Goal: Task Accomplishment & Management: Manage account settings

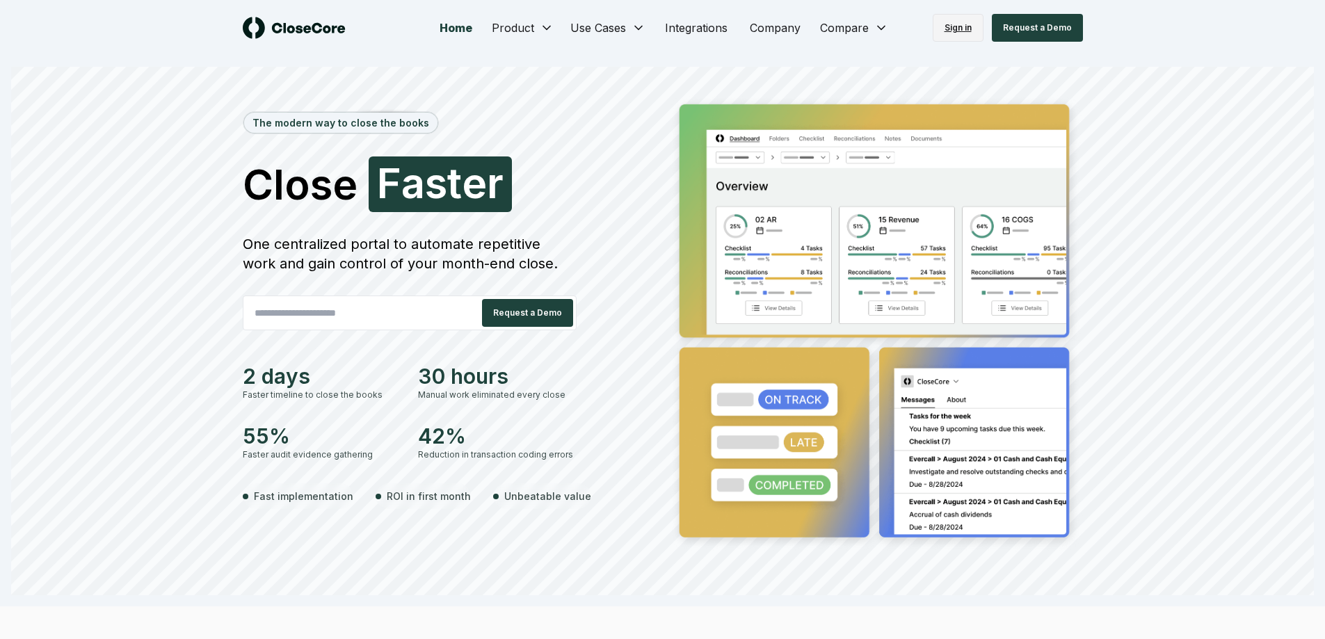
click at [976, 22] on link "Sign in" at bounding box center [958, 28] width 51 height 28
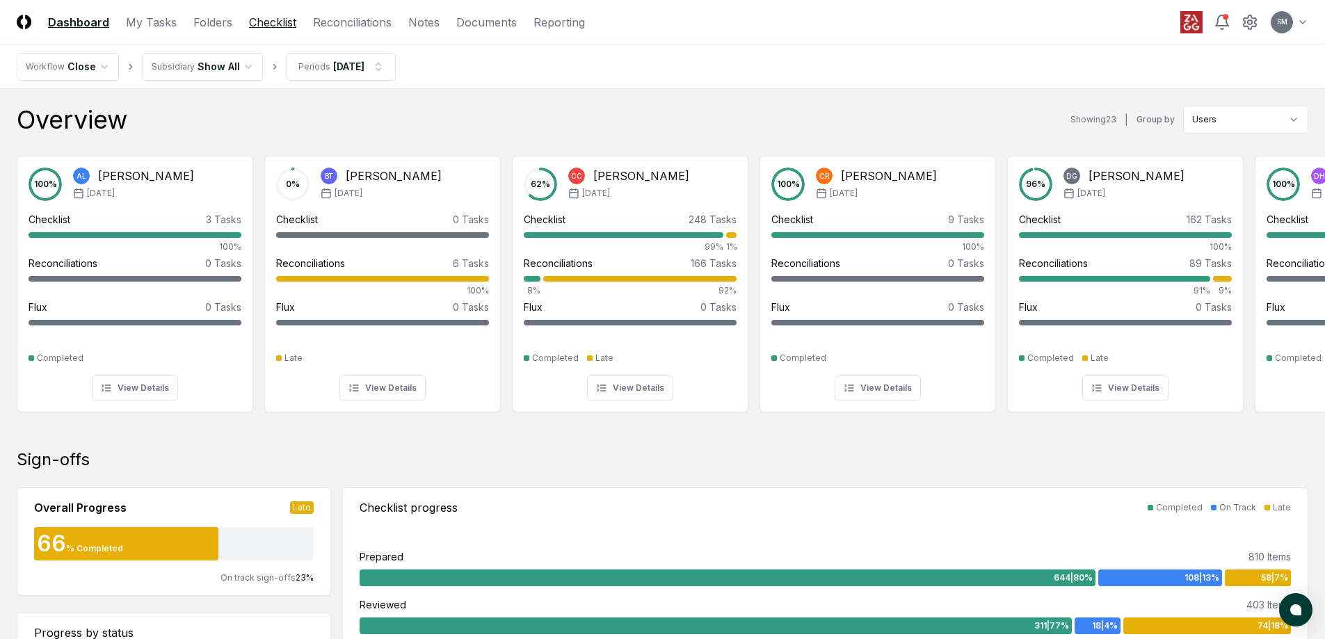
click at [284, 22] on link "Checklist" at bounding box center [272, 22] width 47 height 17
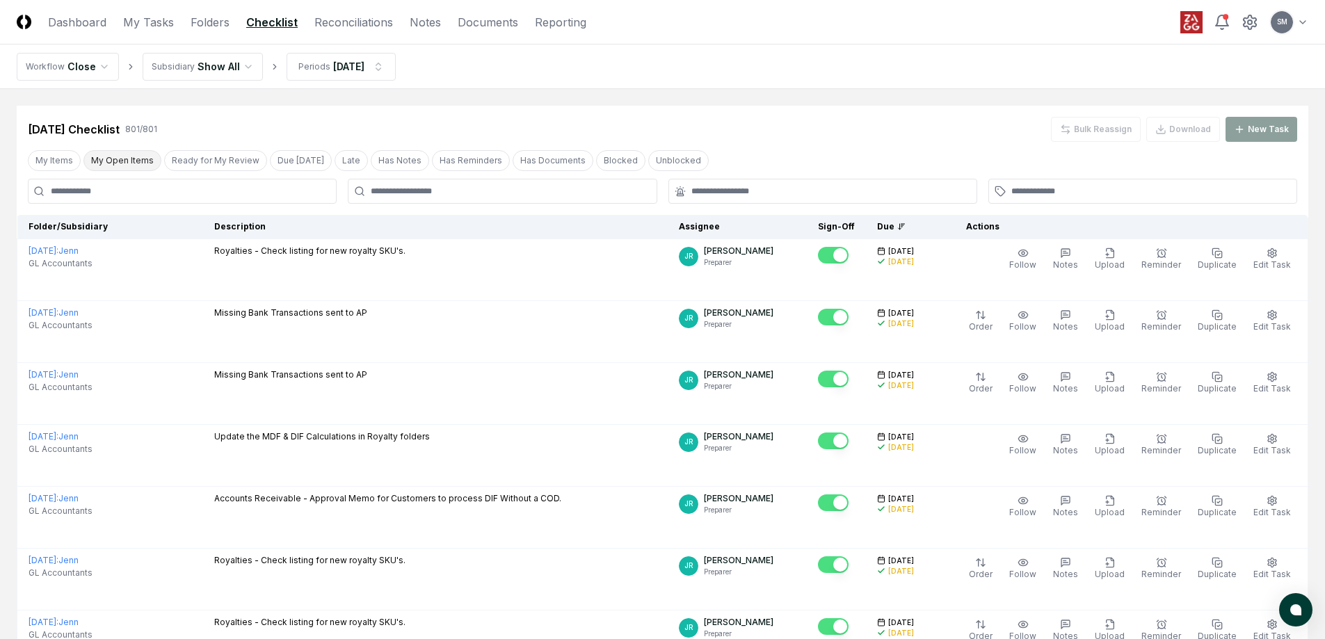
click at [124, 162] on button "My Open Items" at bounding box center [122, 160] width 78 height 21
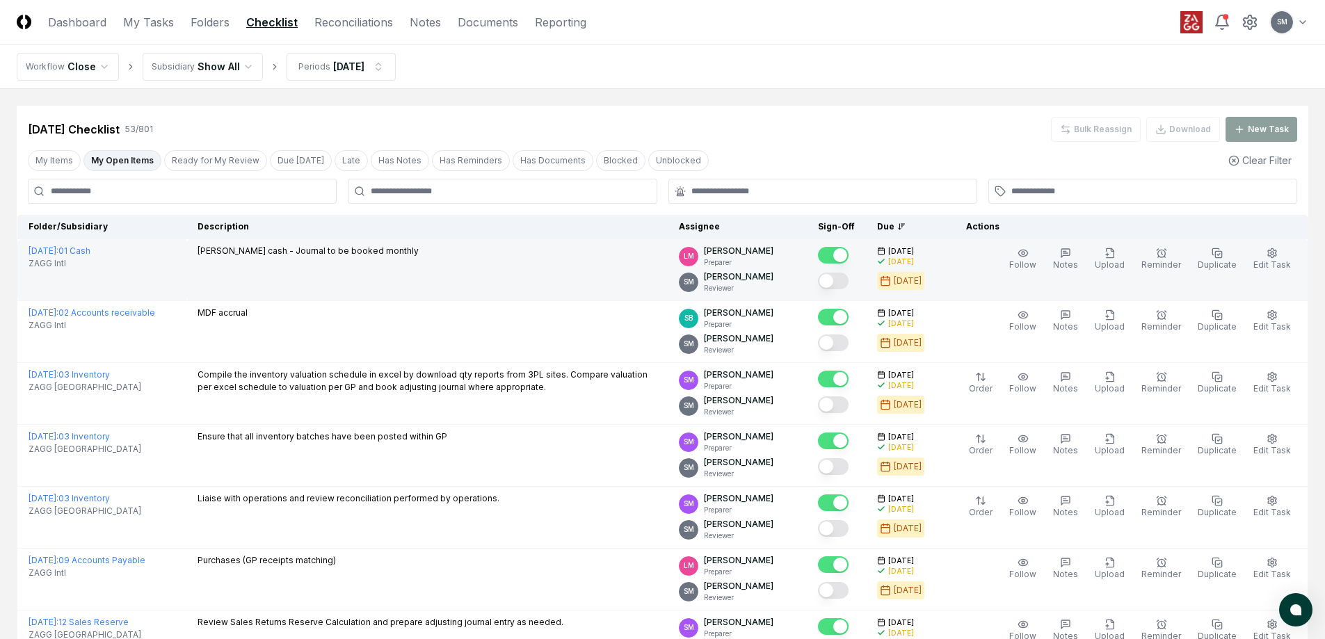
click at [849, 283] on button "Mark complete" at bounding box center [833, 281] width 31 height 17
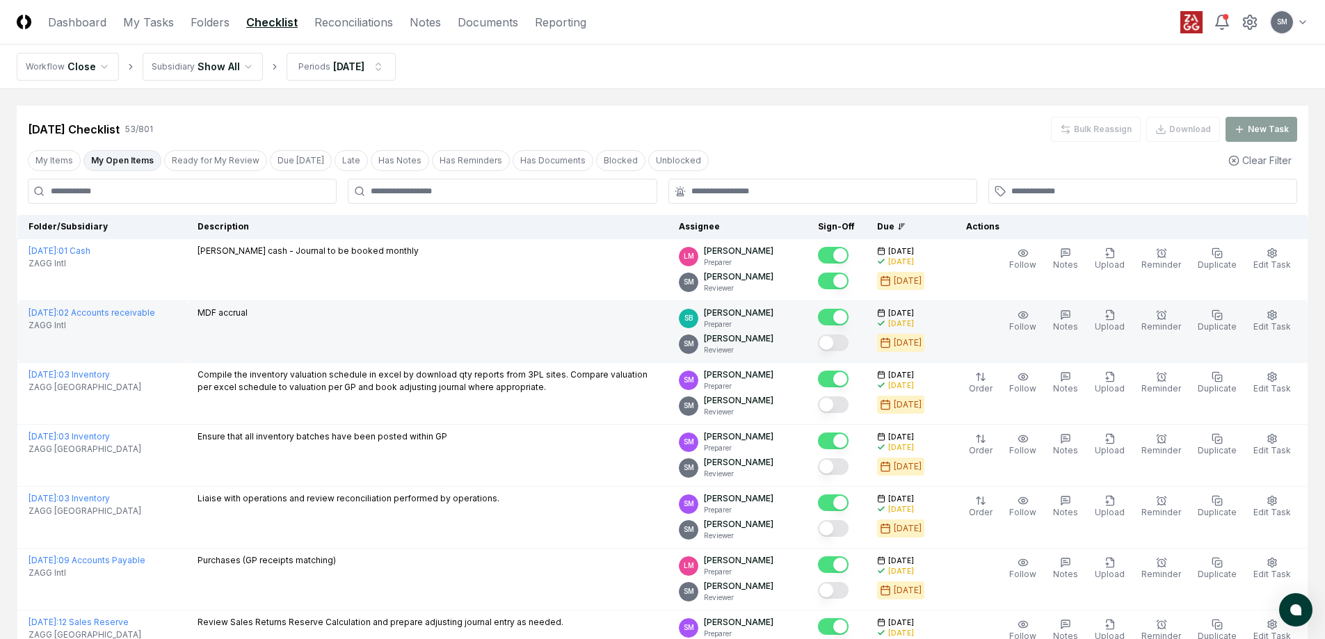
click at [849, 341] on button "Mark complete" at bounding box center [833, 343] width 31 height 17
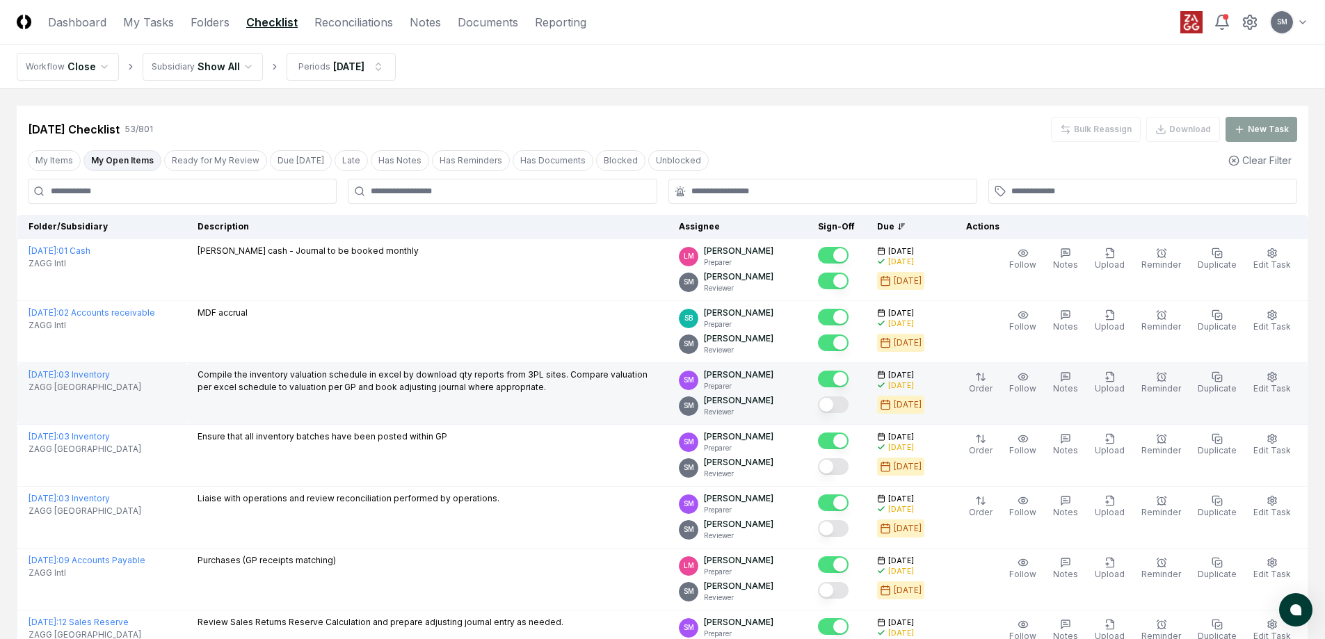
click at [849, 407] on button "Mark complete" at bounding box center [833, 404] width 31 height 17
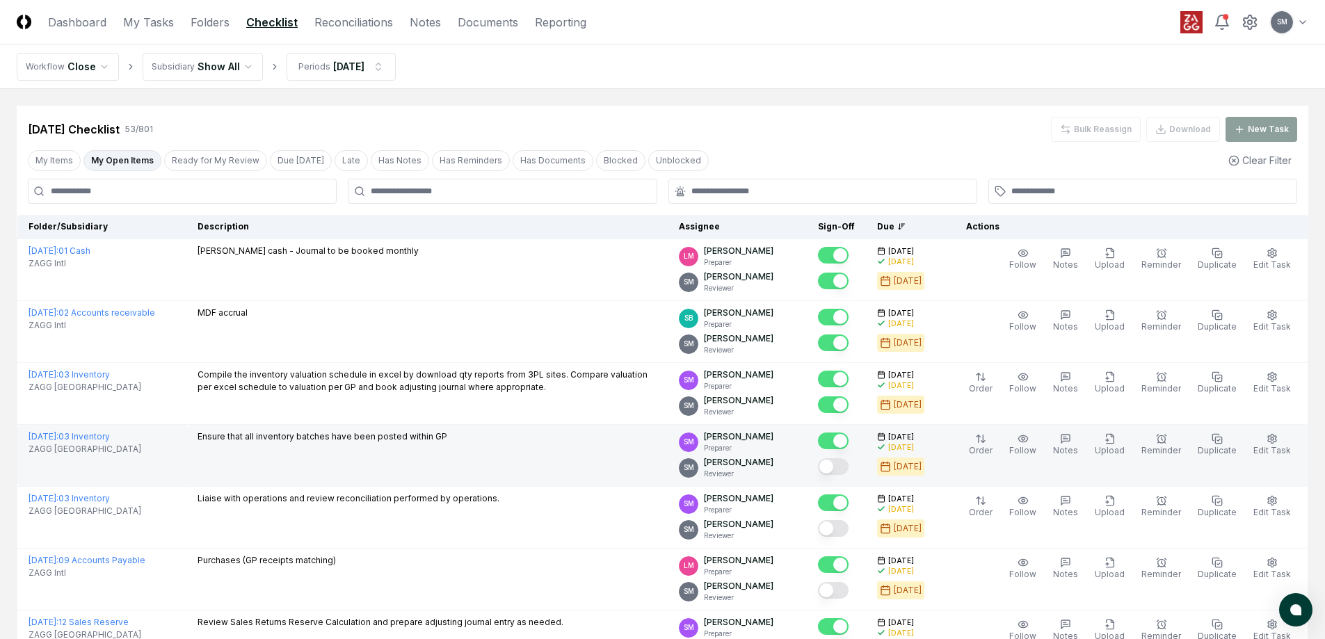
drag, startPoint x: 856, startPoint y: 468, endPoint x: 854, endPoint y: 480, distance: 11.9
click at [849, 468] on button "Mark complete" at bounding box center [833, 466] width 31 height 17
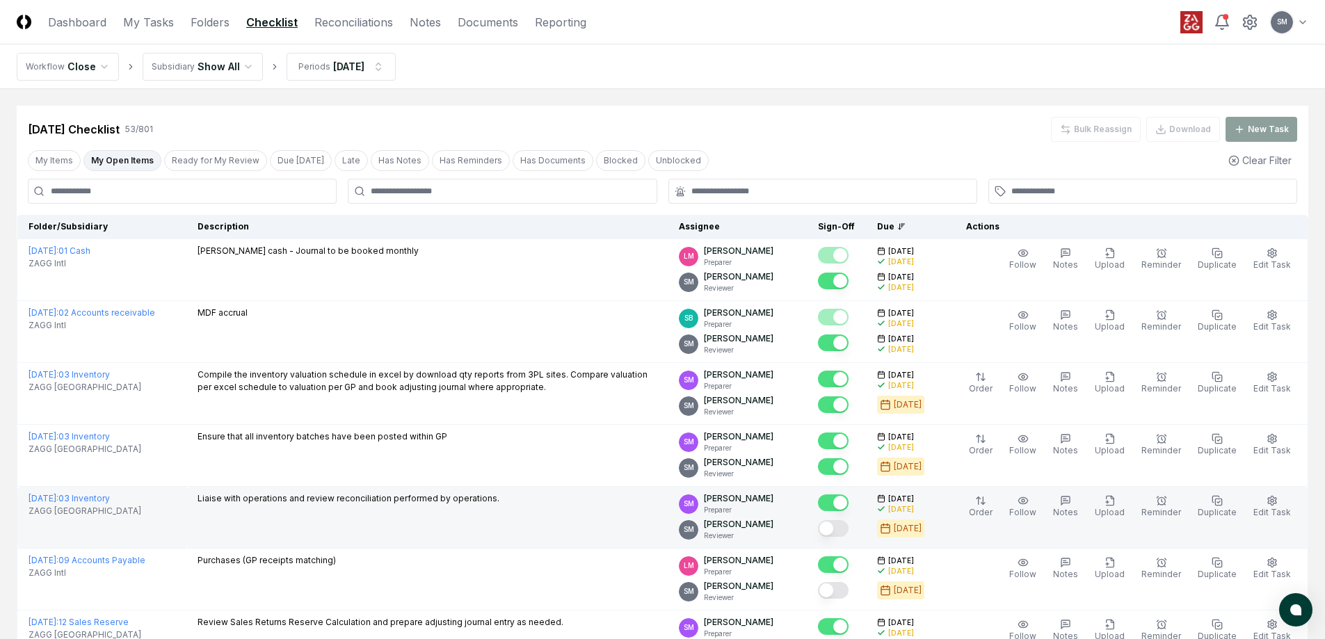
click at [849, 527] on button "Mark complete" at bounding box center [833, 528] width 31 height 17
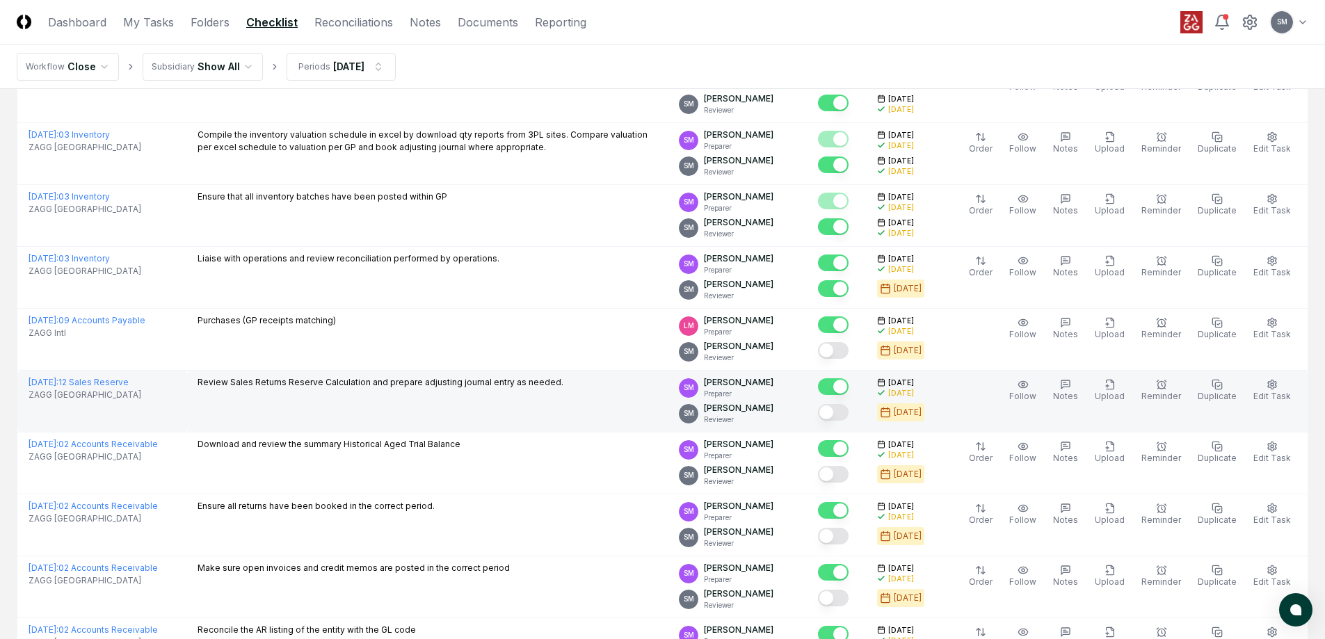
scroll to position [278, 0]
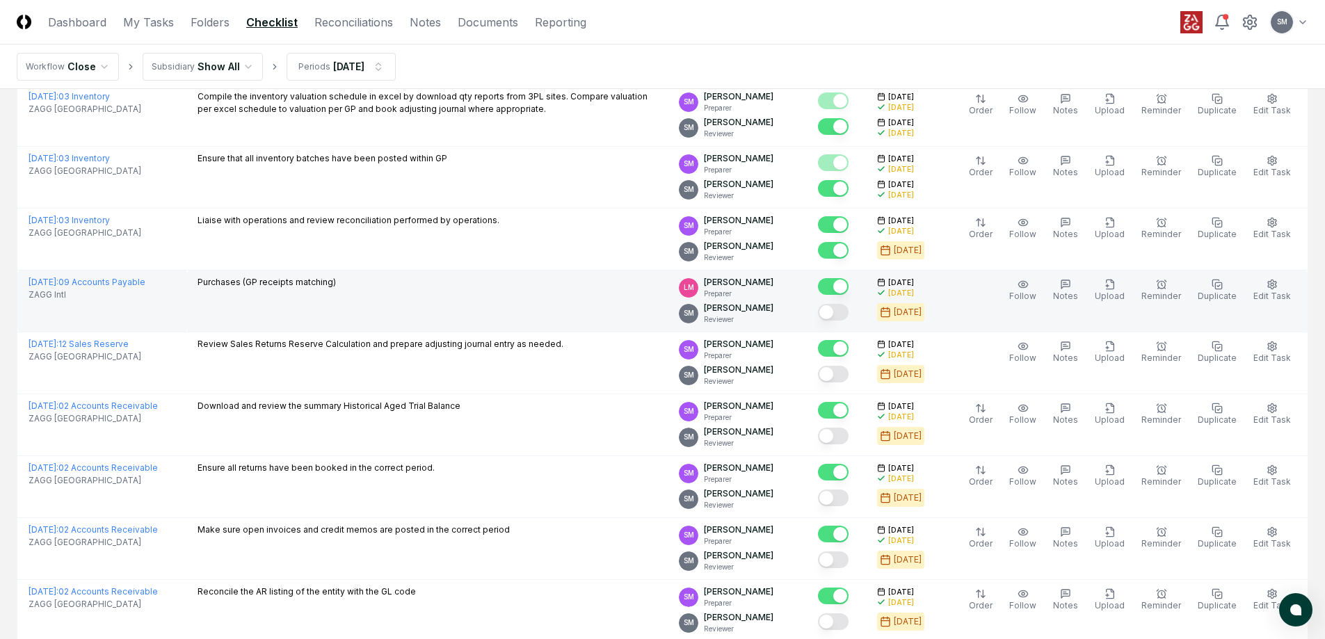
click at [849, 312] on button "Mark complete" at bounding box center [833, 312] width 31 height 17
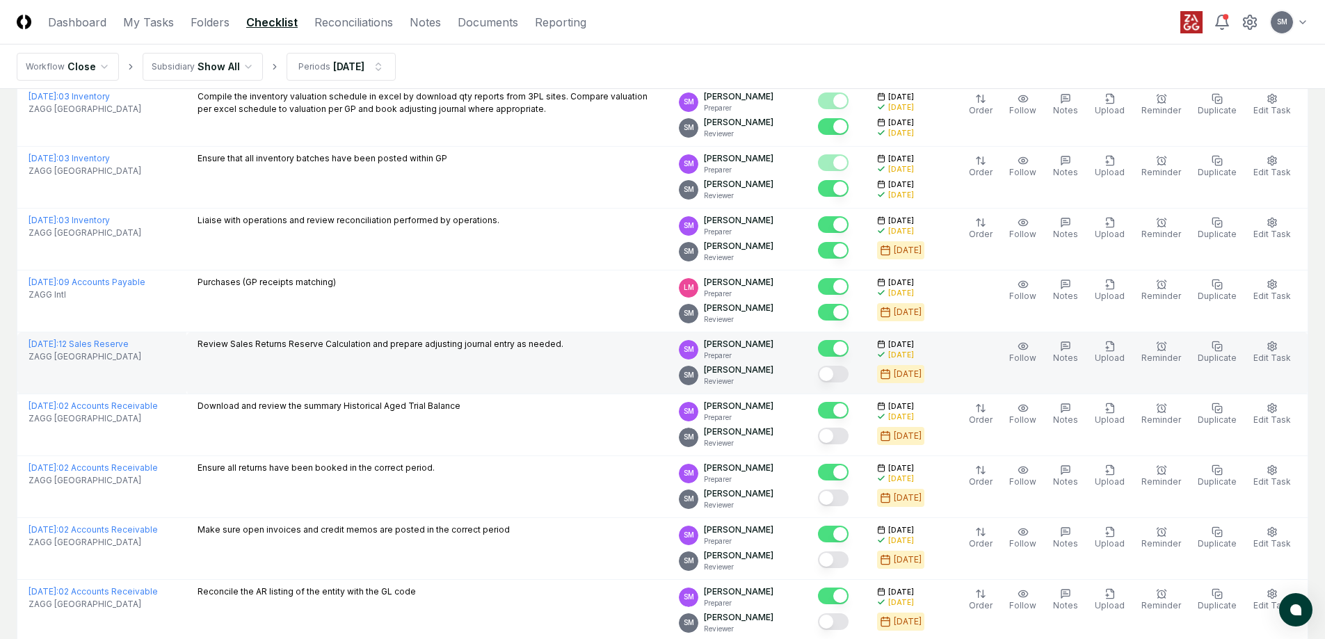
click at [849, 378] on button "Mark complete" at bounding box center [833, 374] width 31 height 17
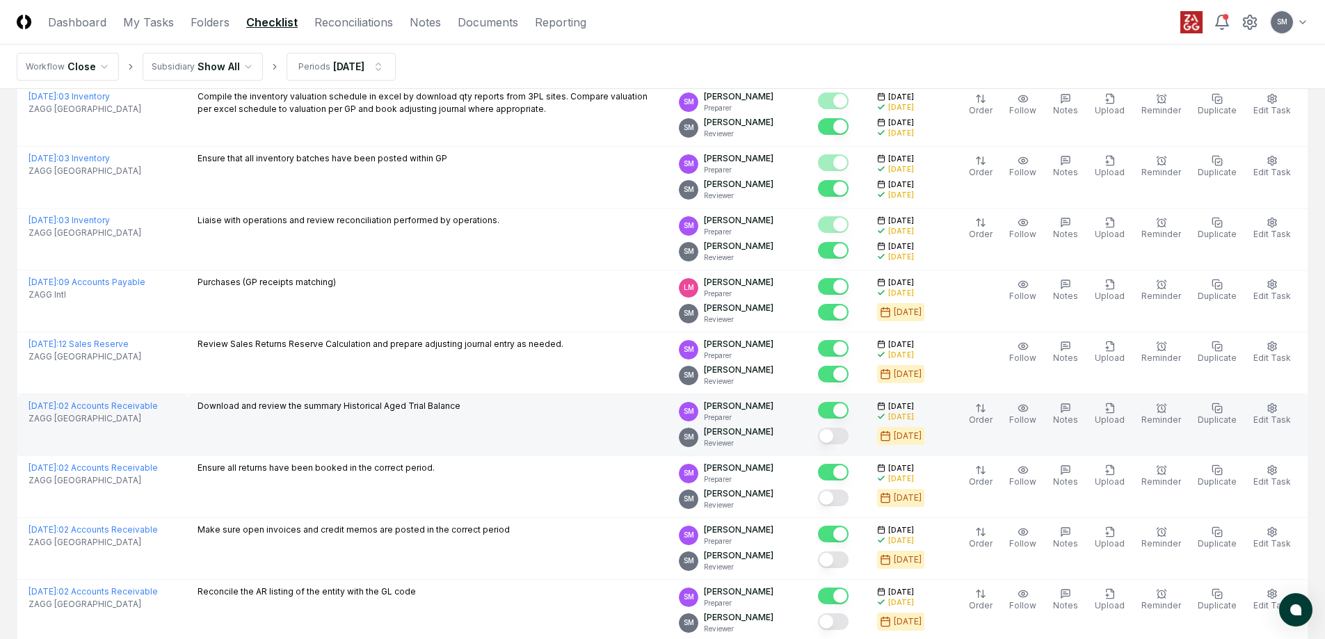
click at [849, 428] on button "Mark complete" at bounding box center [833, 436] width 31 height 17
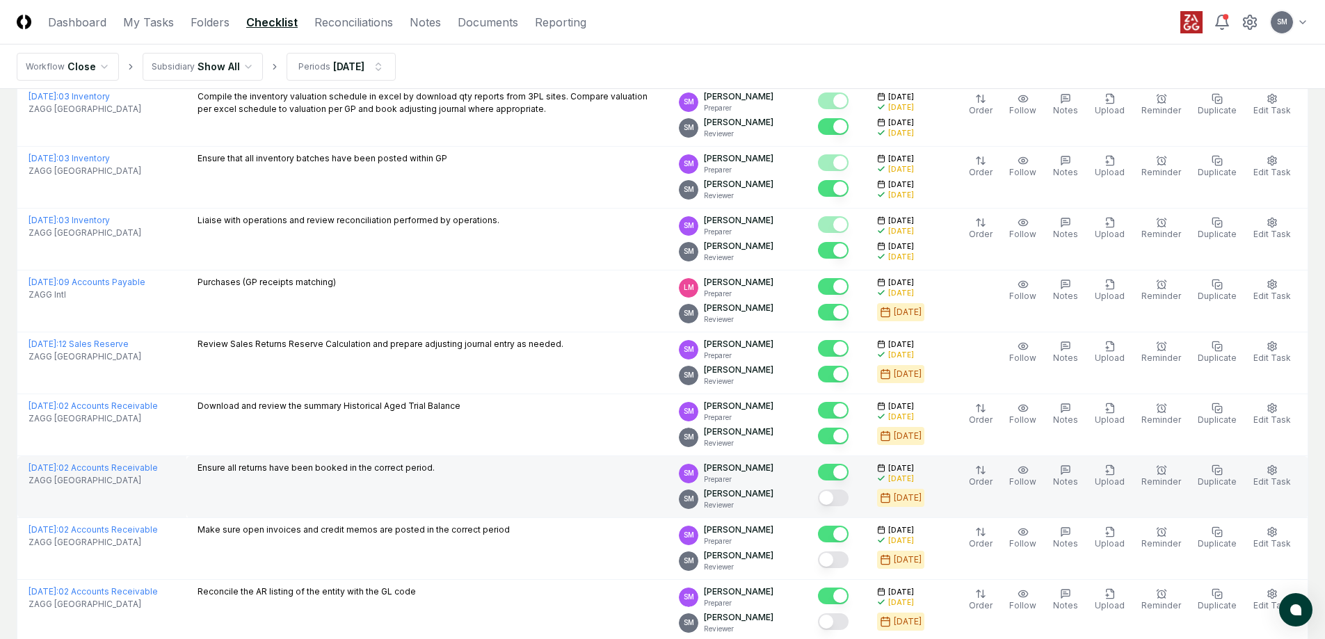
click at [849, 495] on button "Mark complete" at bounding box center [833, 498] width 31 height 17
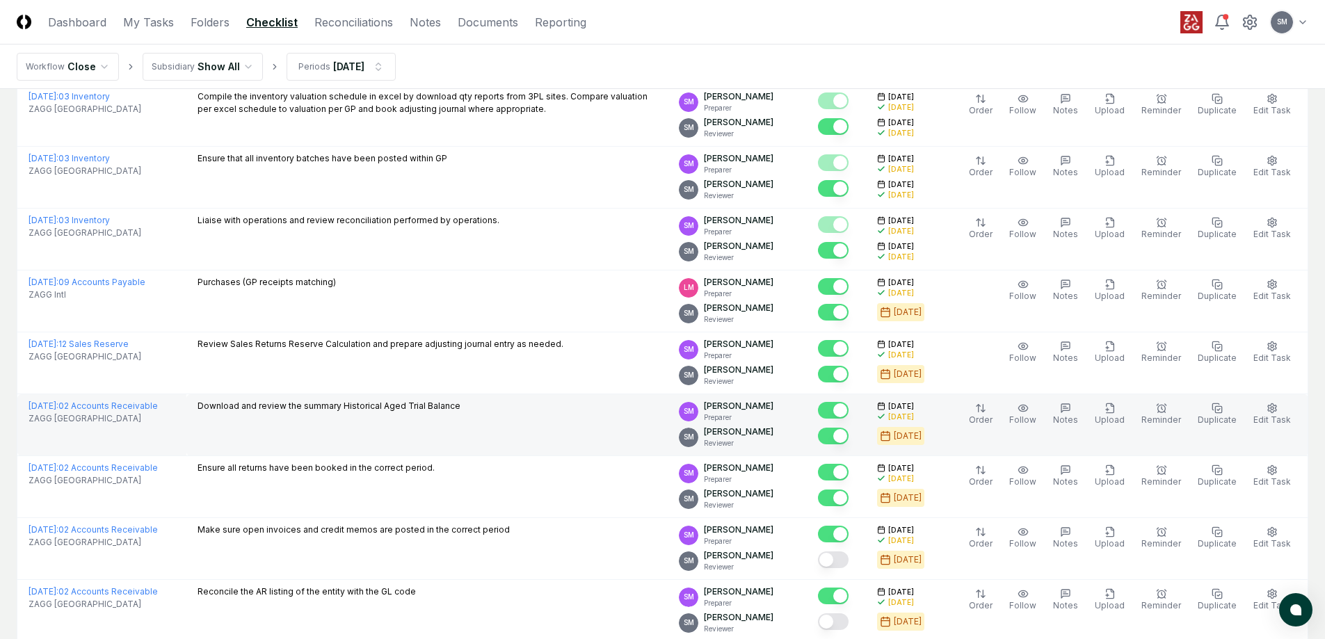
drag, startPoint x: 854, startPoint y: 557, endPoint x: 843, endPoint y: 453, distance: 104.2
click at [849, 557] on button "Mark complete" at bounding box center [833, 560] width 31 height 17
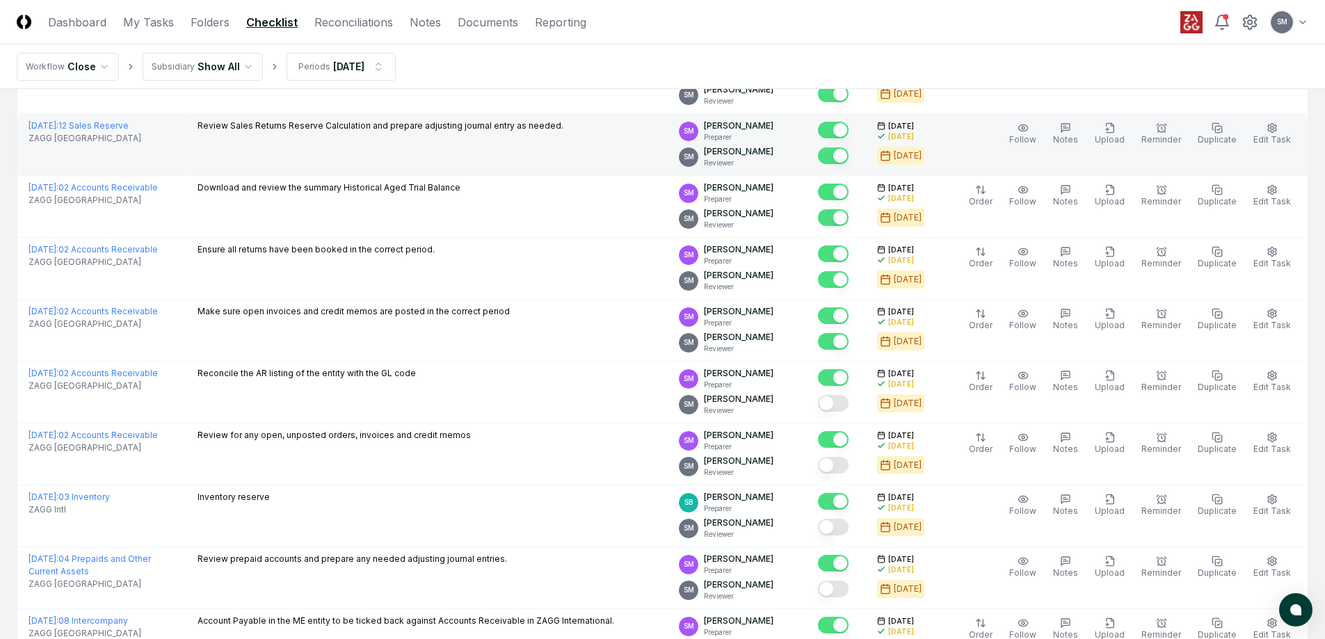
scroll to position [539, 0]
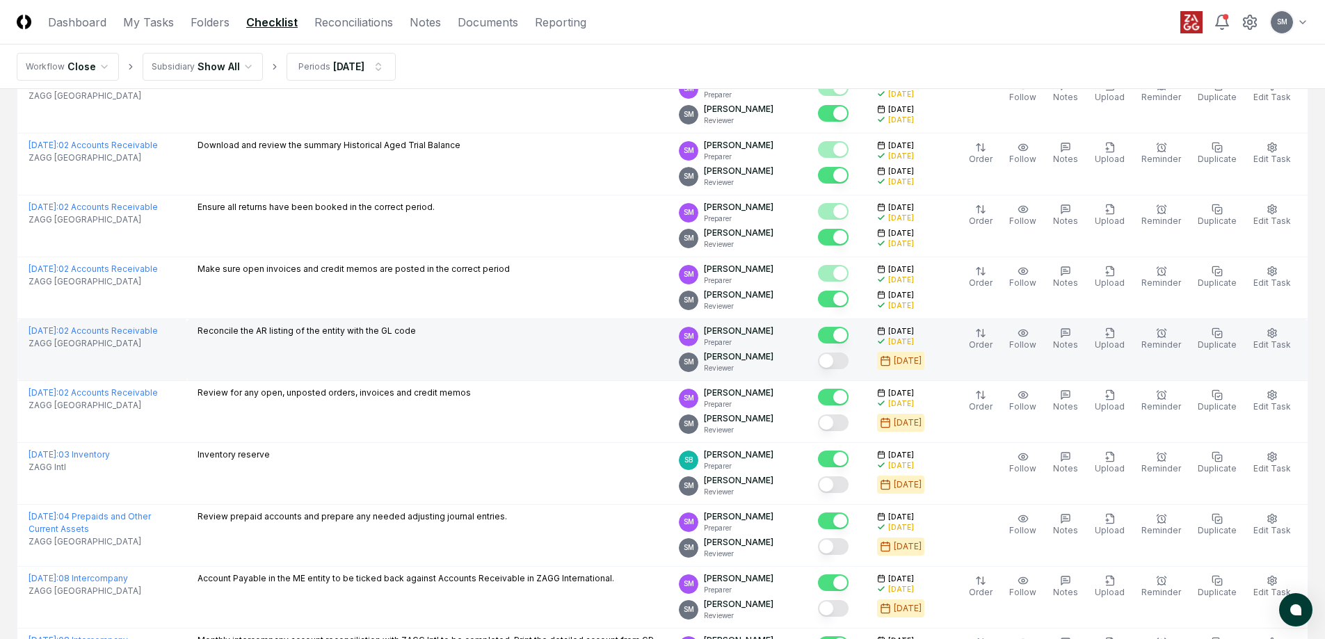
click at [849, 358] on button "Mark complete" at bounding box center [833, 361] width 31 height 17
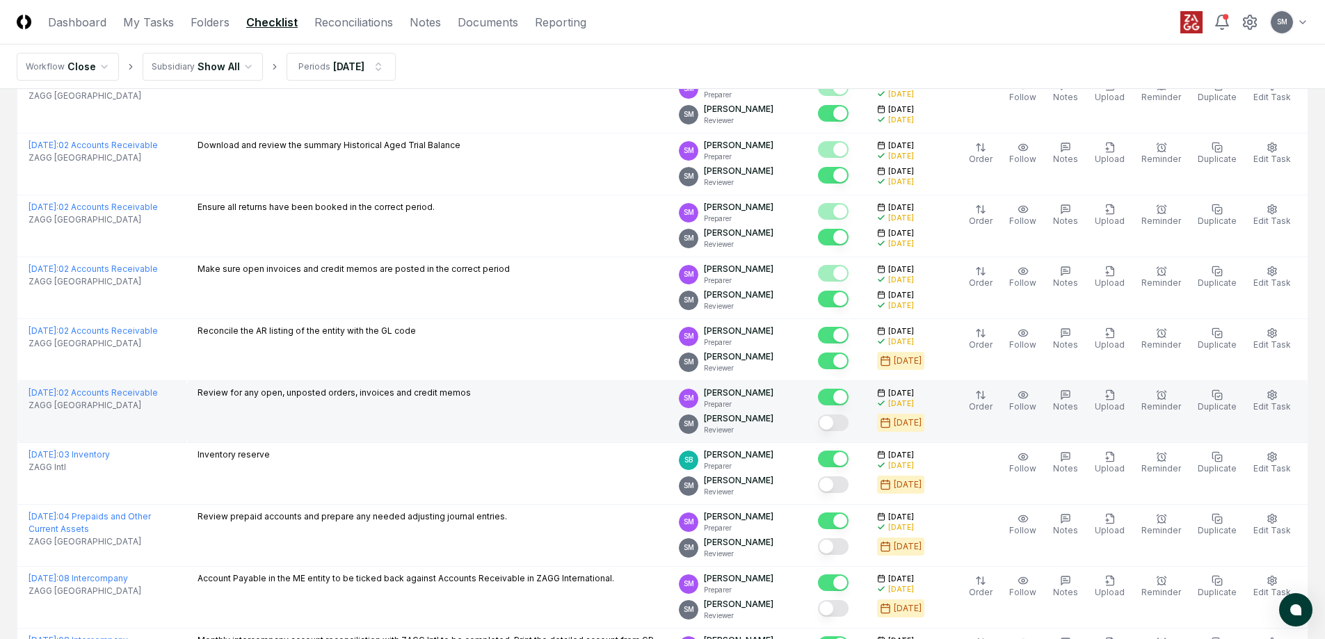
click at [855, 414] on div at bounding box center [836, 423] width 37 height 23
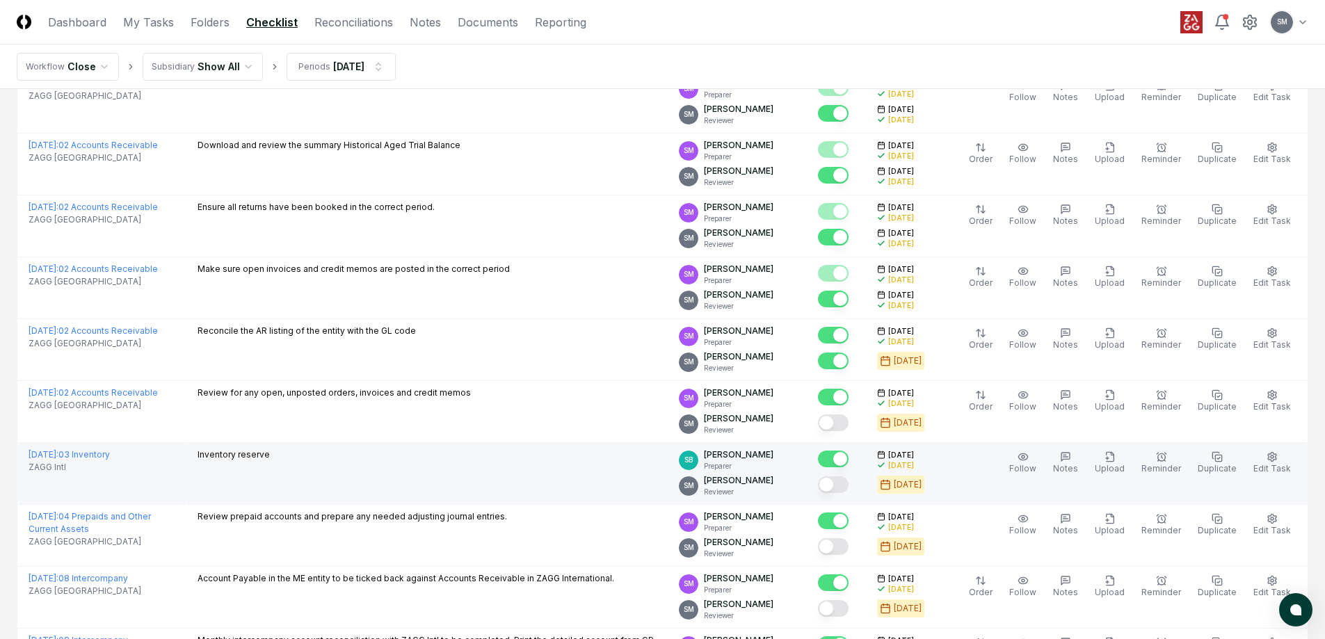
click at [849, 484] on button "Mark complete" at bounding box center [833, 484] width 31 height 17
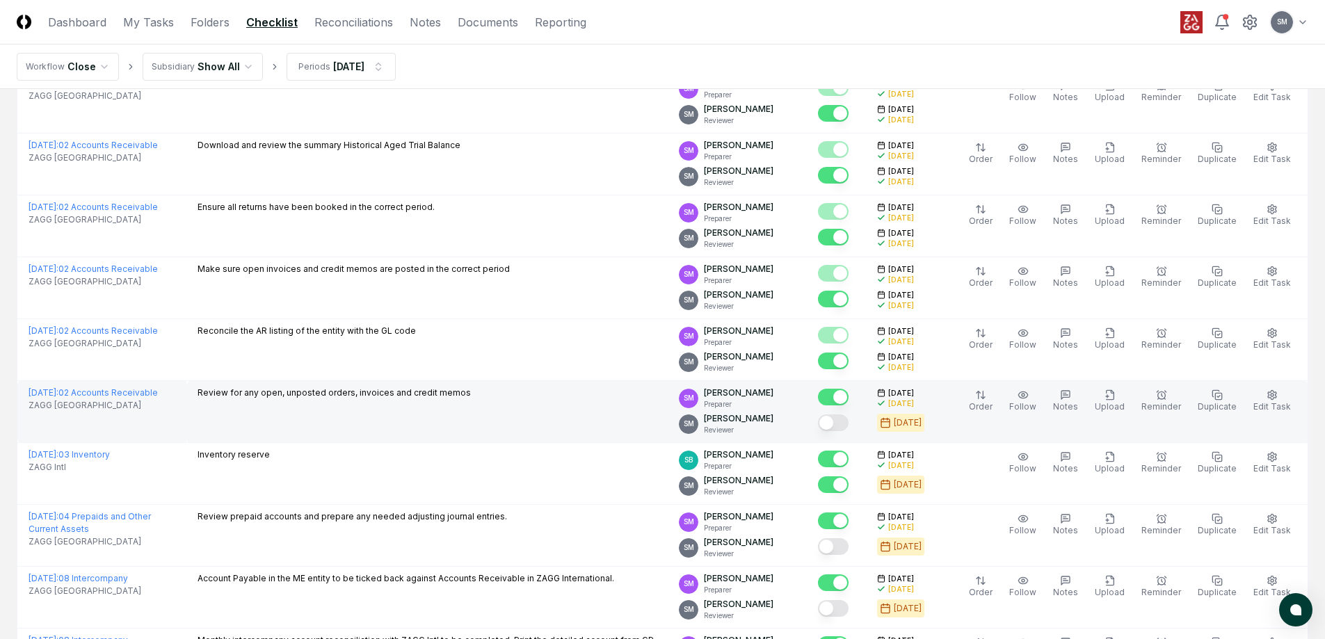
click at [849, 420] on button "Mark complete" at bounding box center [833, 423] width 31 height 17
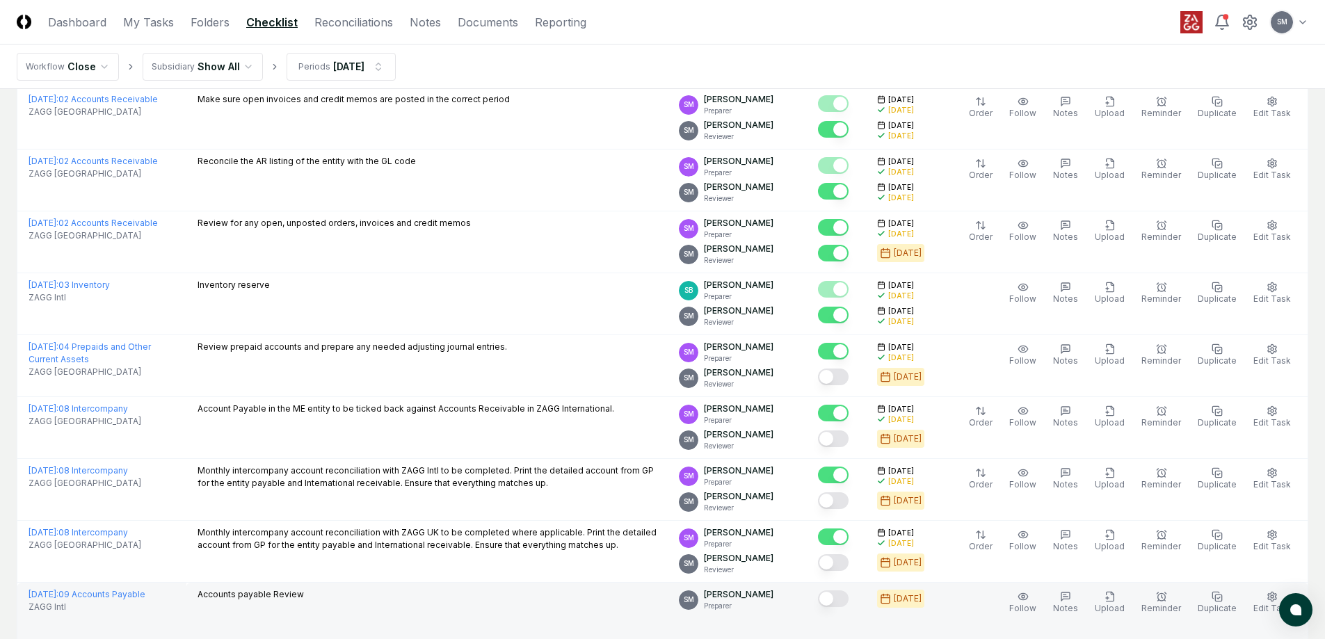
scroll to position [800, 0]
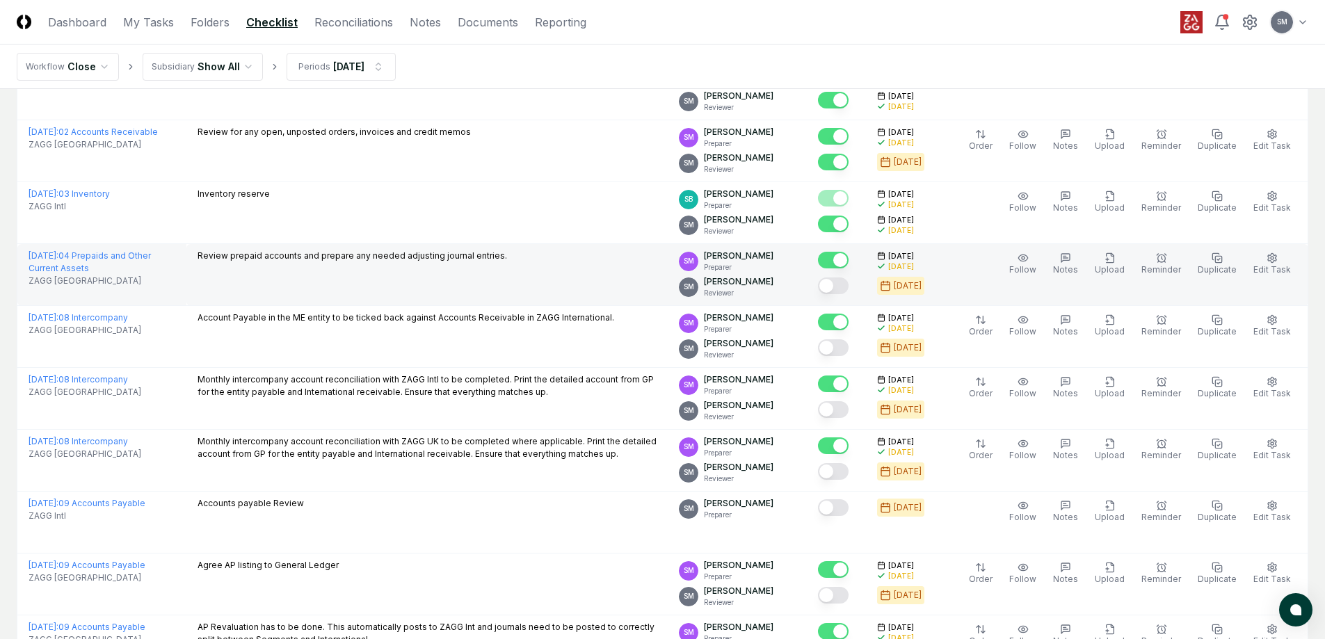
click at [849, 284] on button "Mark complete" at bounding box center [833, 286] width 31 height 17
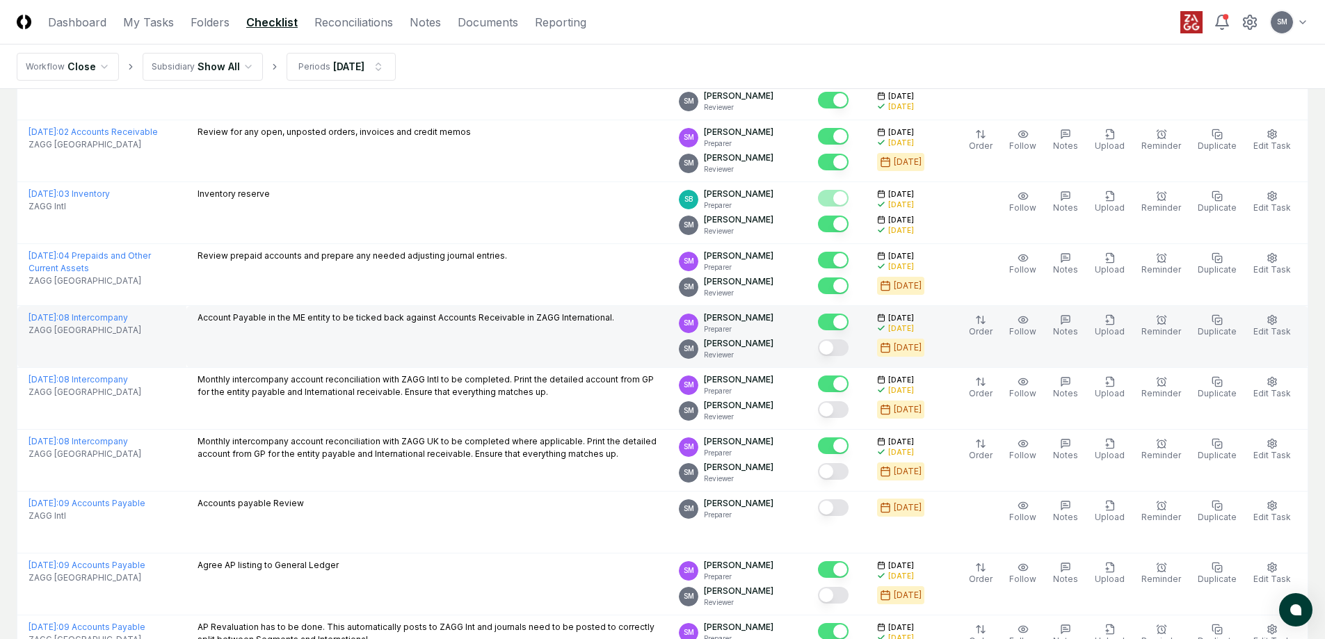
click at [849, 353] on button "Mark complete" at bounding box center [833, 347] width 31 height 17
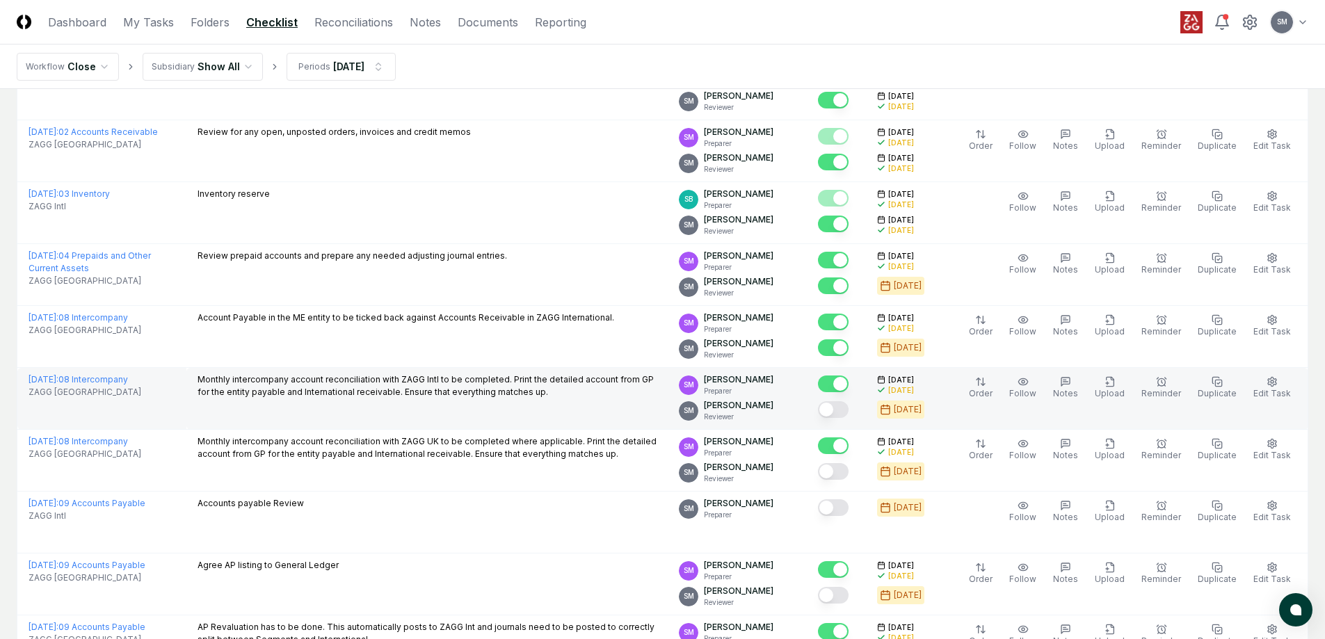
click at [849, 407] on button "Mark complete" at bounding box center [833, 409] width 31 height 17
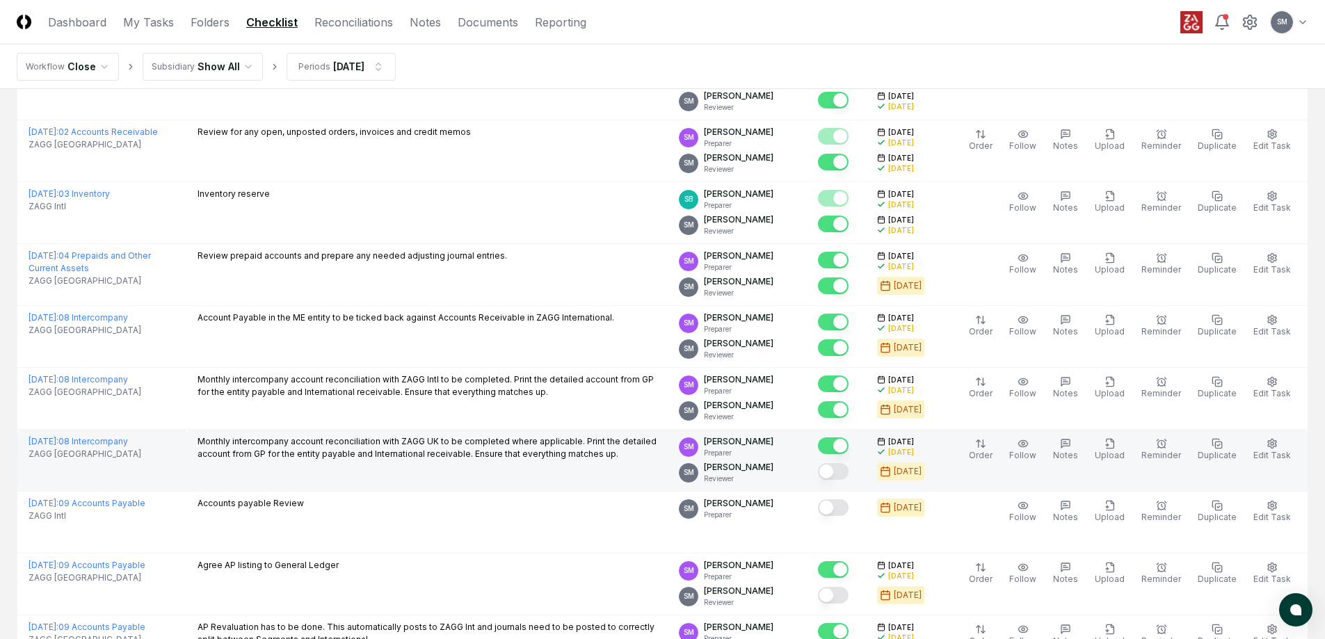
click at [849, 470] on button "Mark complete" at bounding box center [833, 471] width 31 height 17
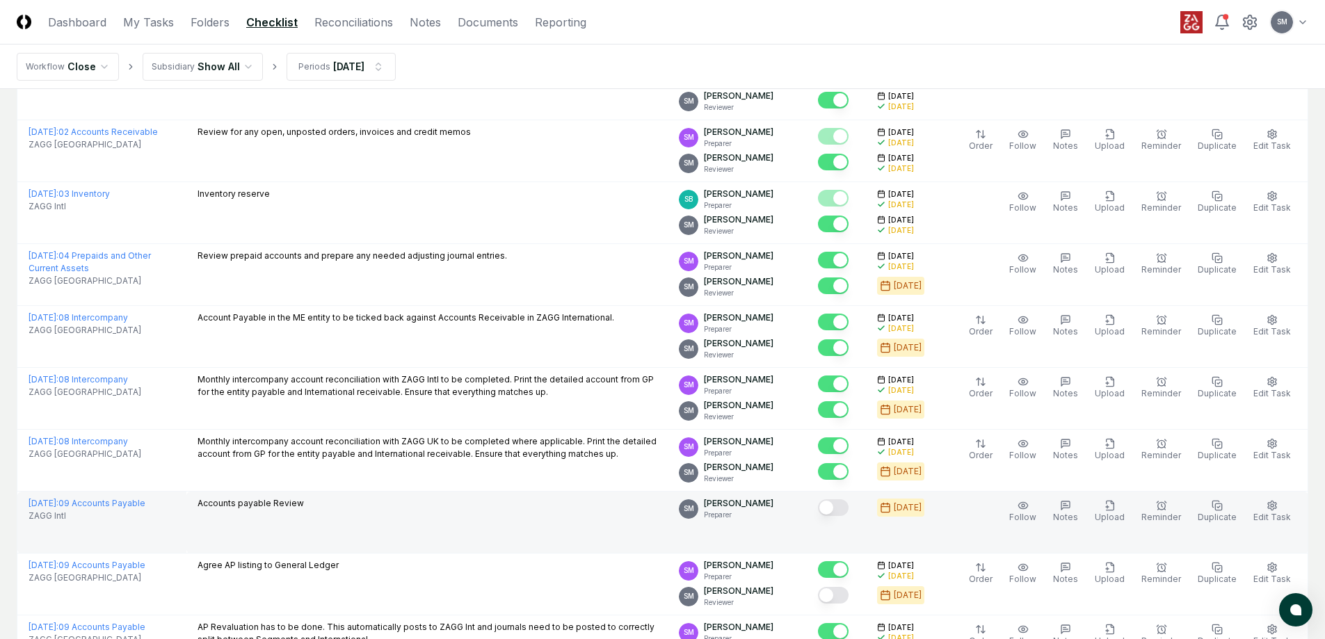
click at [849, 509] on button "Mark complete" at bounding box center [833, 507] width 31 height 17
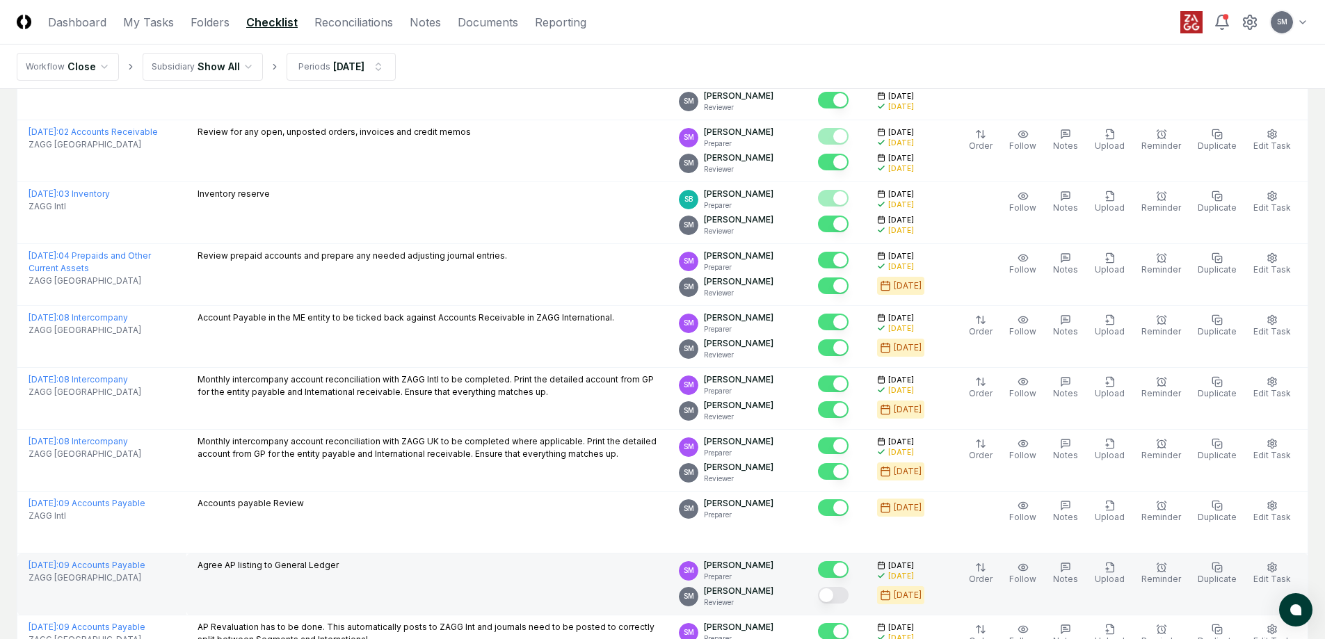
click at [849, 590] on button "Mark complete" at bounding box center [833, 595] width 31 height 17
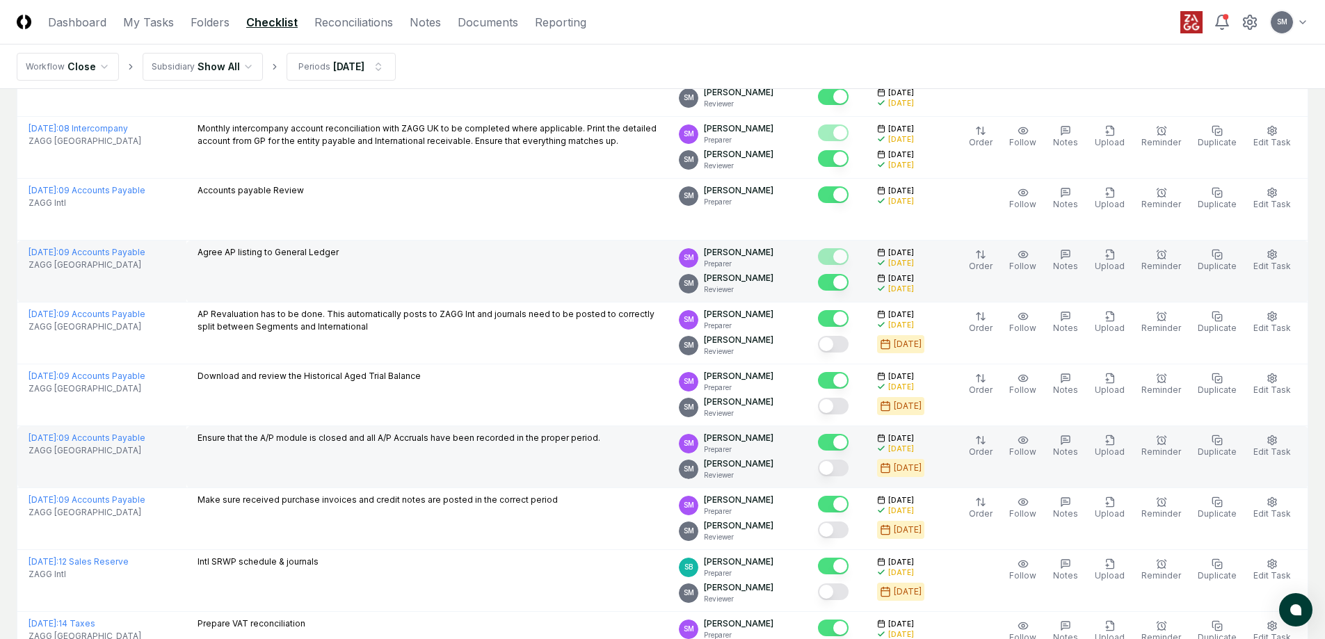
scroll to position [1200, 0]
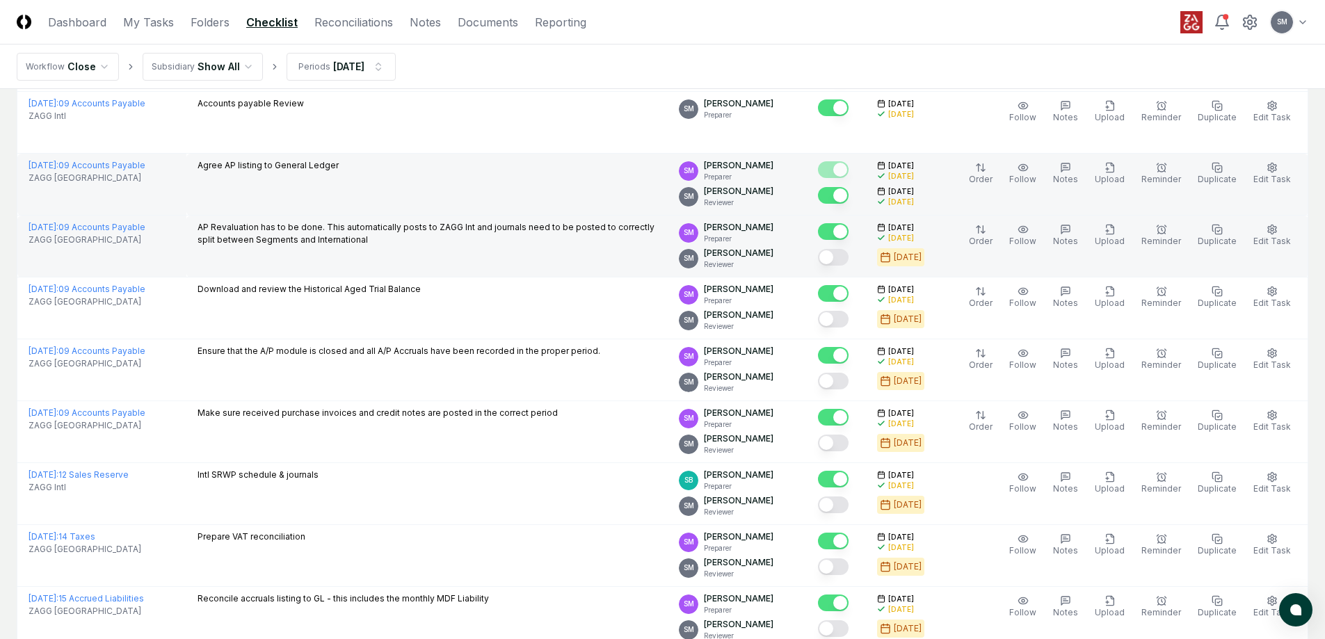
click at [849, 253] on button "Mark complete" at bounding box center [833, 257] width 31 height 17
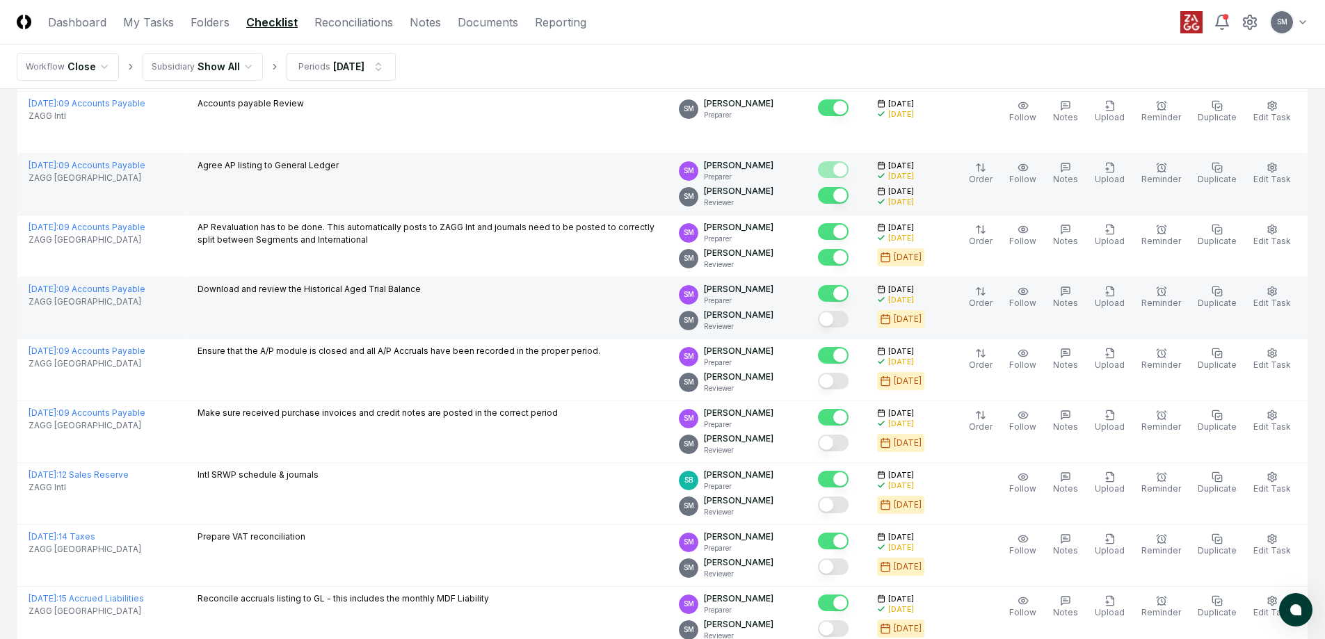
click at [849, 321] on button "Mark complete" at bounding box center [833, 319] width 31 height 17
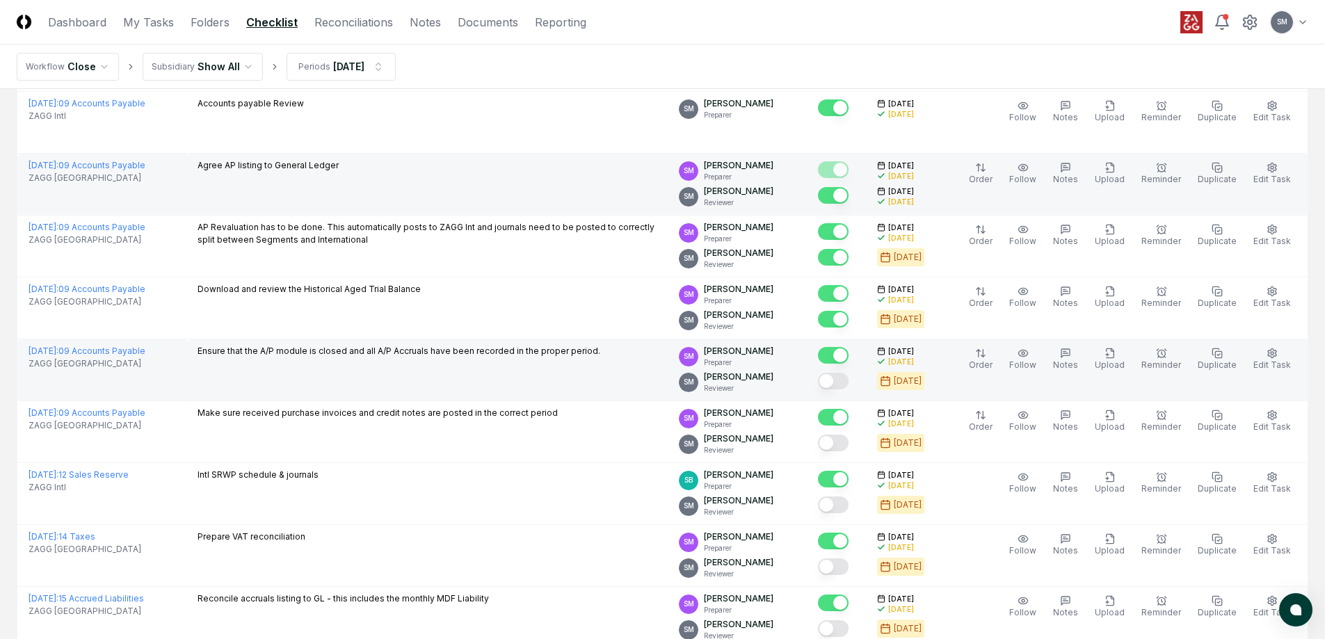
click at [849, 377] on button "Mark complete" at bounding box center [833, 381] width 31 height 17
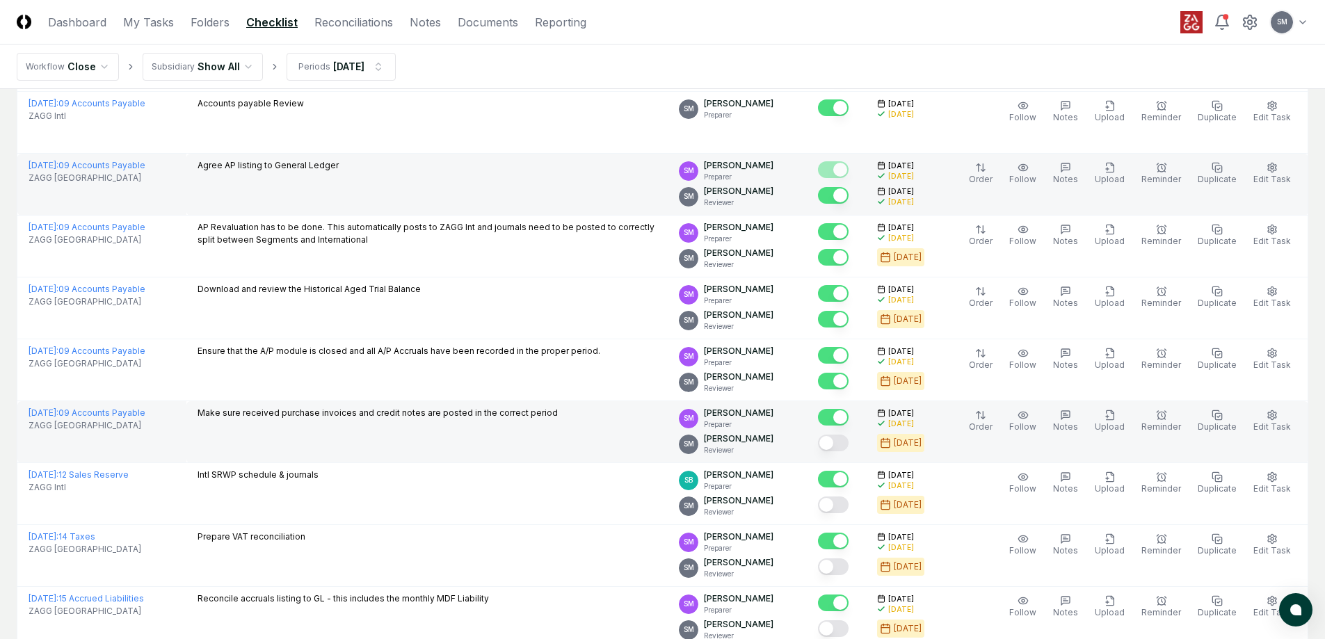
click at [849, 442] on button "Mark complete" at bounding box center [833, 443] width 31 height 17
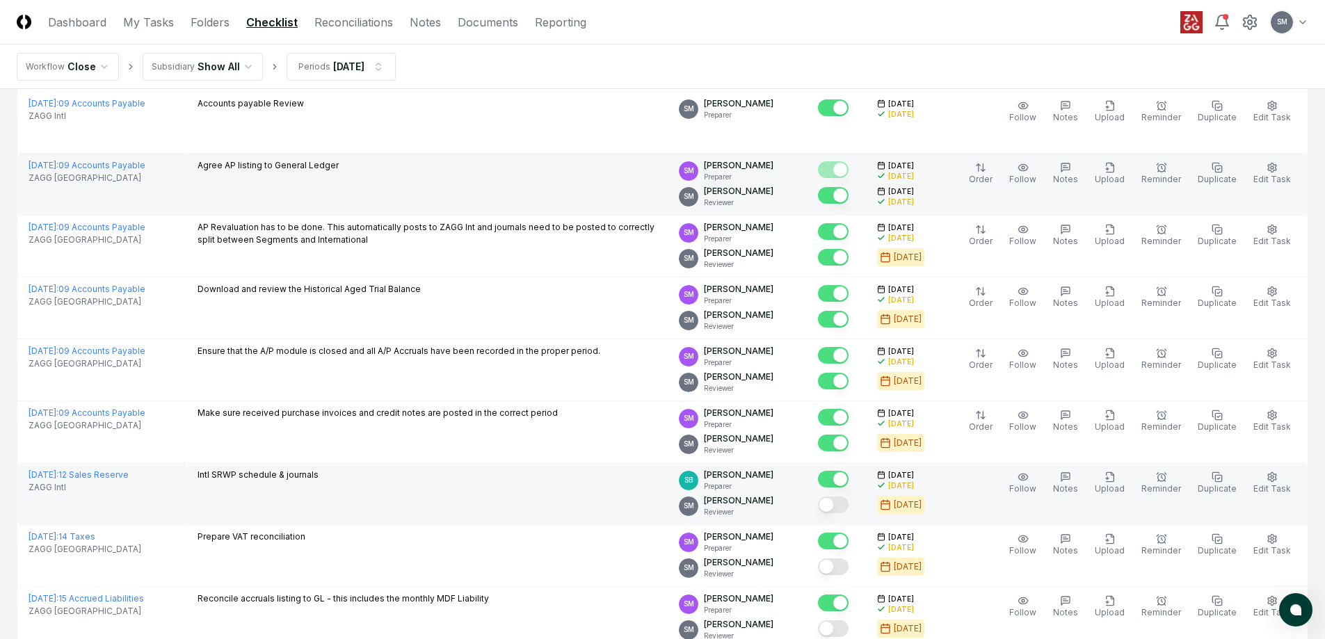
click at [849, 500] on button "Mark complete" at bounding box center [833, 505] width 31 height 17
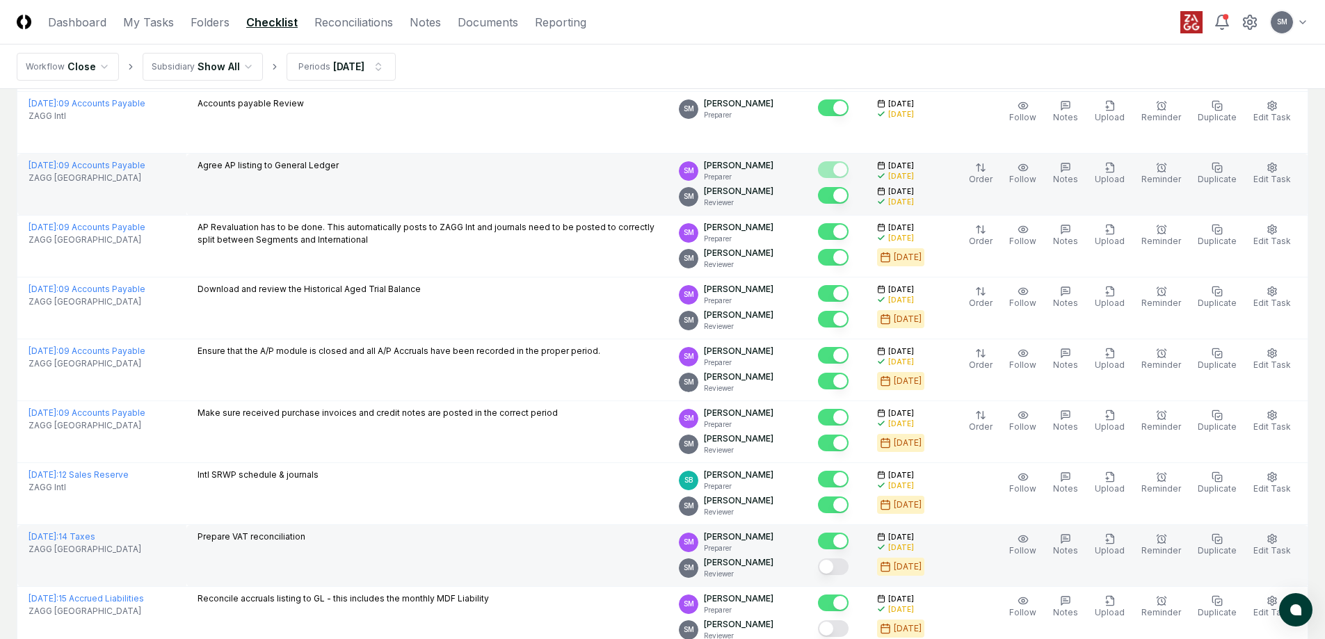
click at [849, 570] on button "Mark complete" at bounding box center [833, 567] width 31 height 17
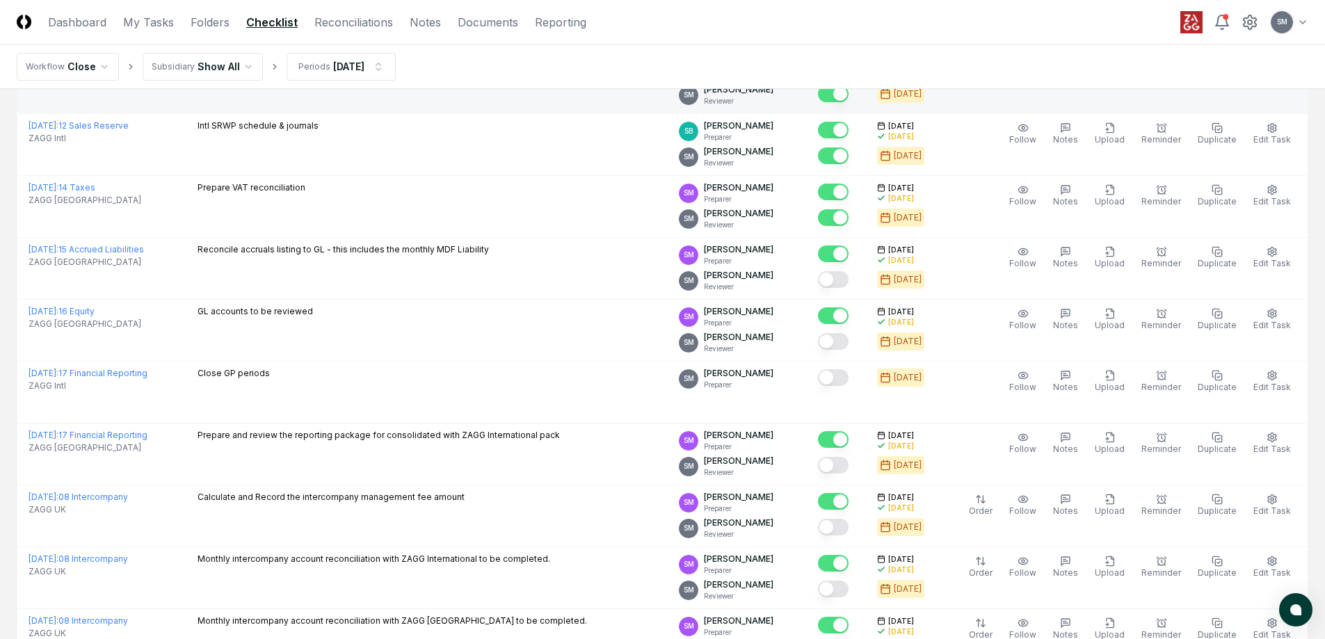
scroll to position [1600, 0]
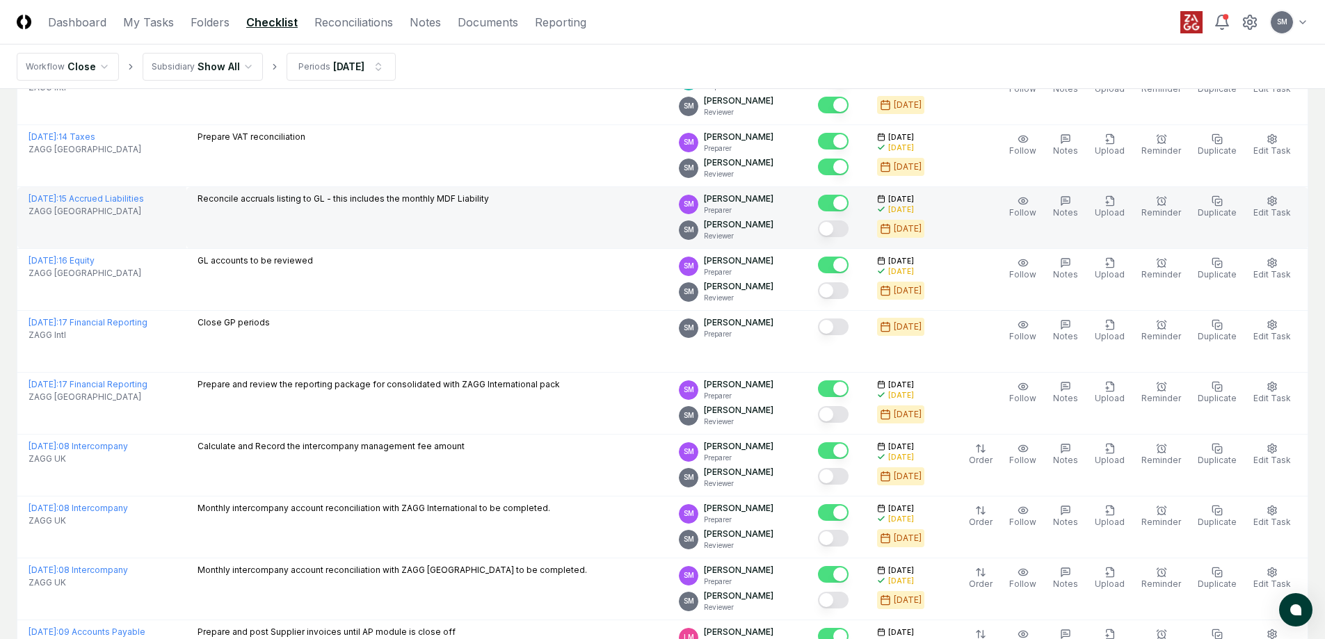
click at [849, 227] on button "Mark complete" at bounding box center [833, 228] width 31 height 17
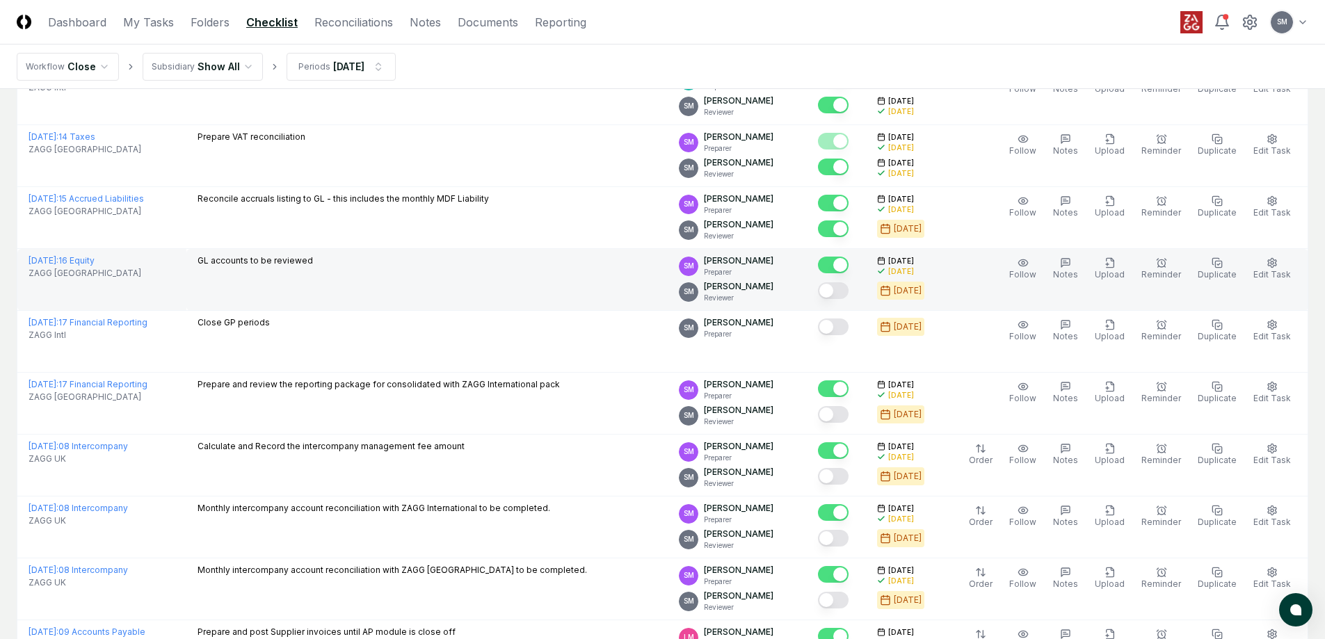
click at [849, 290] on button "Mark complete" at bounding box center [833, 290] width 31 height 17
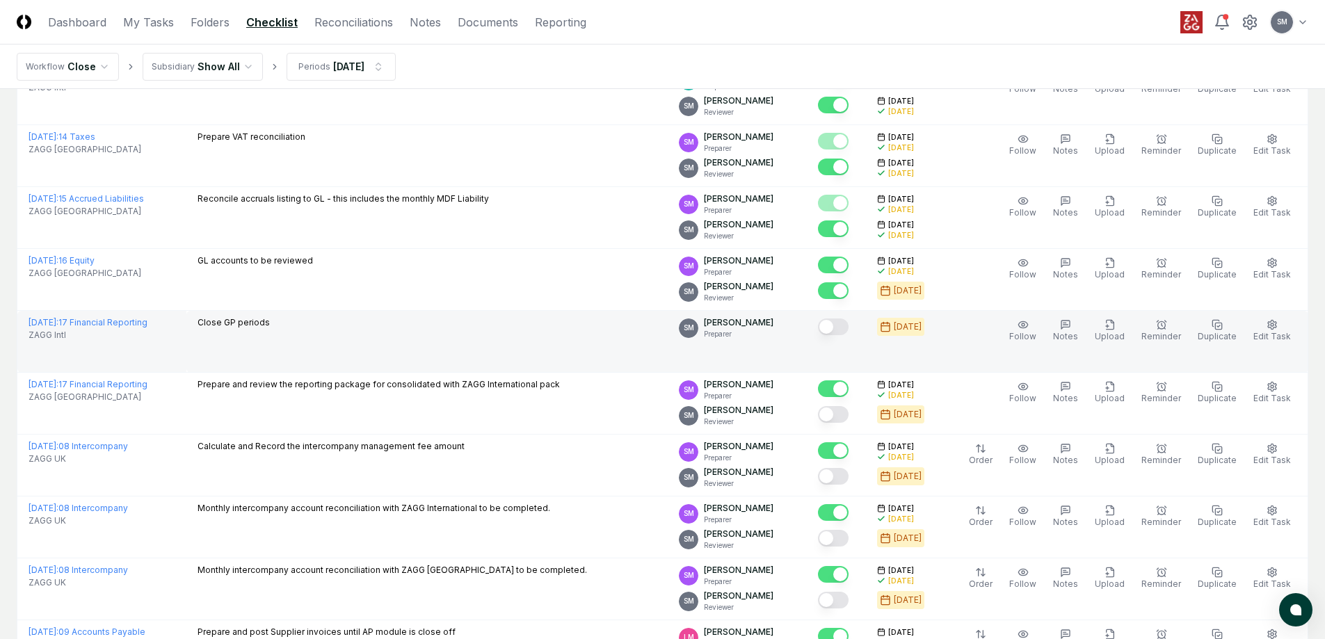
click at [849, 328] on button "Mark complete" at bounding box center [833, 327] width 31 height 17
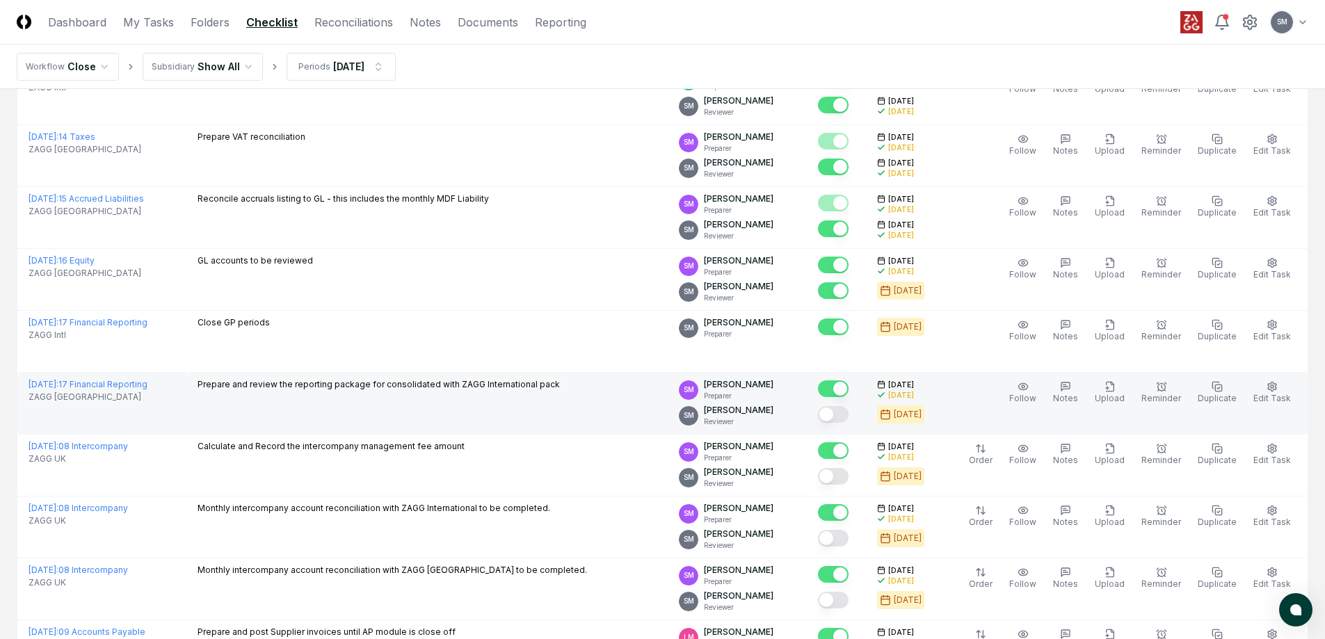
click at [849, 417] on button "Mark complete" at bounding box center [833, 414] width 31 height 17
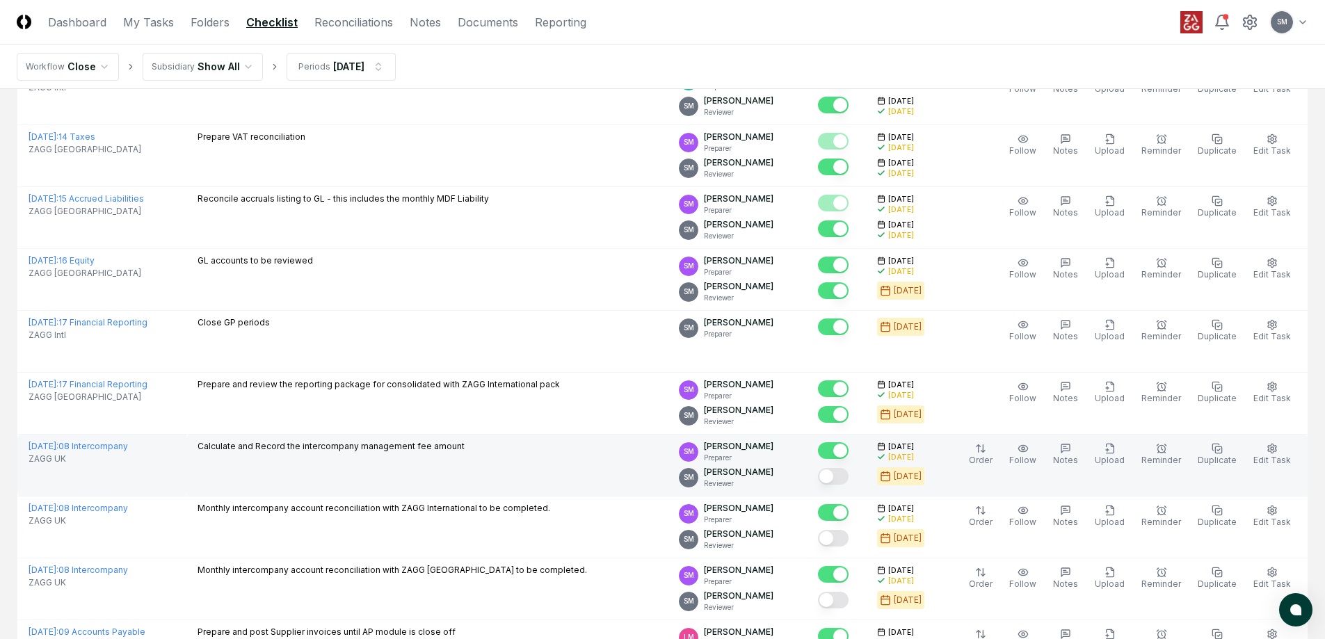
click at [849, 475] on button "Mark complete" at bounding box center [833, 476] width 31 height 17
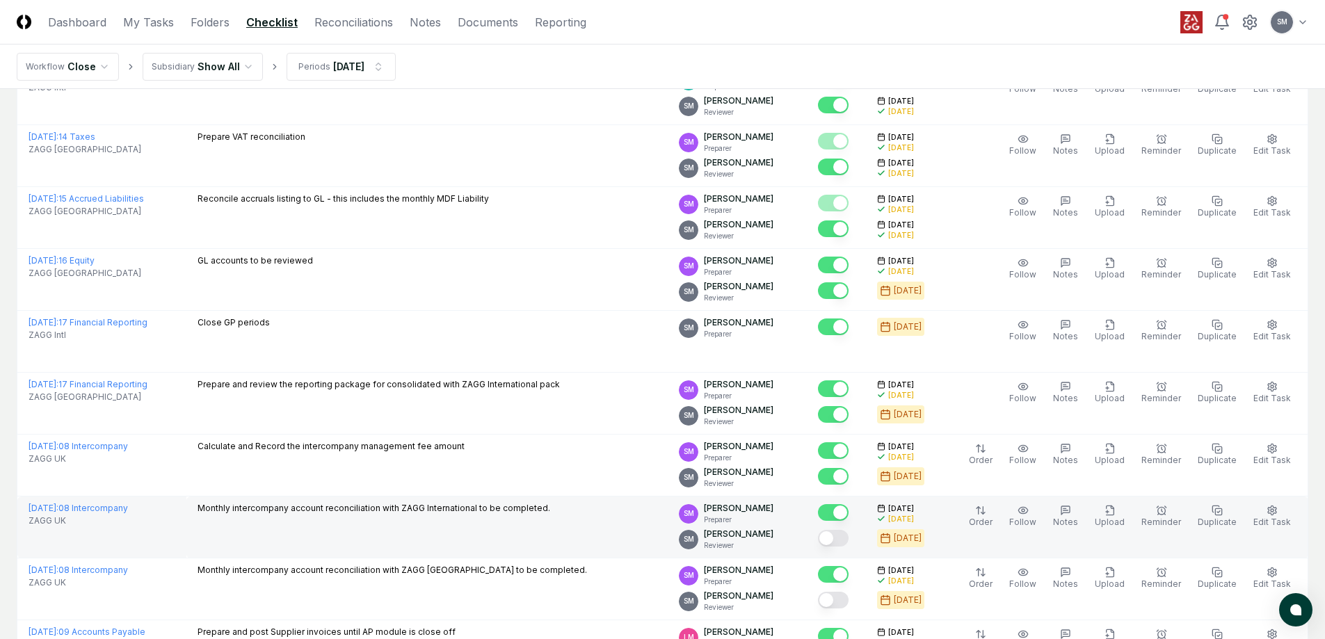
click at [849, 539] on button "Mark complete" at bounding box center [833, 538] width 31 height 17
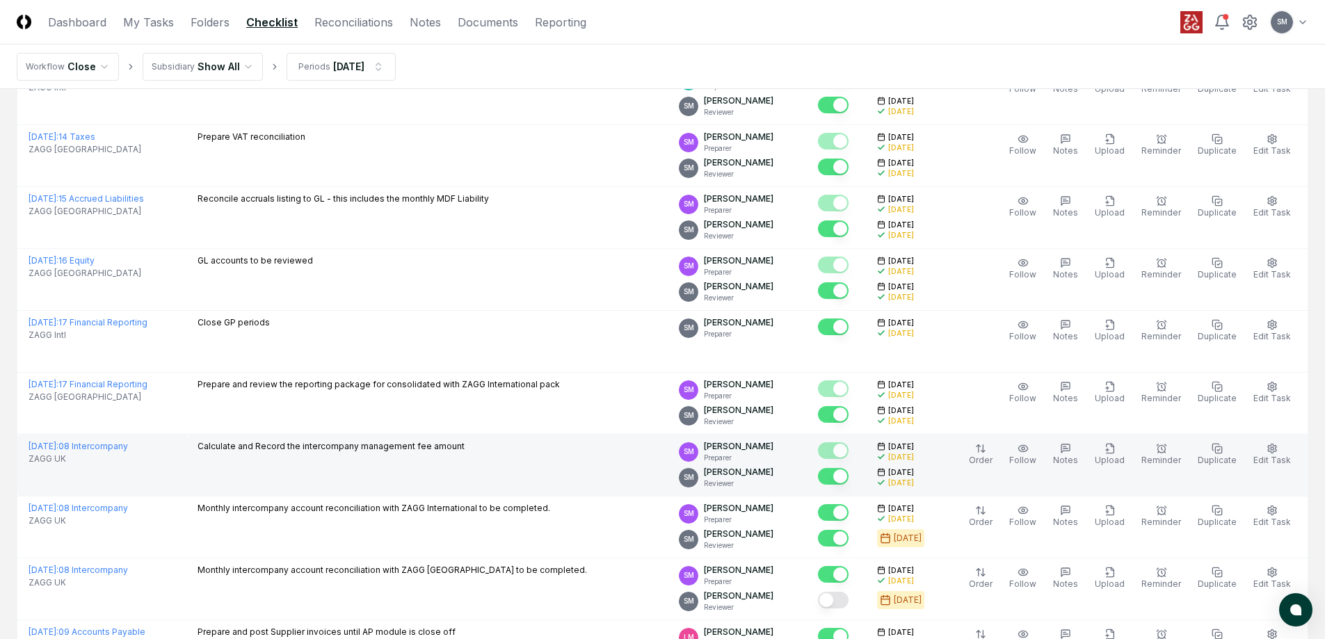
scroll to position [1878, 0]
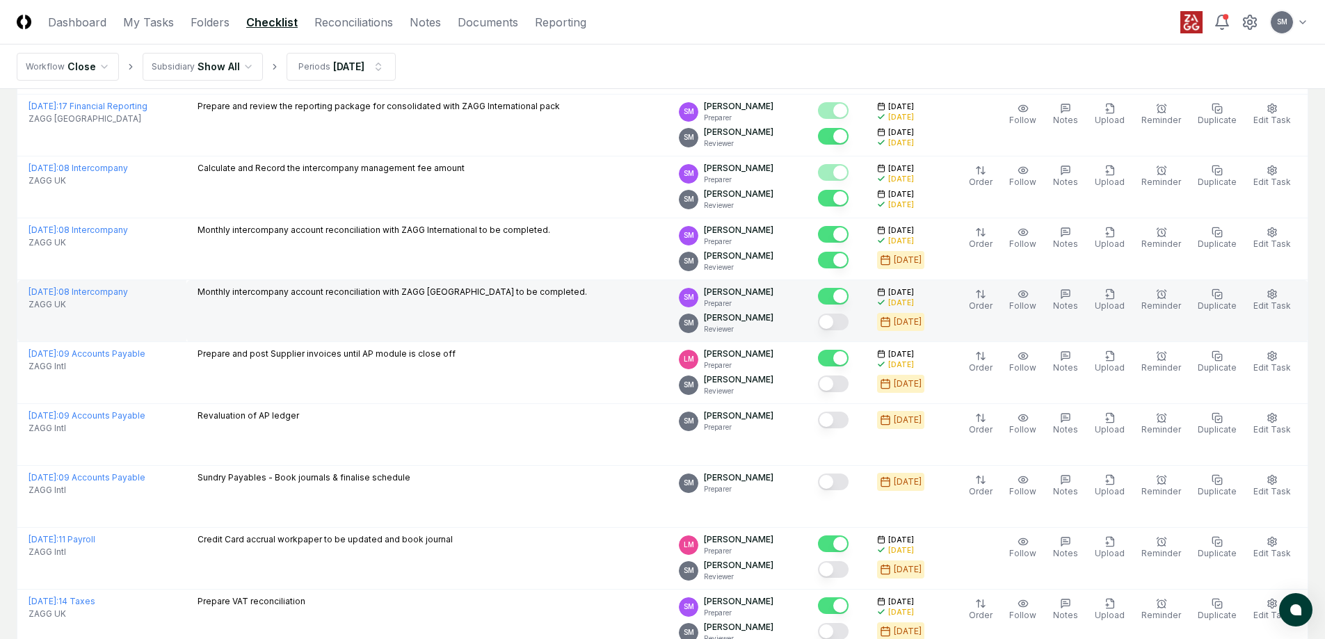
click at [849, 321] on button "Mark complete" at bounding box center [833, 322] width 31 height 17
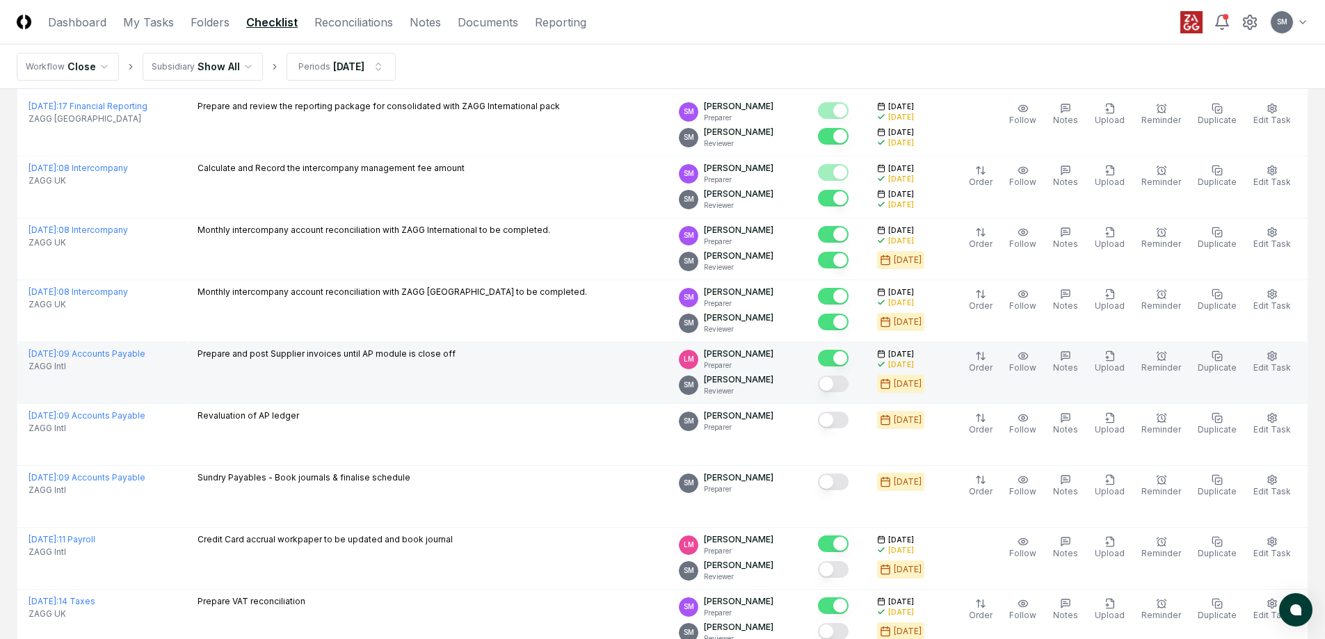
click at [849, 383] on button "Mark complete" at bounding box center [833, 384] width 31 height 17
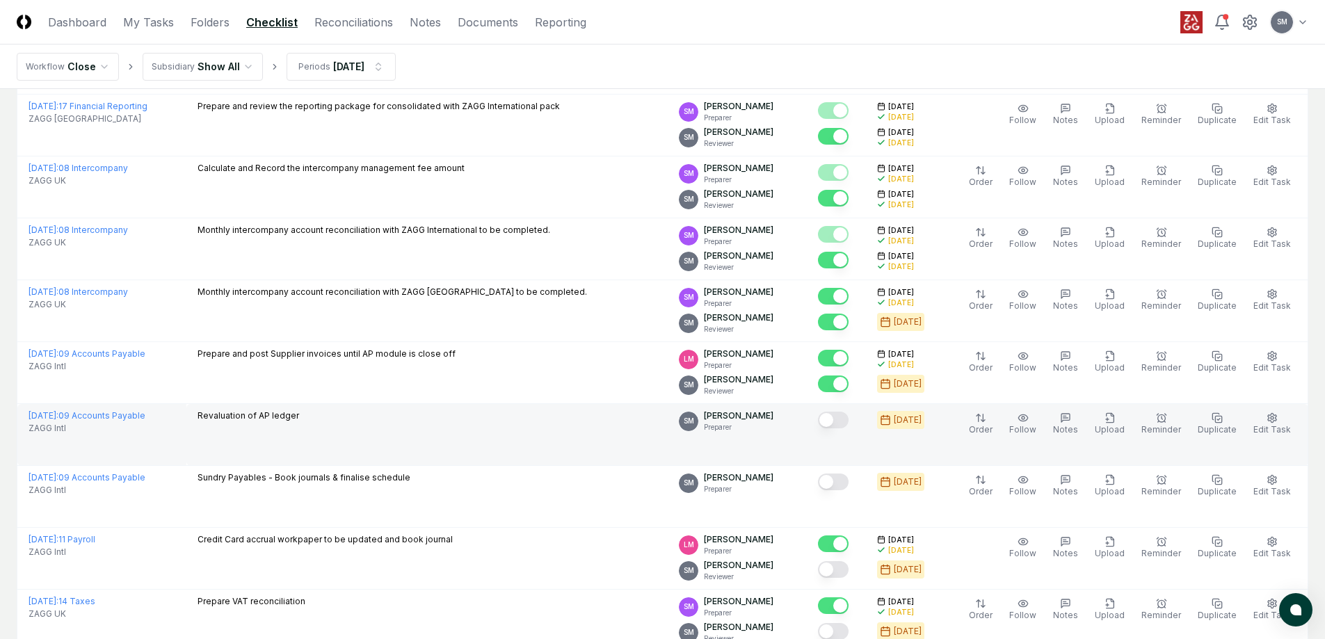
click at [849, 419] on button "Mark complete" at bounding box center [833, 420] width 31 height 17
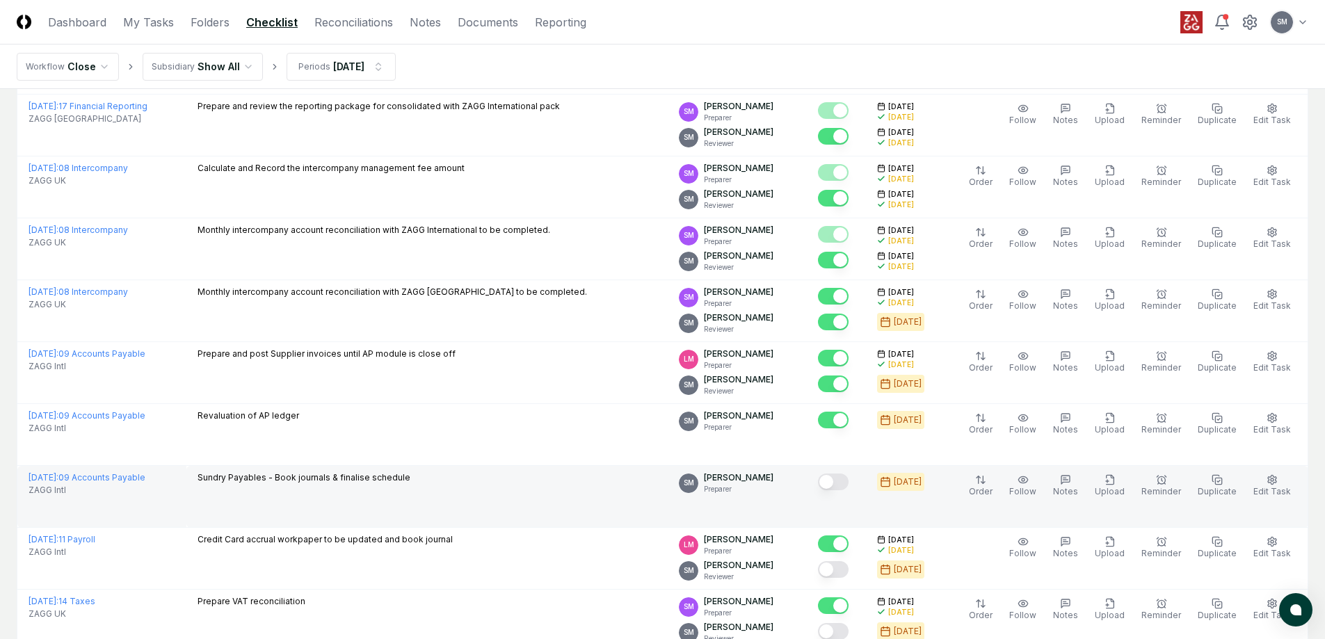
click at [849, 487] on button "Mark complete" at bounding box center [833, 482] width 31 height 17
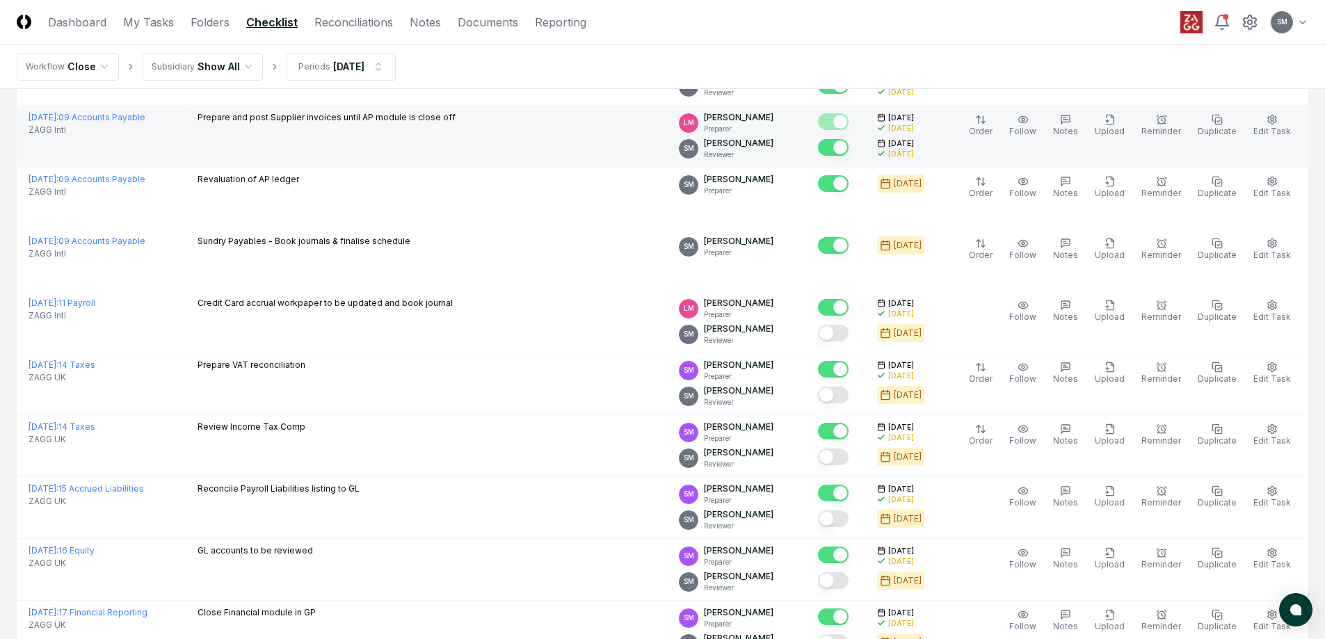
scroll to position [2174, 0]
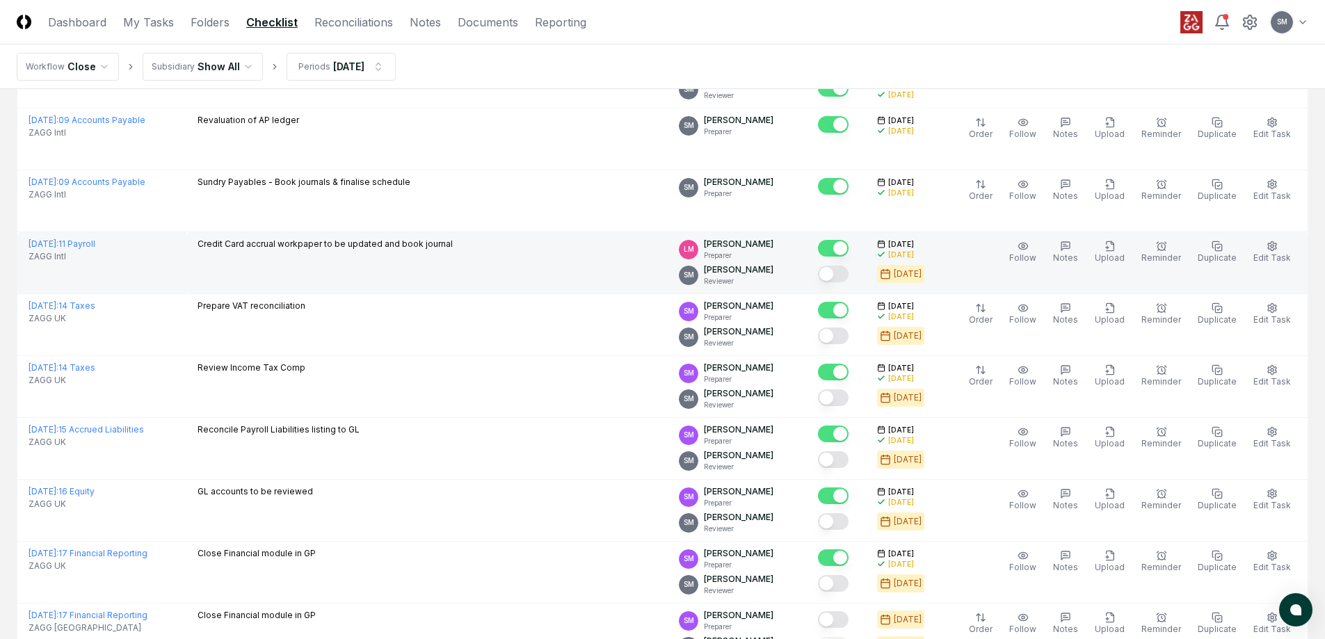
click at [849, 282] on button "Mark complete" at bounding box center [833, 274] width 31 height 17
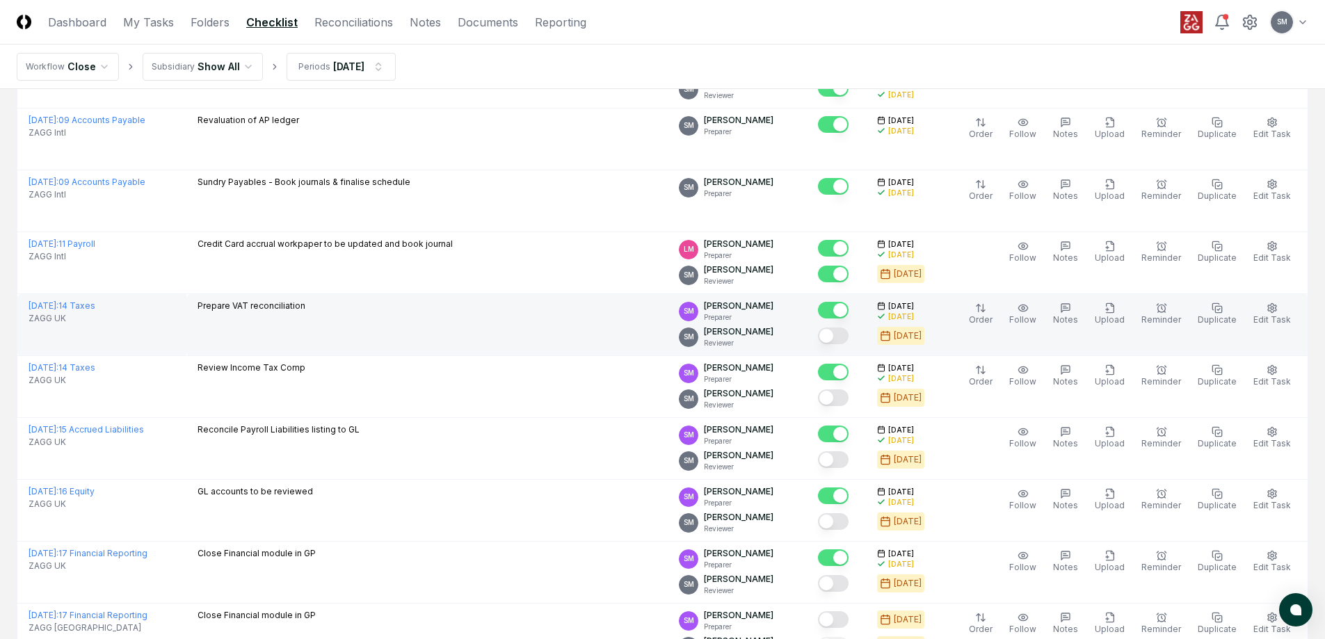
click at [849, 330] on button "Mark complete" at bounding box center [833, 336] width 31 height 17
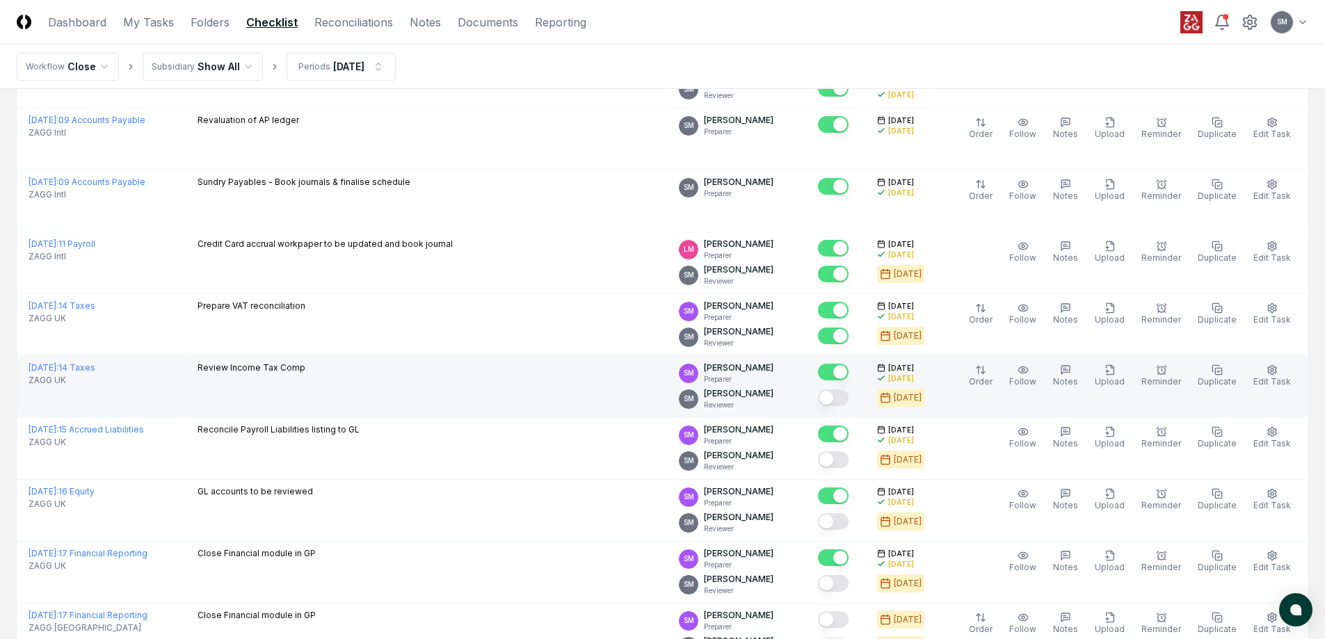
click at [849, 394] on button "Mark complete" at bounding box center [833, 398] width 31 height 17
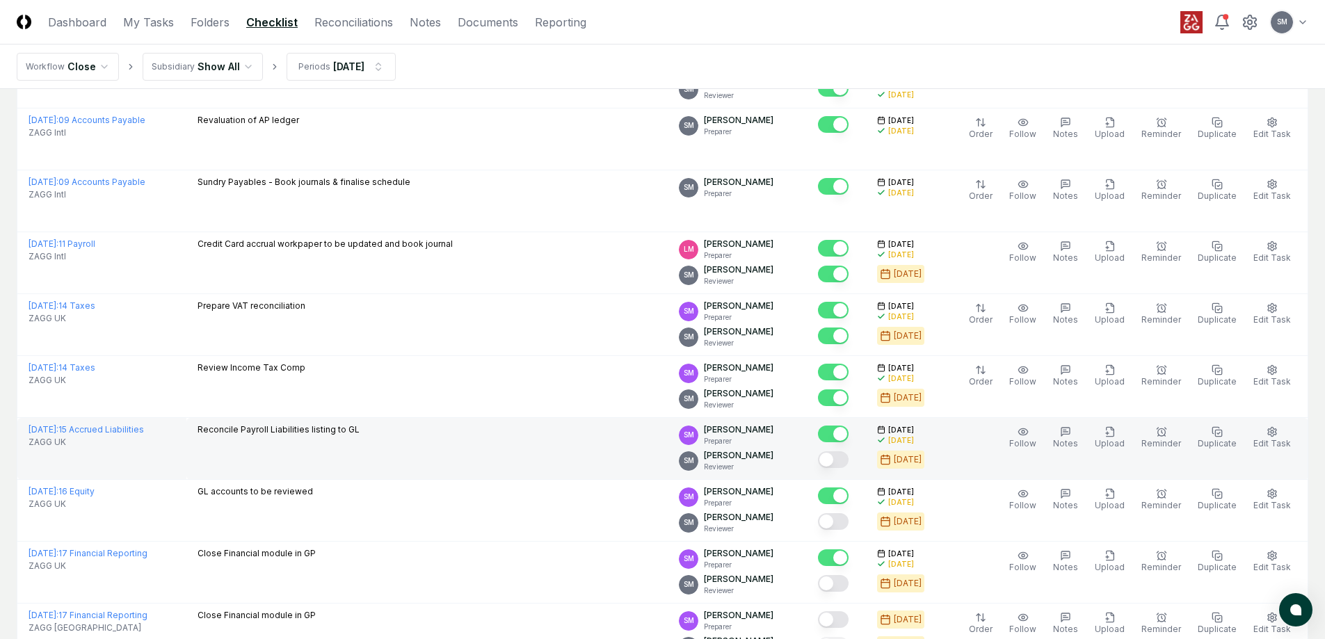
click at [849, 458] on button "Mark complete" at bounding box center [833, 459] width 31 height 17
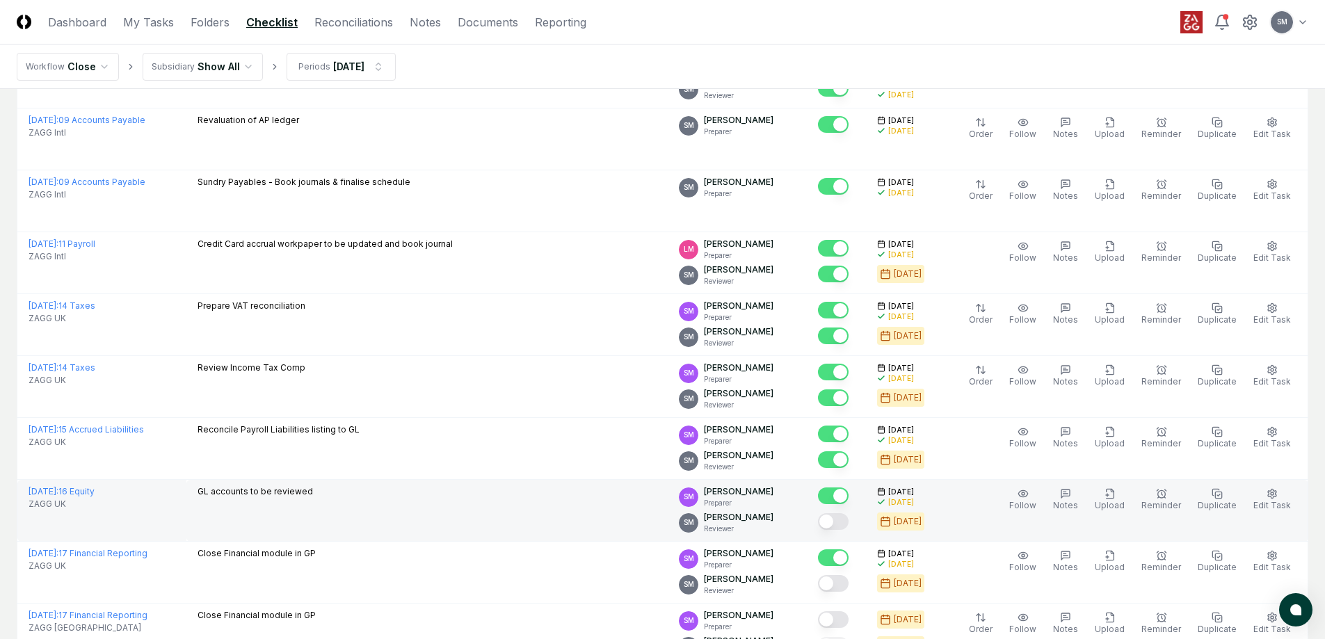
click at [849, 520] on button "Mark complete" at bounding box center [833, 521] width 31 height 17
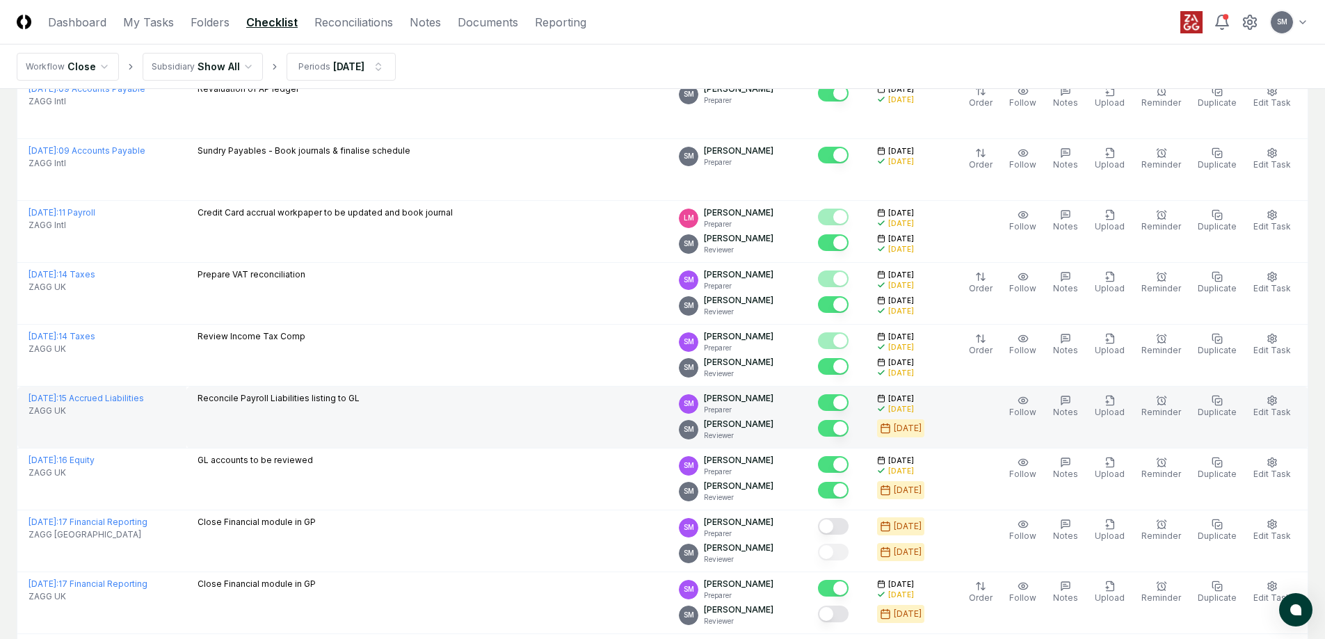
scroll to position [2400, 0]
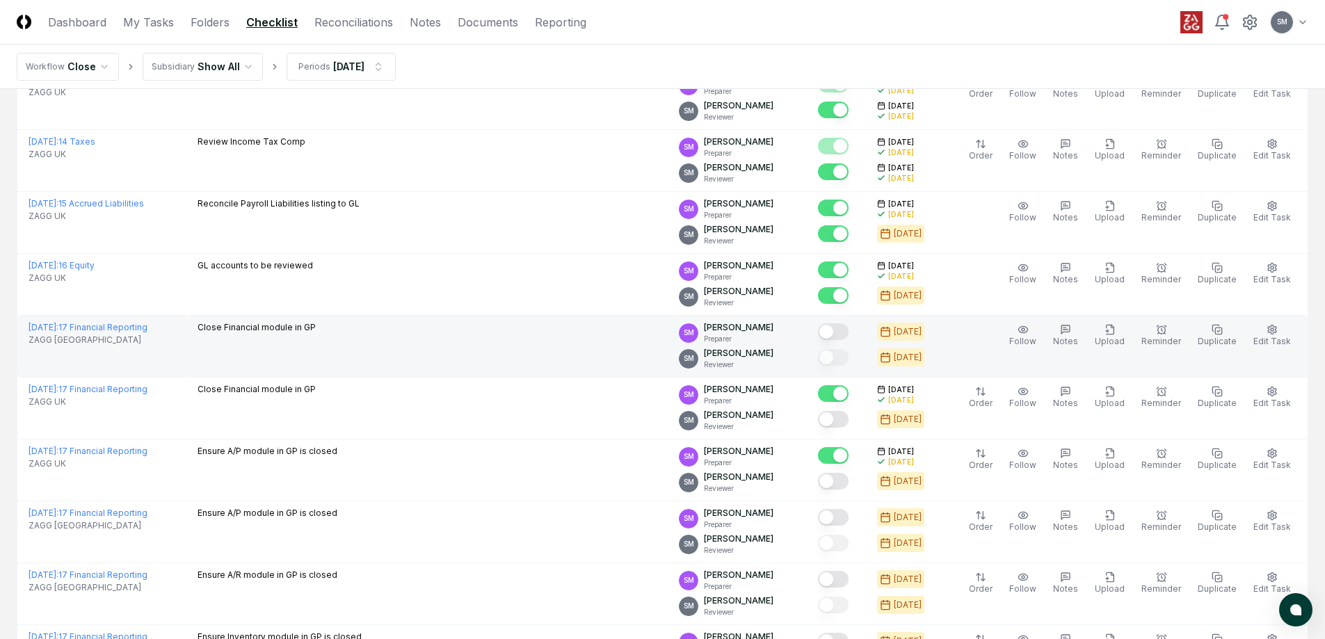
click at [849, 332] on button "Mark complete" at bounding box center [833, 331] width 31 height 17
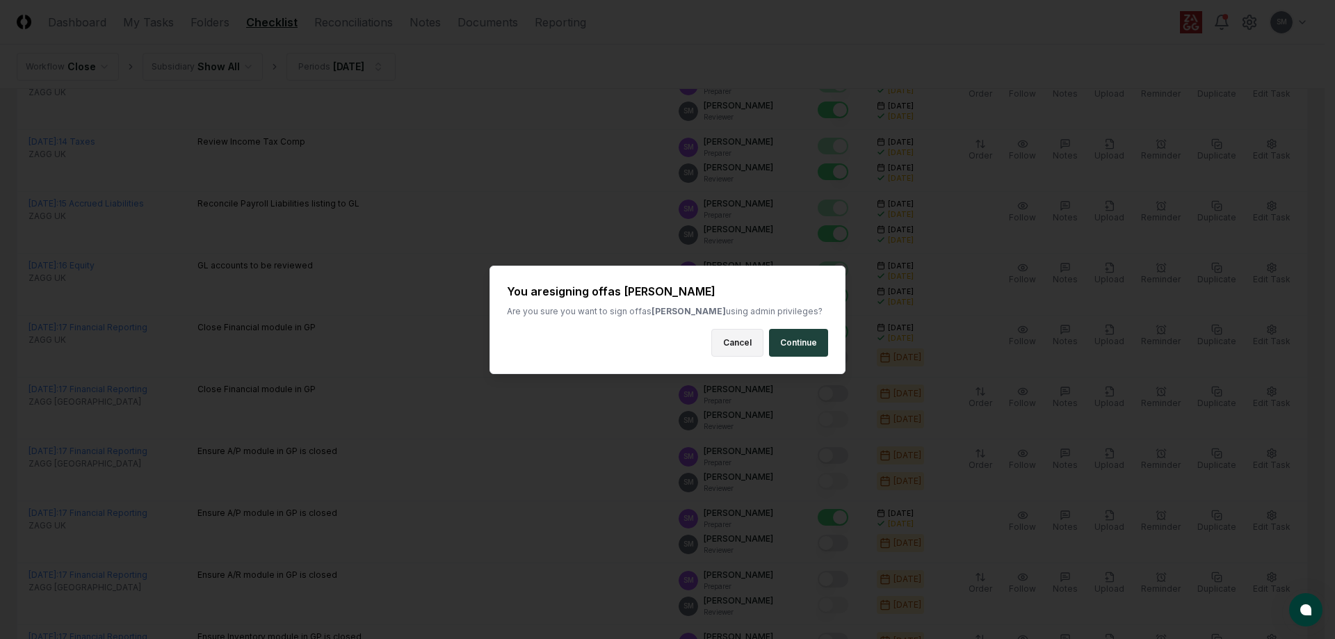
click at [744, 344] on button "Cancel" at bounding box center [738, 343] width 52 height 28
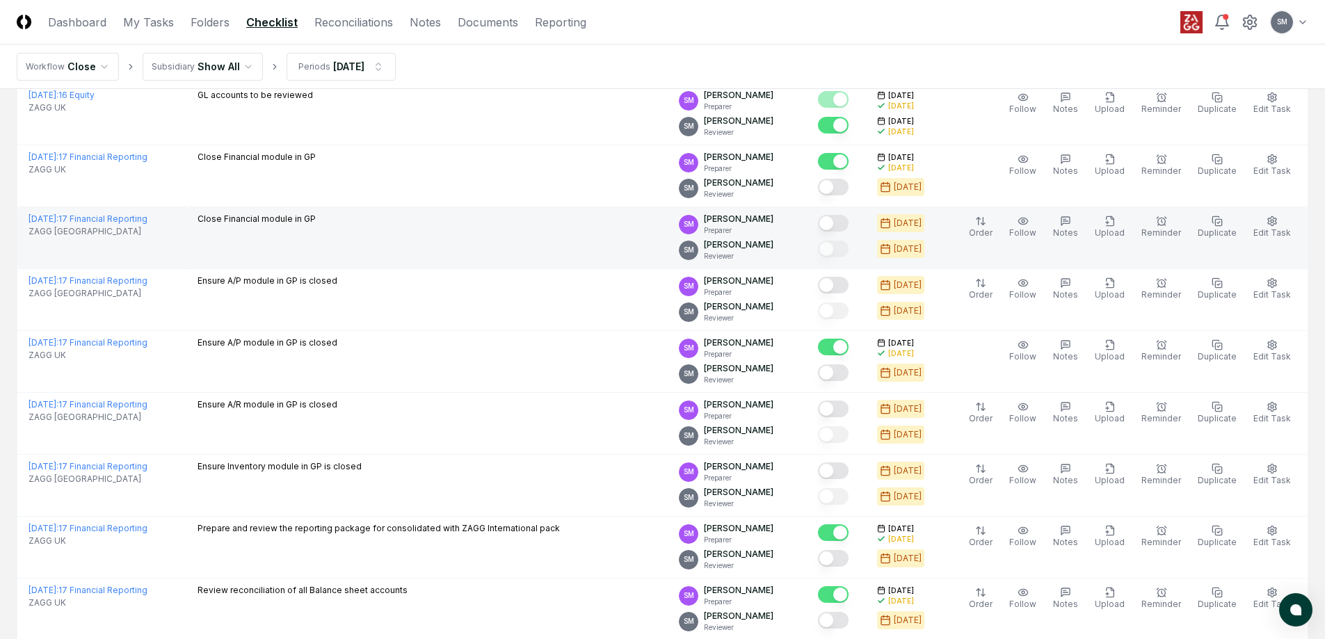
scroll to position [2573, 0]
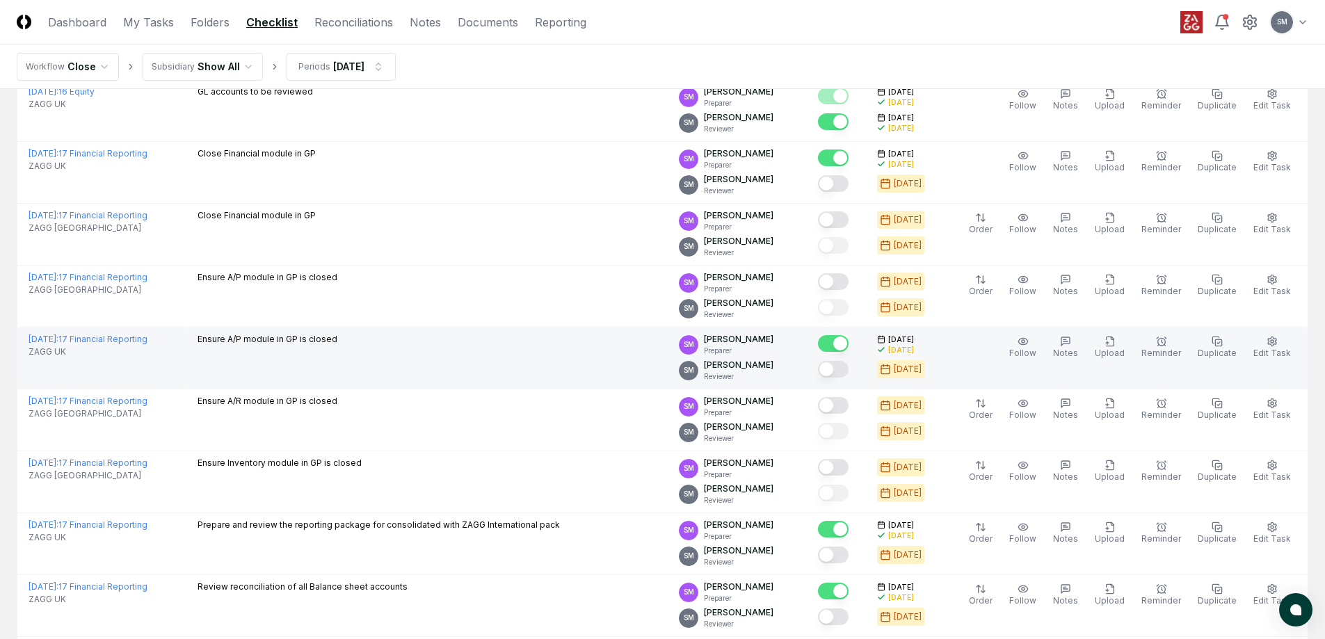
click at [849, 368] on button "Mark complete" at bounding box center [833, 369] width 31 height 17
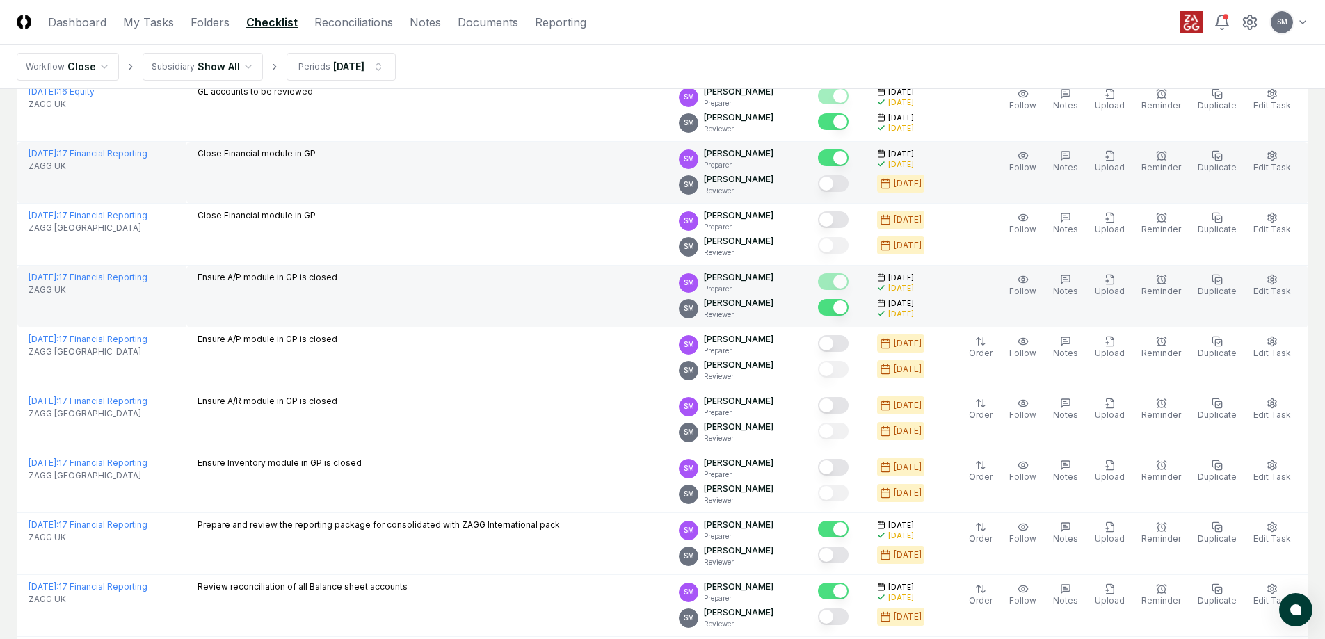
click at [849, 182] on button "Mark complete" at bounding box center [833, 183] width 31 height 17
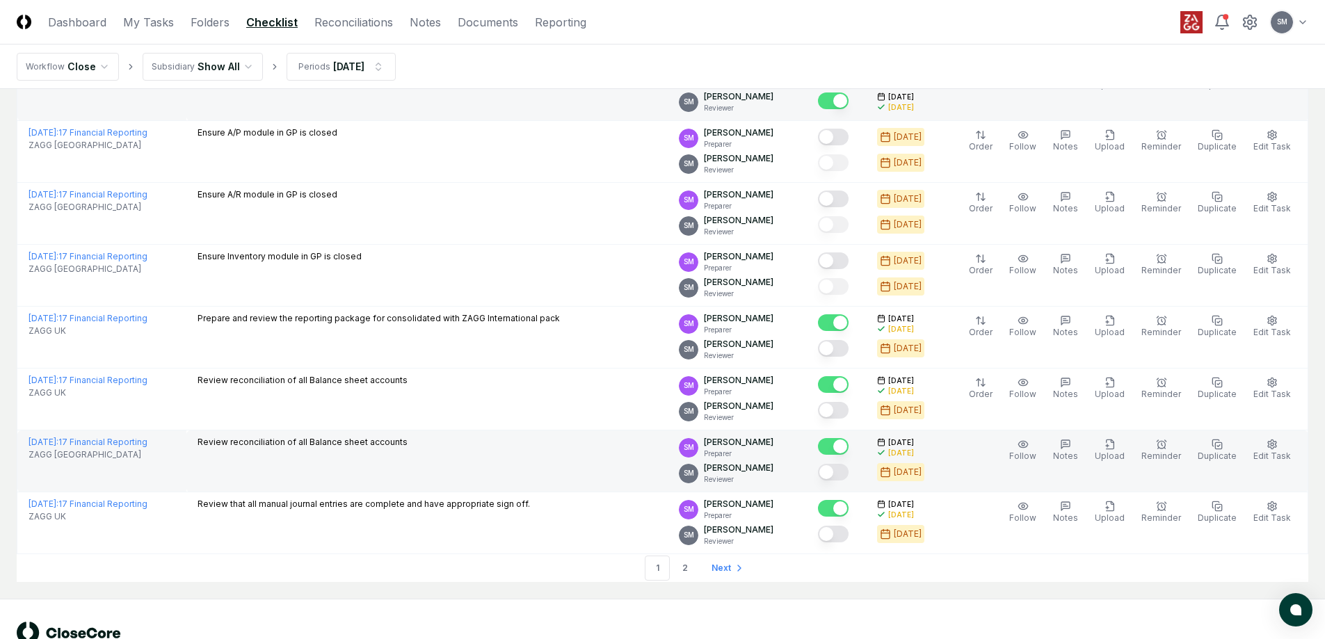
scroll to position [2823, 0]
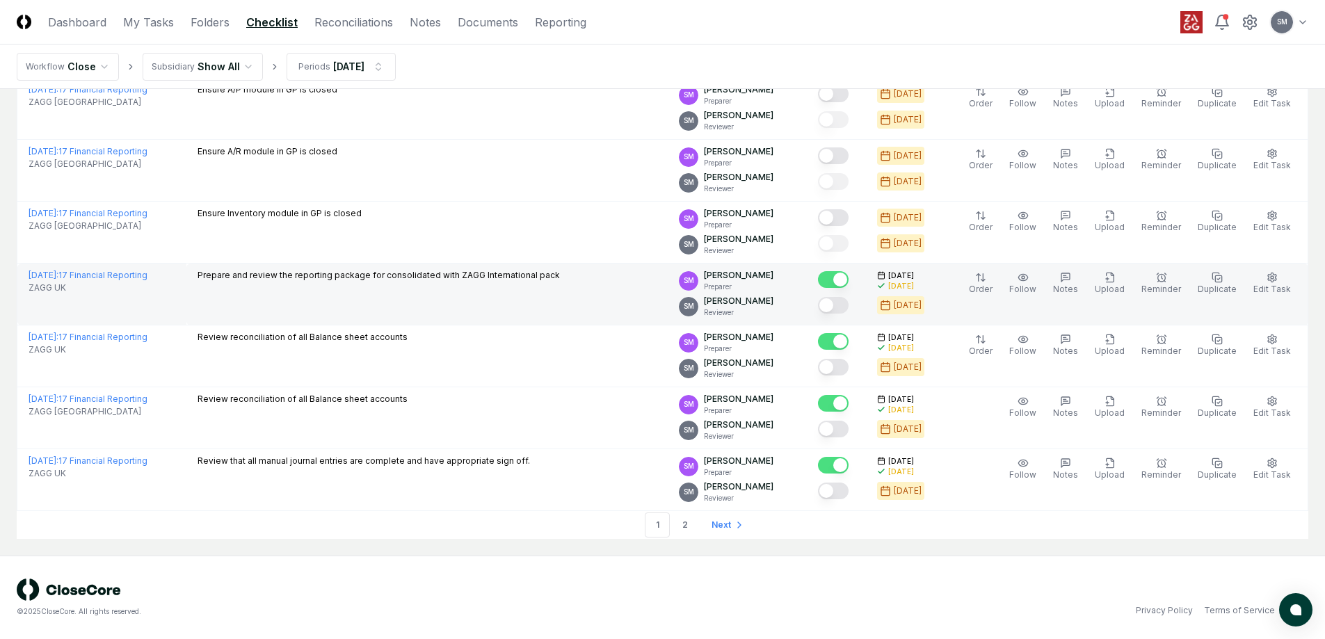
click at [849, 307] on button "Mark complete" at bounding box center [833, 305] width 31 height 17
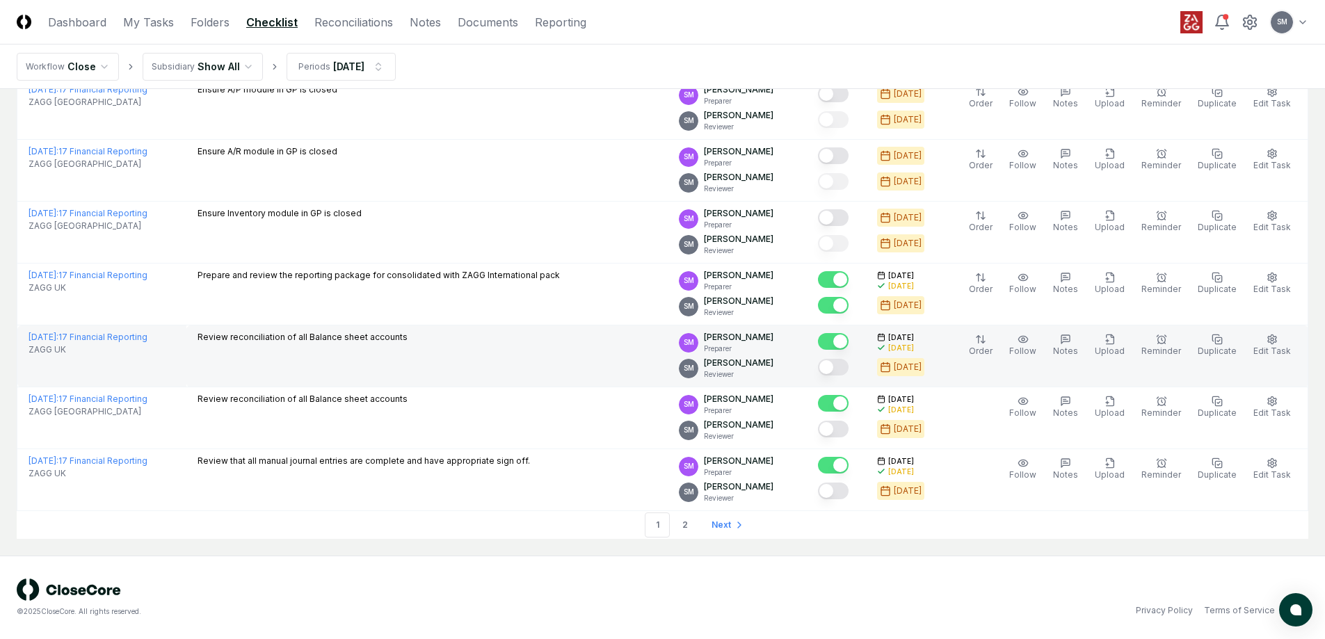
click at [849, 359] on button "Mark complete" at bounding box center [833, 367] width 31 height 17
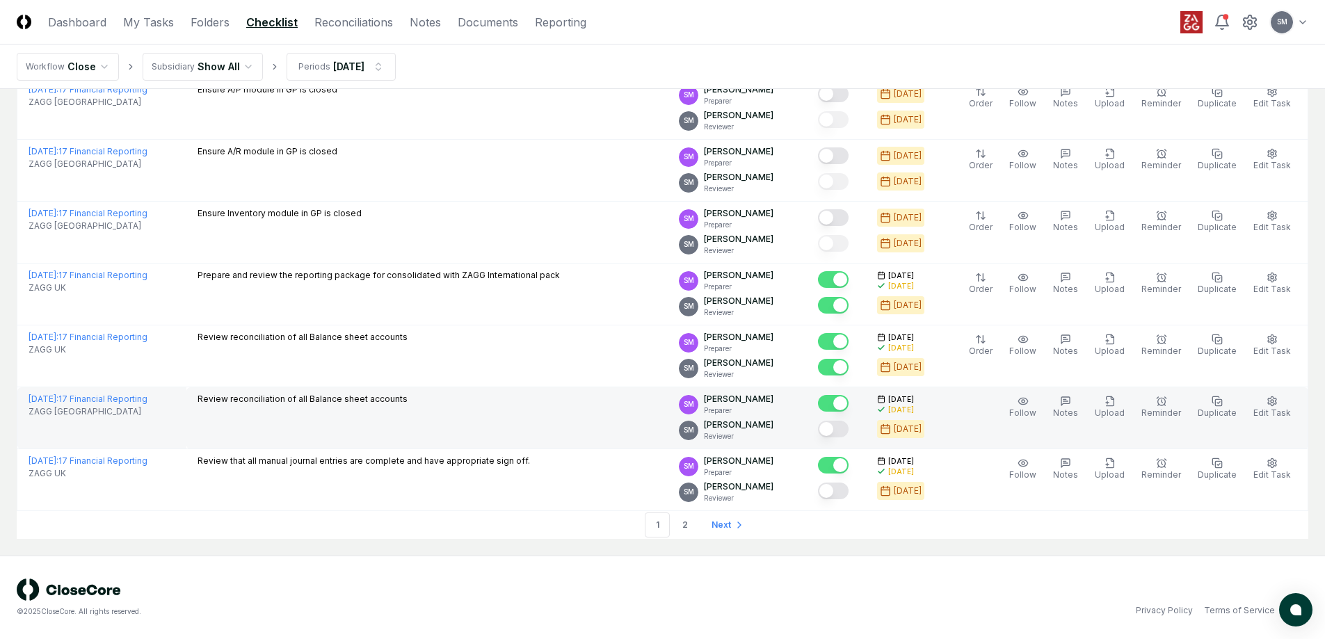
click at [849, 425] on button "Mark complete" at bounding box center [833, 429] width 31 height 17
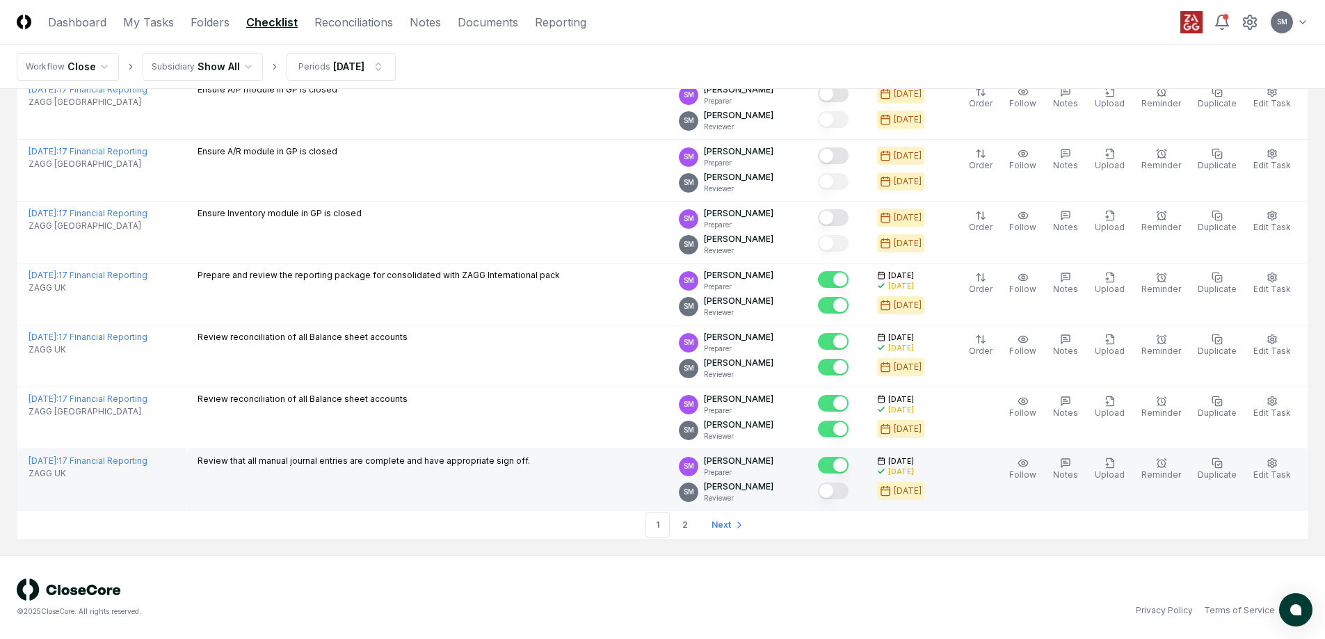
click at [849, 488] on button "Mark complete" at bounding box center [833, 491] width 31 height 17
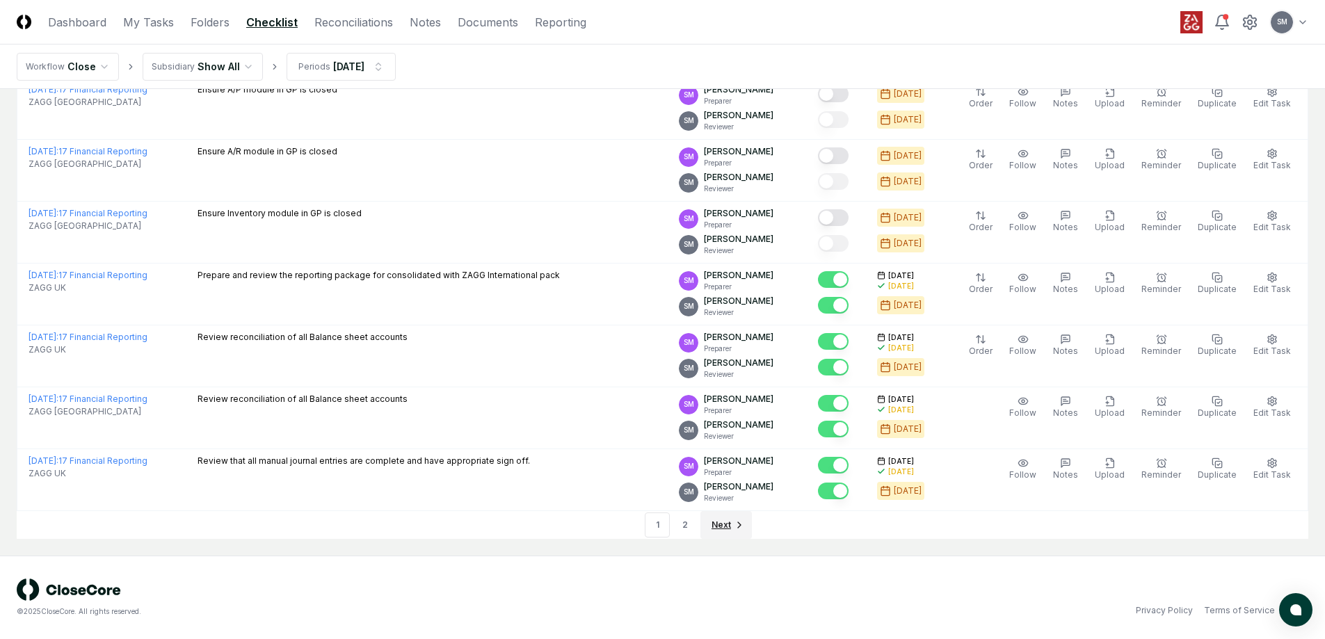
click at [721, 528] on span "Next" at bounding box center [721, 525] width 19 height 13
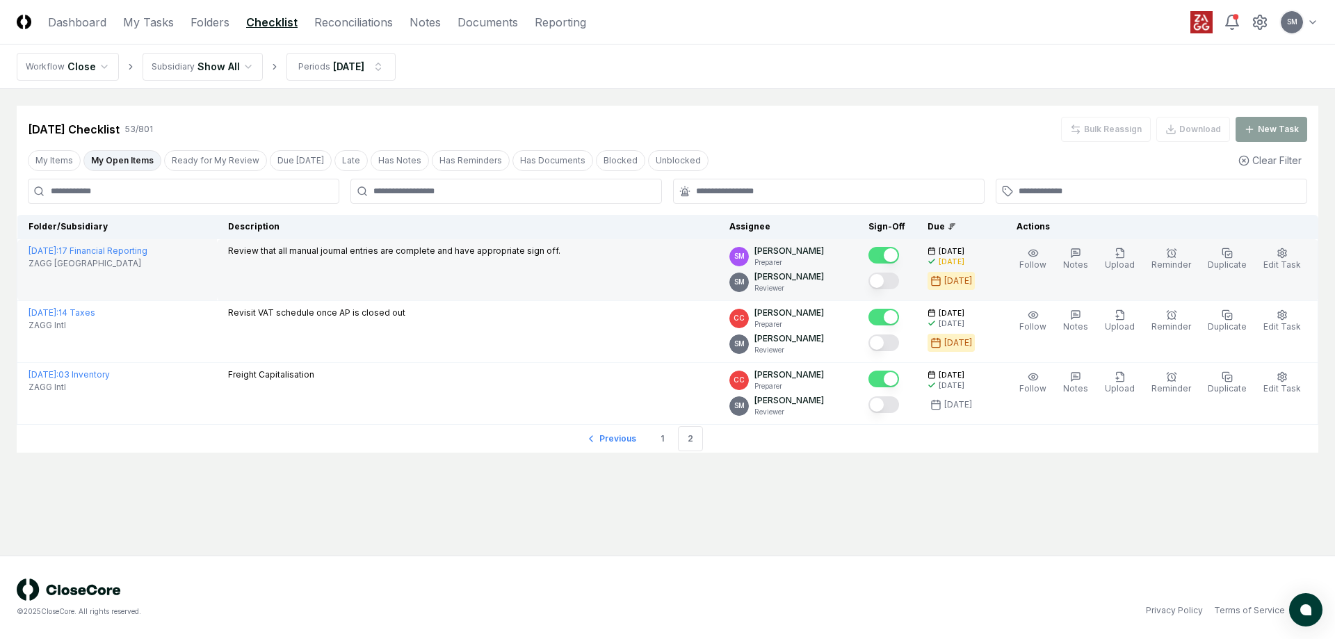
click at [899, 282] on button "Mark complete" at bounding box center [884, 281] width 31 height 17
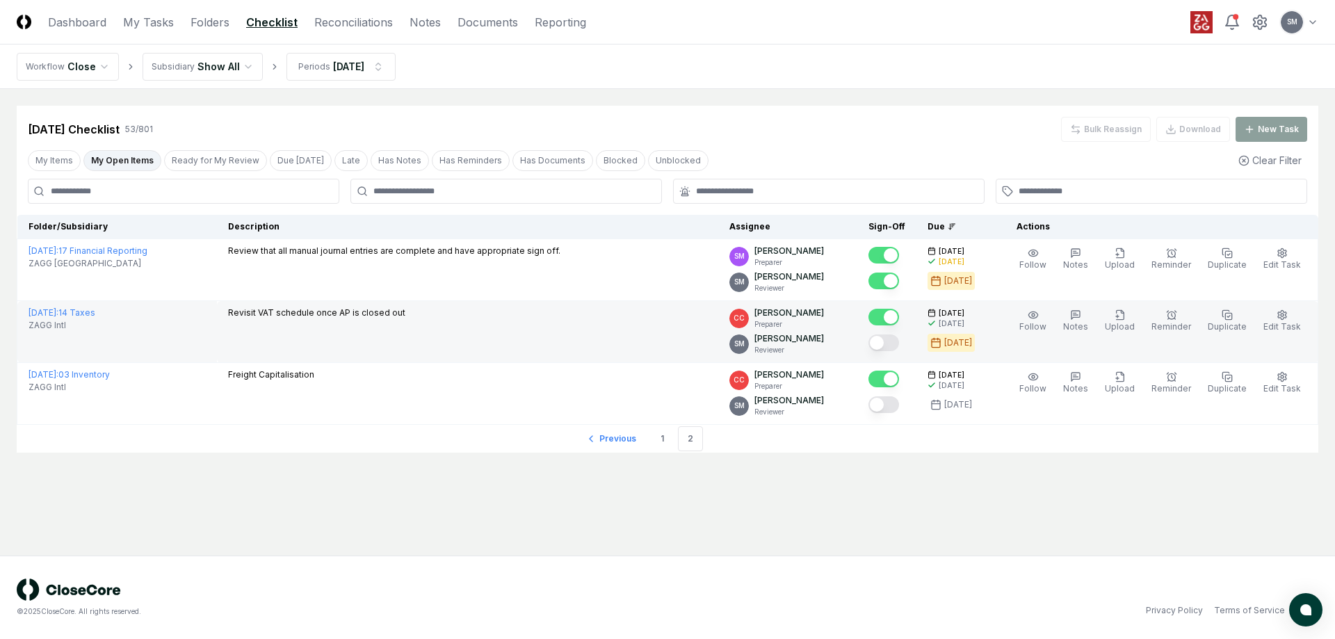
click at [899, 344] on button "Mark complete" at bounding box center [884, 343] width 31 height 17
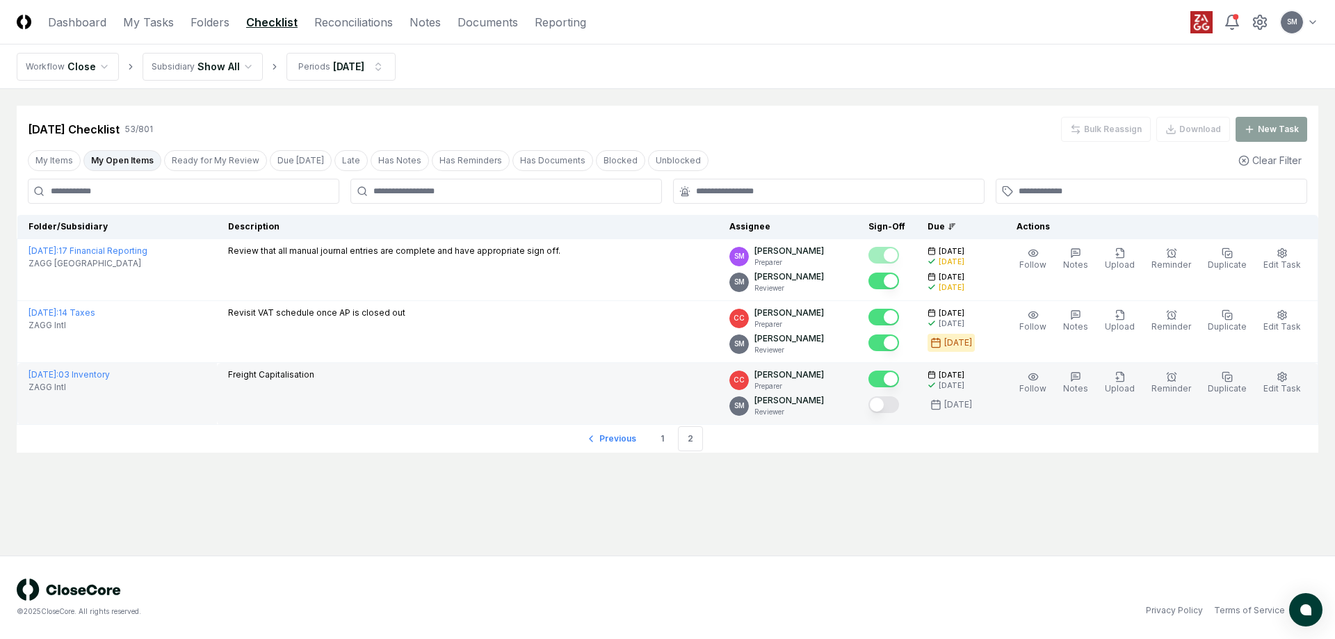
click at [899, 405] on button "Mark complete" at bounding box center [884, 404] width 31 height 17
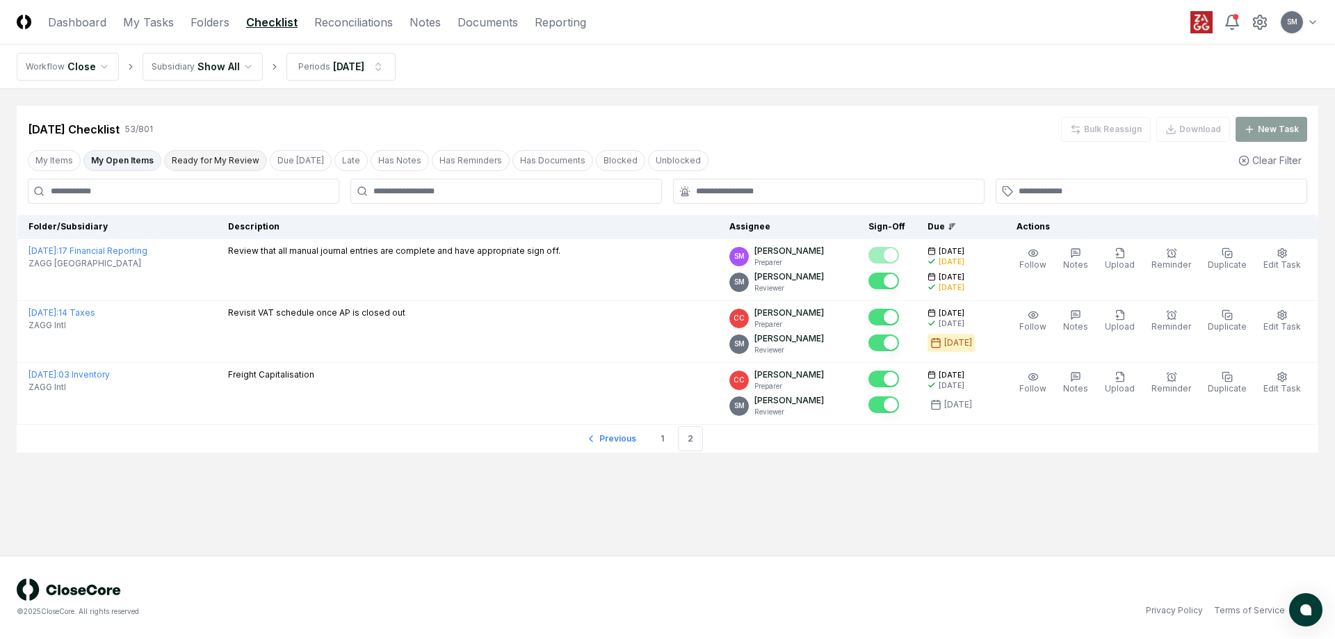
click at [236, 159] on button "Ready for My Review" at bounding box center [215, 160] width 103 height 21
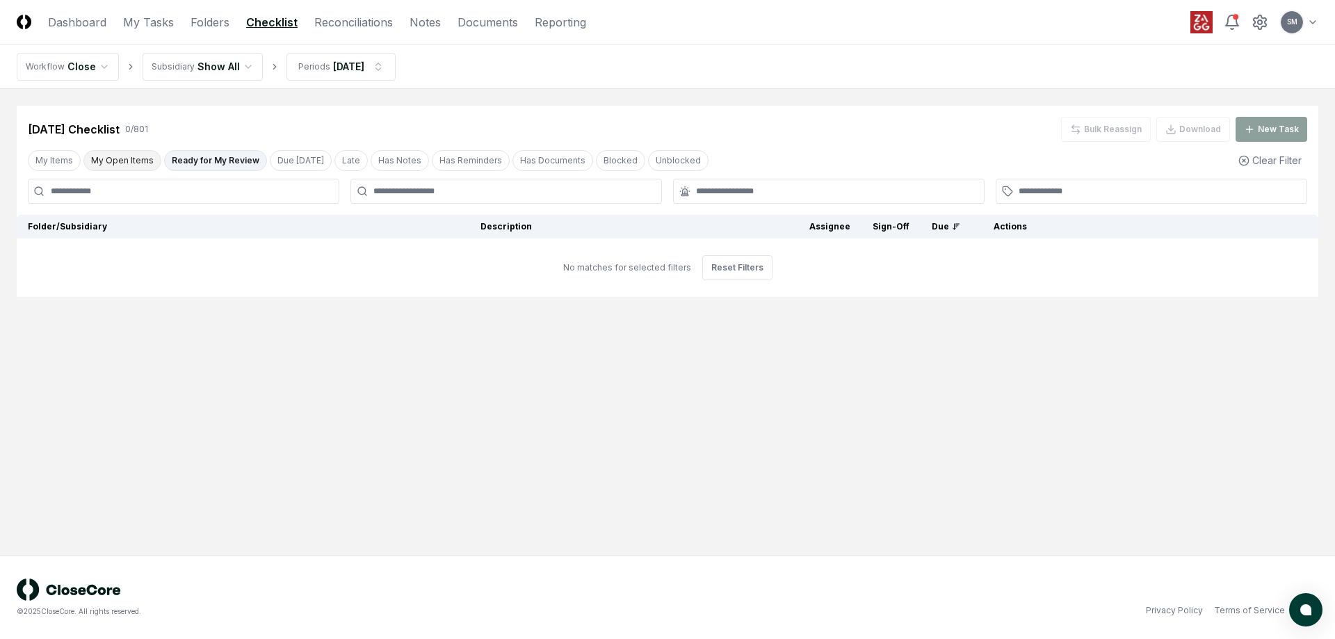
click at [122, 152] on button "My Open Items" at bounding box center [122, 160] width 78 height 21
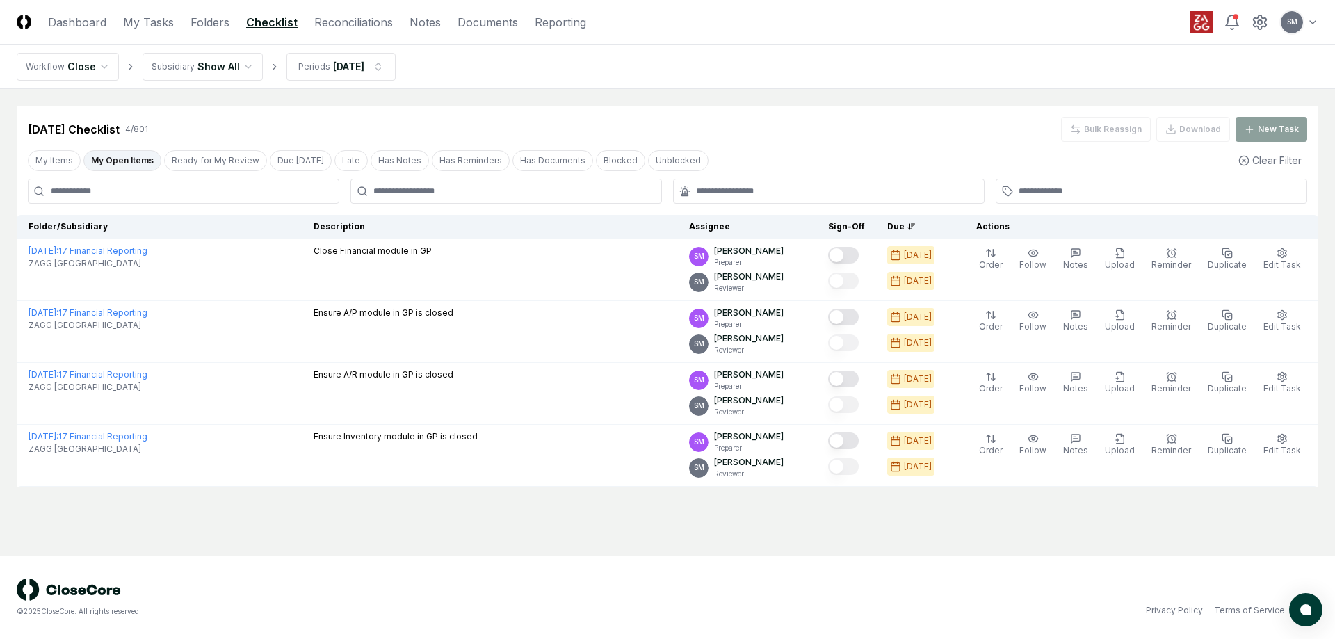
click at [346, 31] on header "CloseCore Dashboard My Tasks Folders Checklist Reconciliations Notes Documents …" at bounding box center [667, 22] width 1335 height 45
click at [346, 22] on link "Reconciliations" at bounding box center [353, 22] width 79 height 17
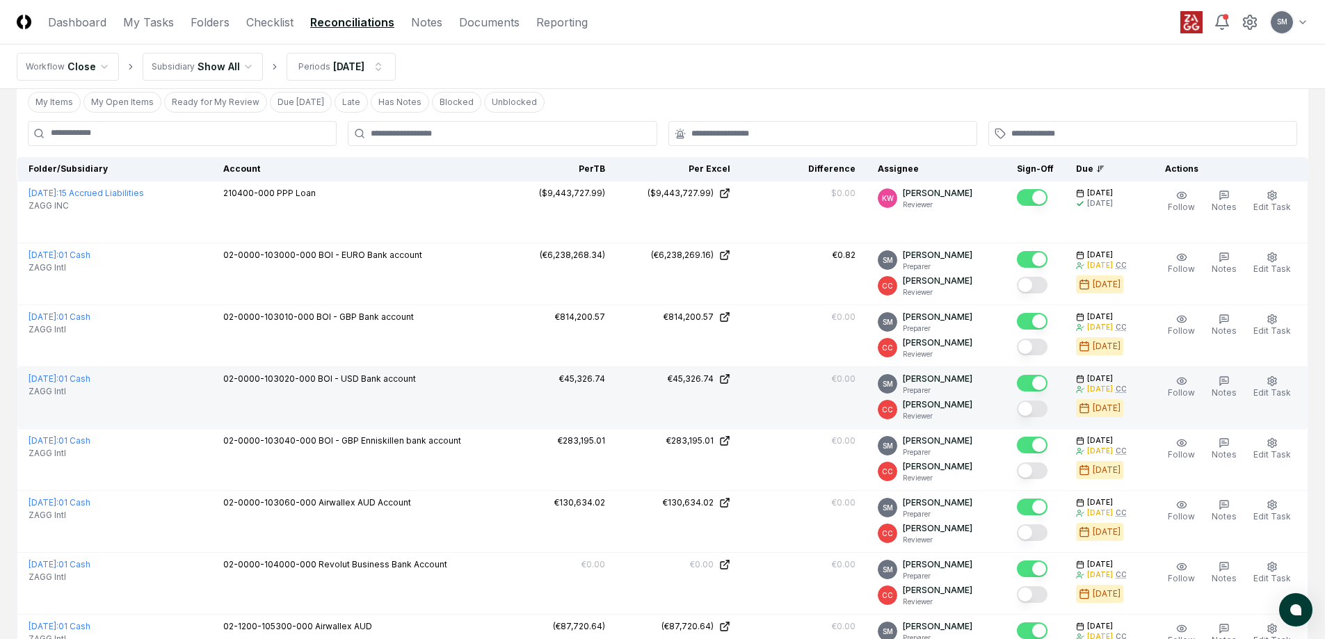
scroll to position [209, 0]
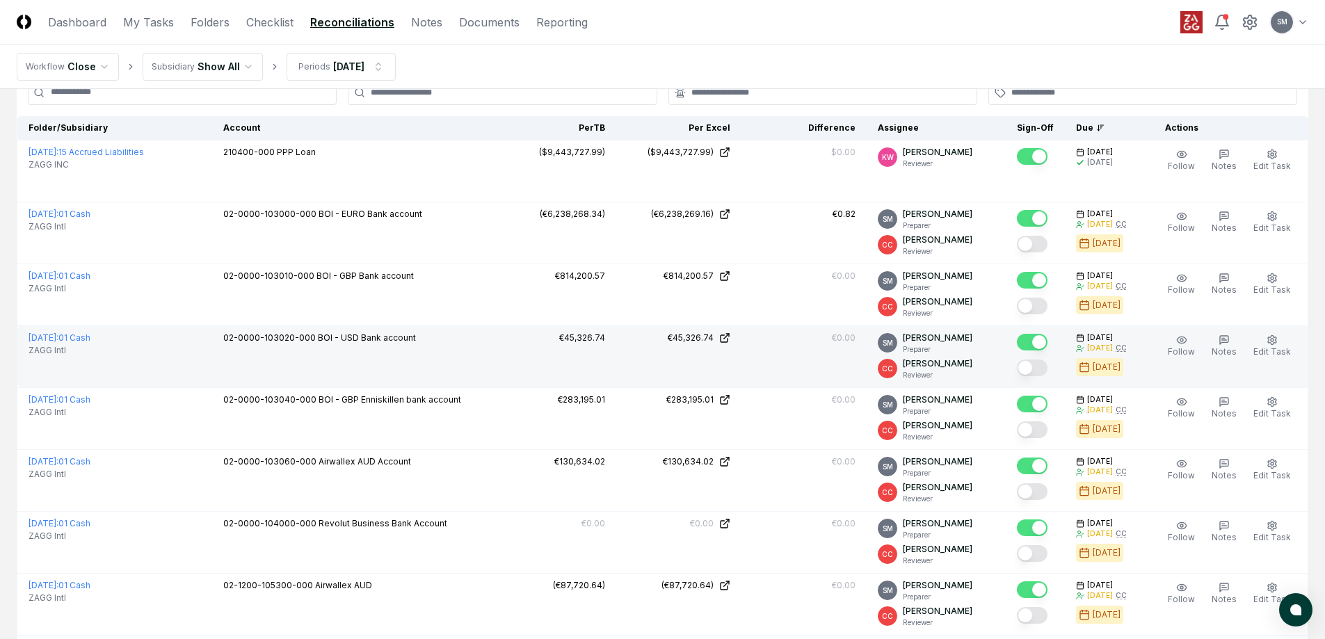
click at [1047, 368] on button "Mark complete" at bounding box center [1032, 368] width 31 height 17
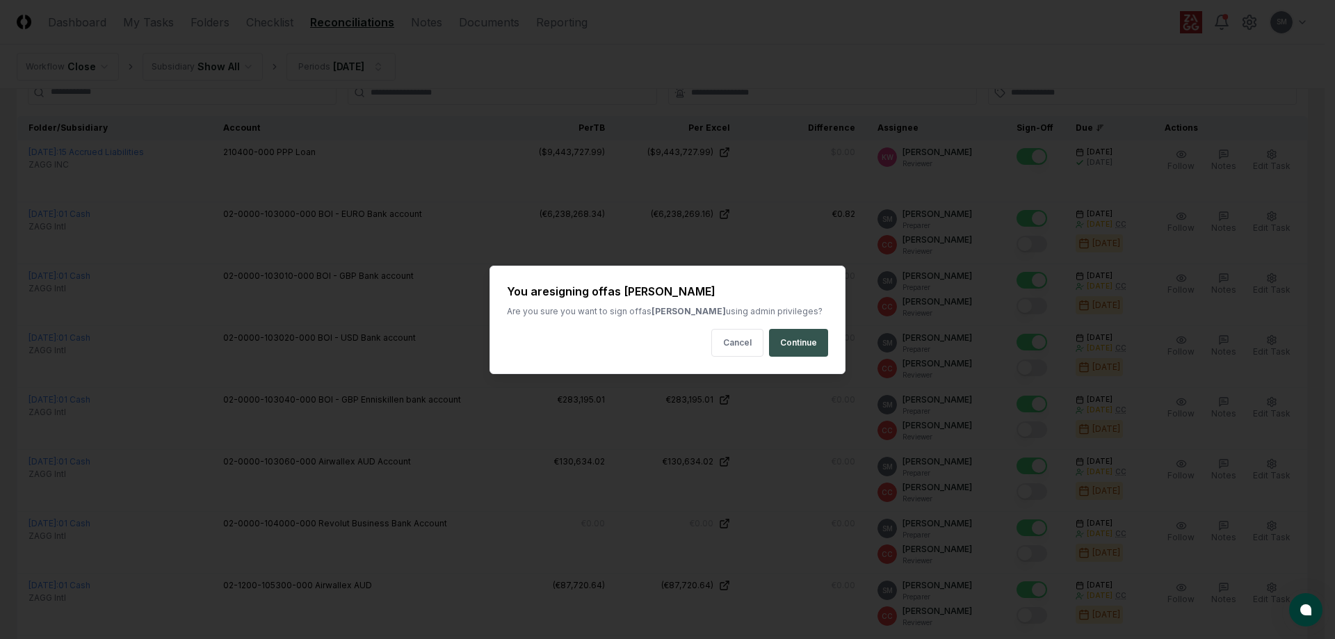
click at [811, 344] on button "Continue" at bounding box center [798, 343] width 59 height 28
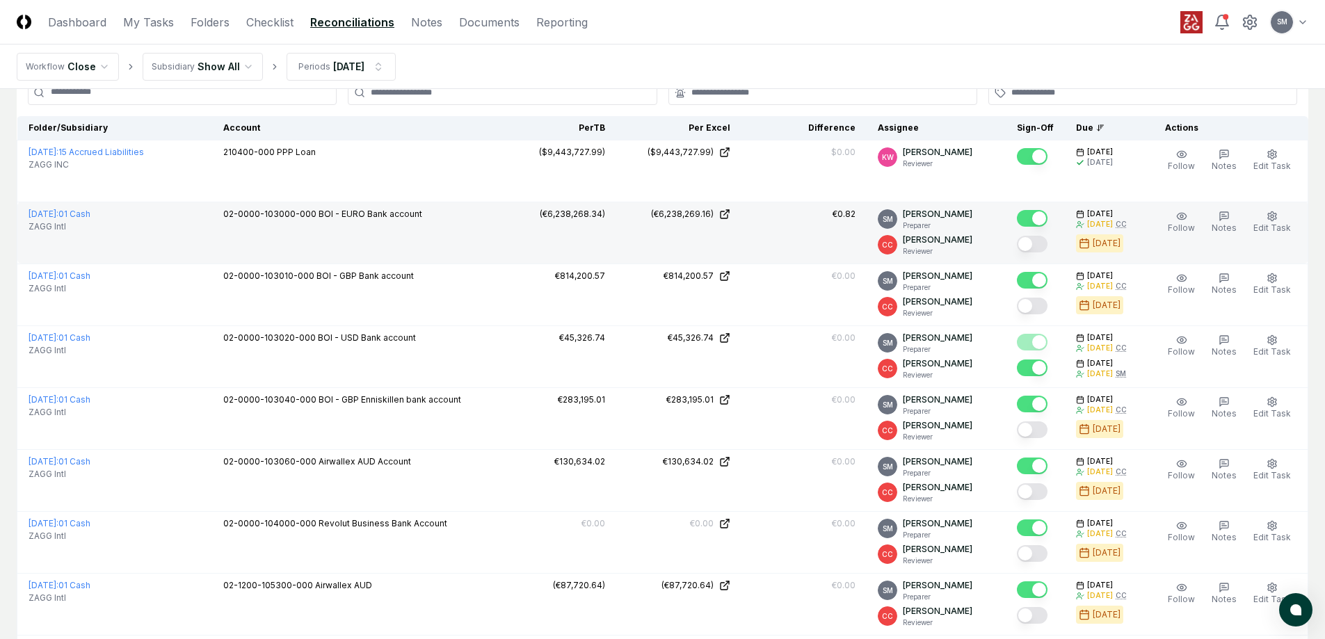
click at [1047, 246] on button "Mark complete" at bounding box center [1032, 244] width 31 height 17
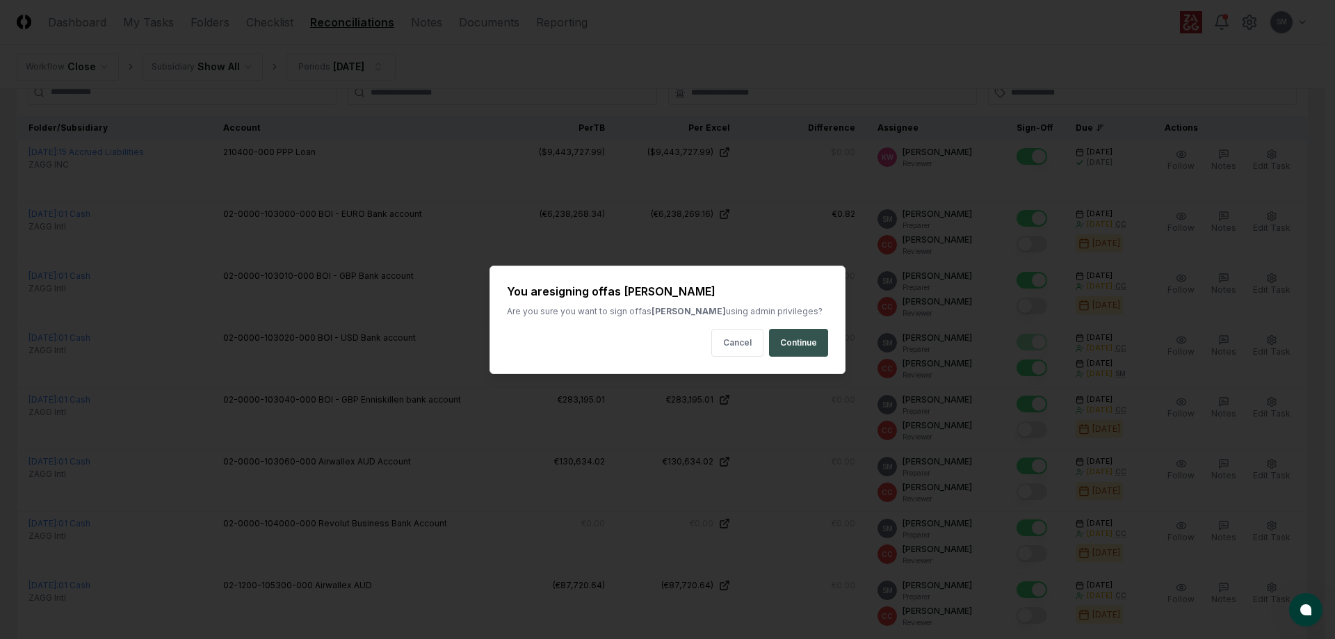
click at [812, 345] on button "Continue" at bounding box center [798, 343] width 59 height 28
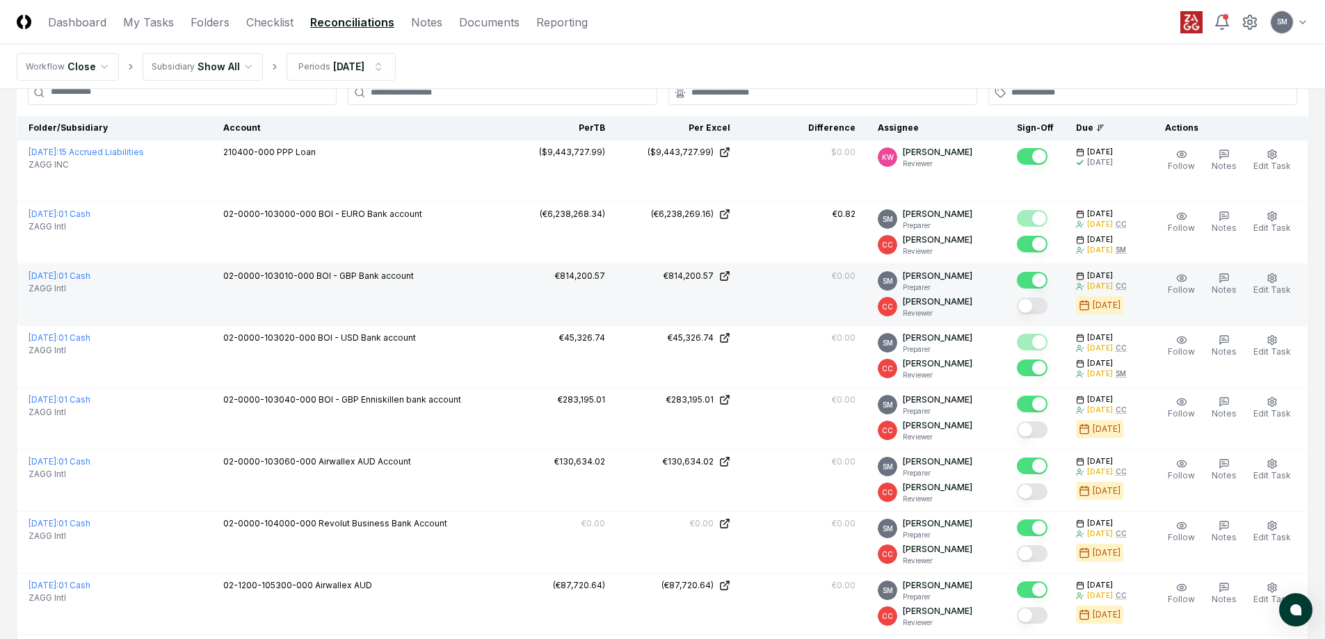
click at [1047, 304] on button "Mark complete" at bounding box center [1032, 306] width 31 height 17
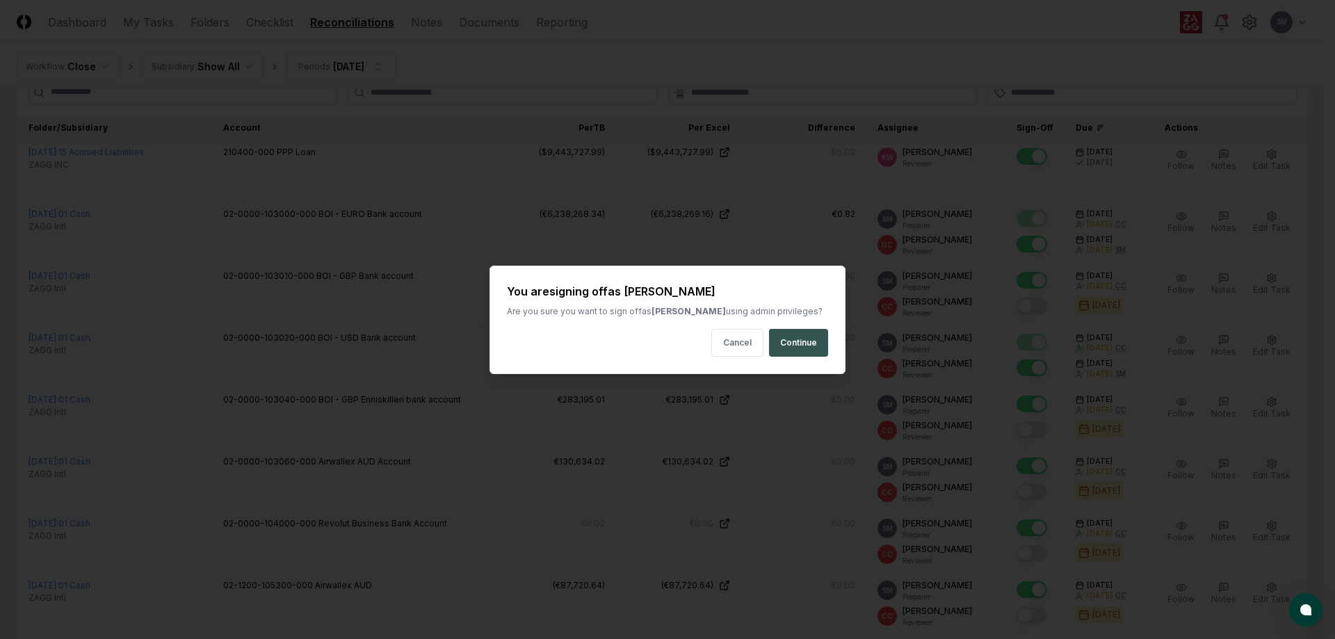
click at [813, 345] on button "Continue" at bounding box center [798, 343] width 59 height 28
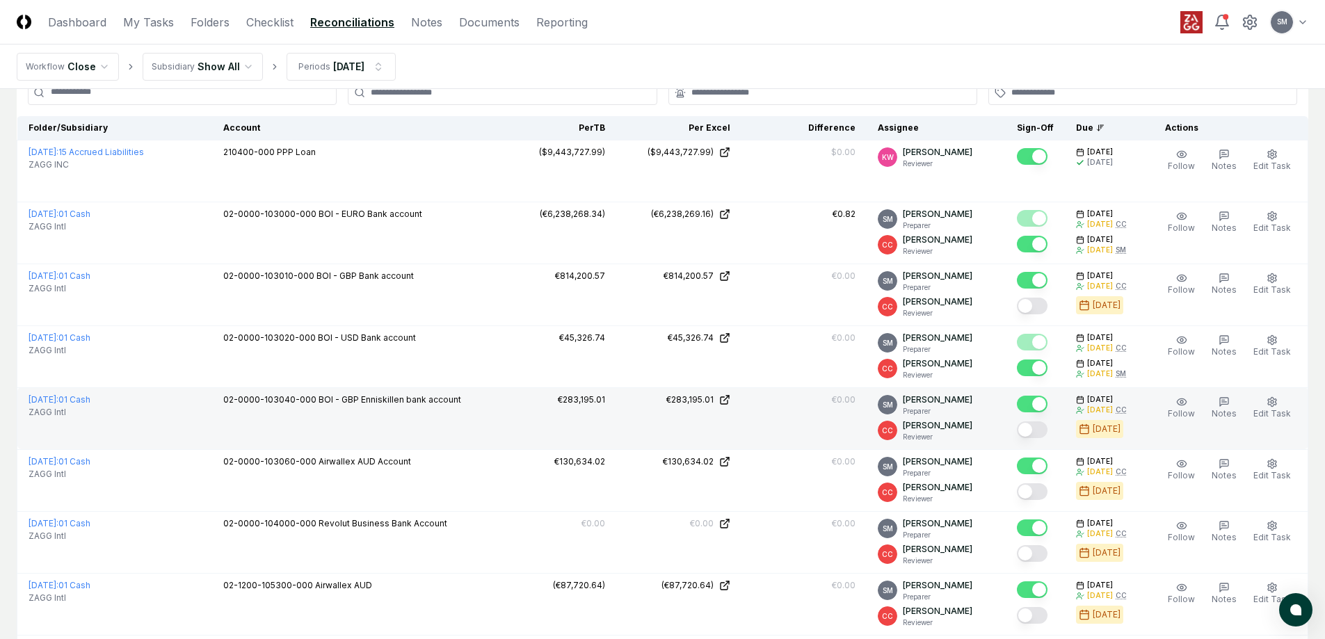
click at [1044, 430] on button "Mark complete" at bounding box center [1032, 429] width 31 height 17
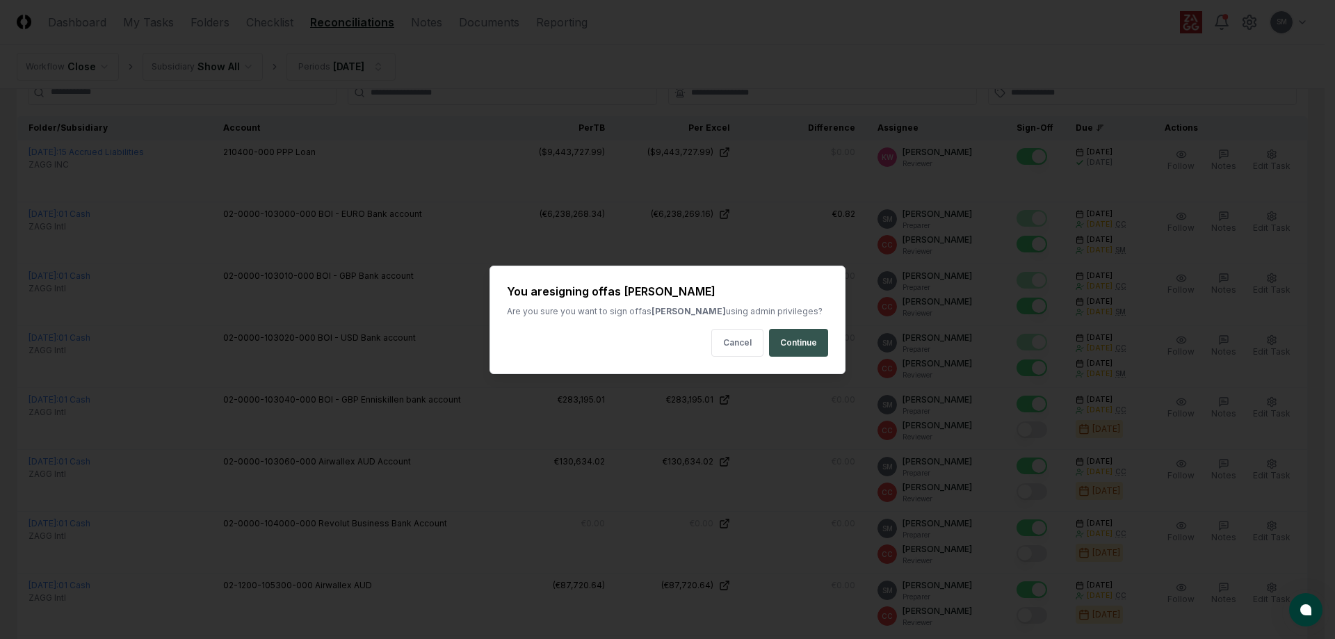
click at [809, 340] on button "Continue" at bounding box center [798, 343] width 59 height 28
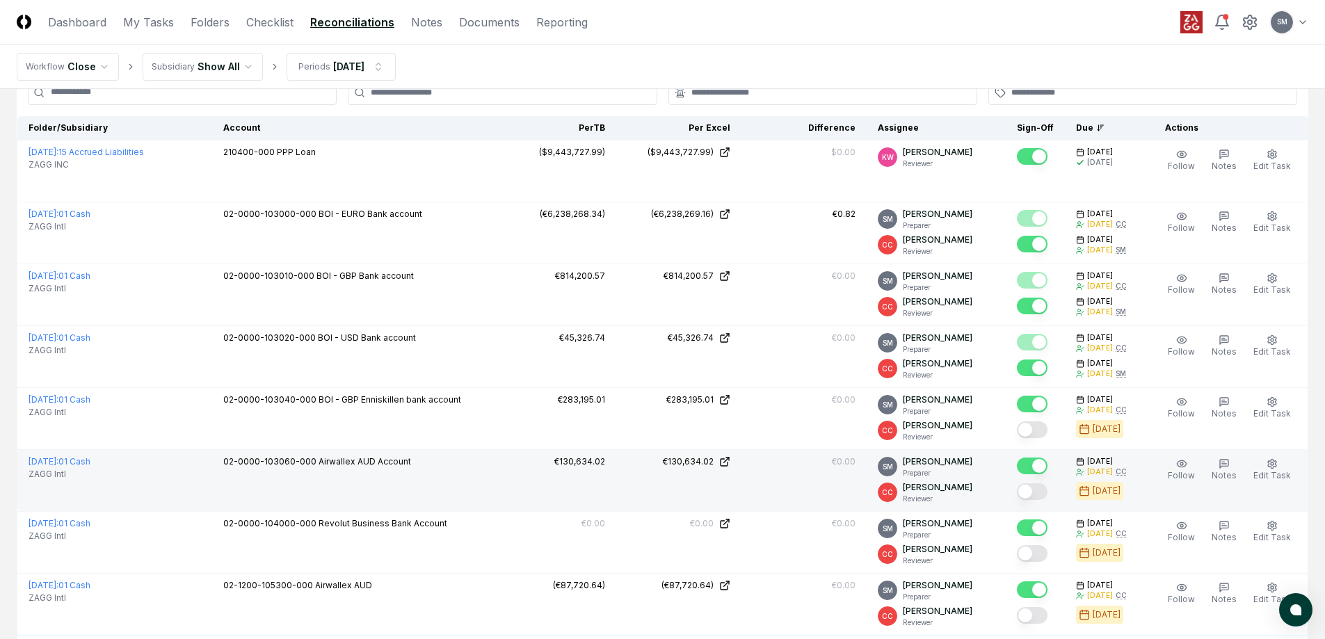
click at [1047, 487] on button "Mark complete" at bounding box center [1032, 491] width 31 height 17
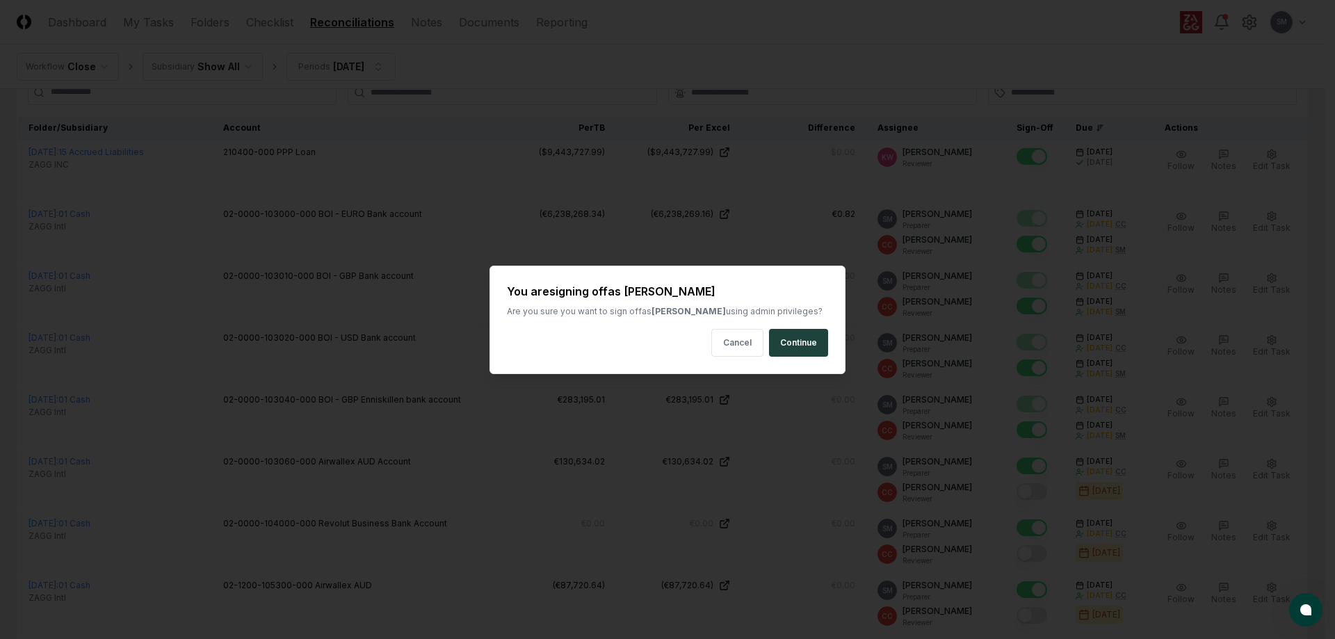
click at [812, 345] on button "Continue" at bounding box center [798, 343] width 59 height 28
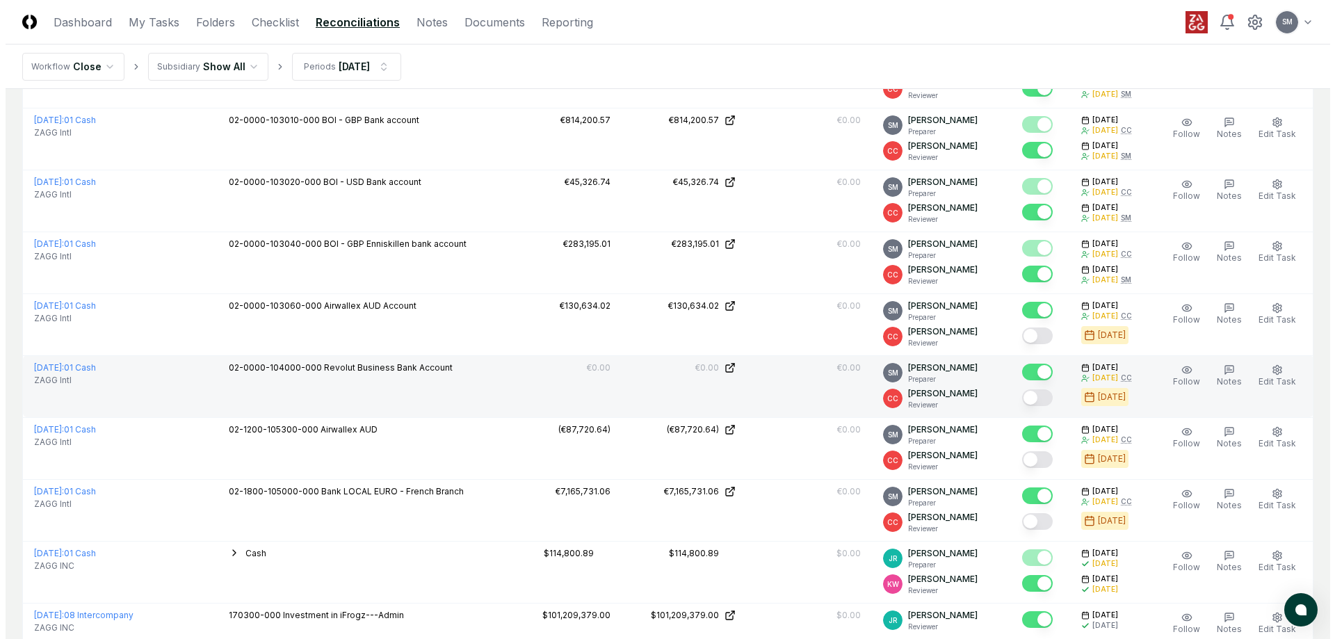
scroll to position [365, 0]
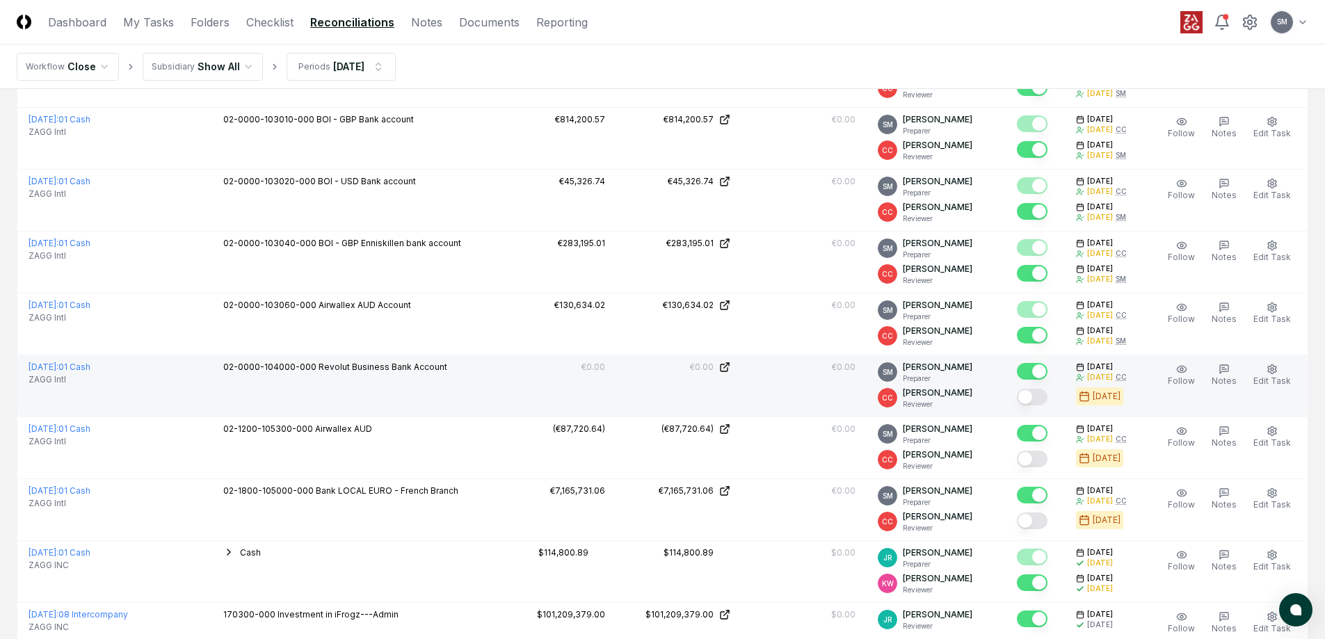
click at [1047, 393] on button "Mark complete" at bounding box center [1032, 397] width 31 height 17
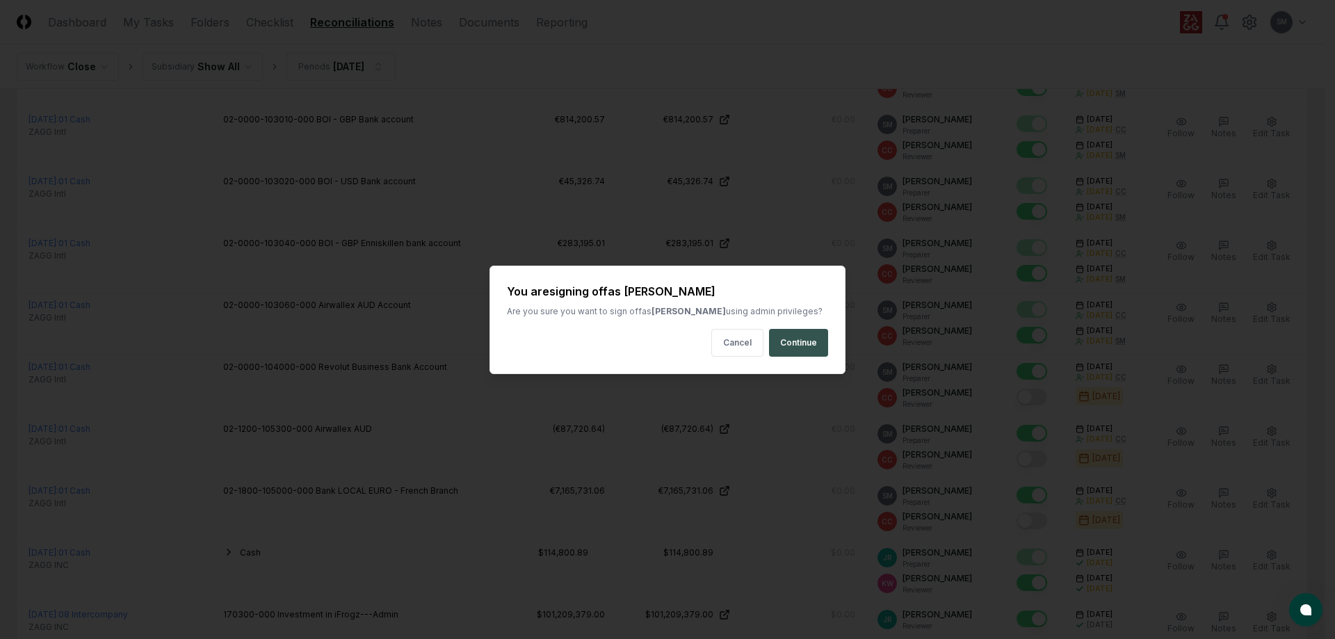
click at [816, 337] on button "Continue" at bounding box center [798, 343] width 59 height 28
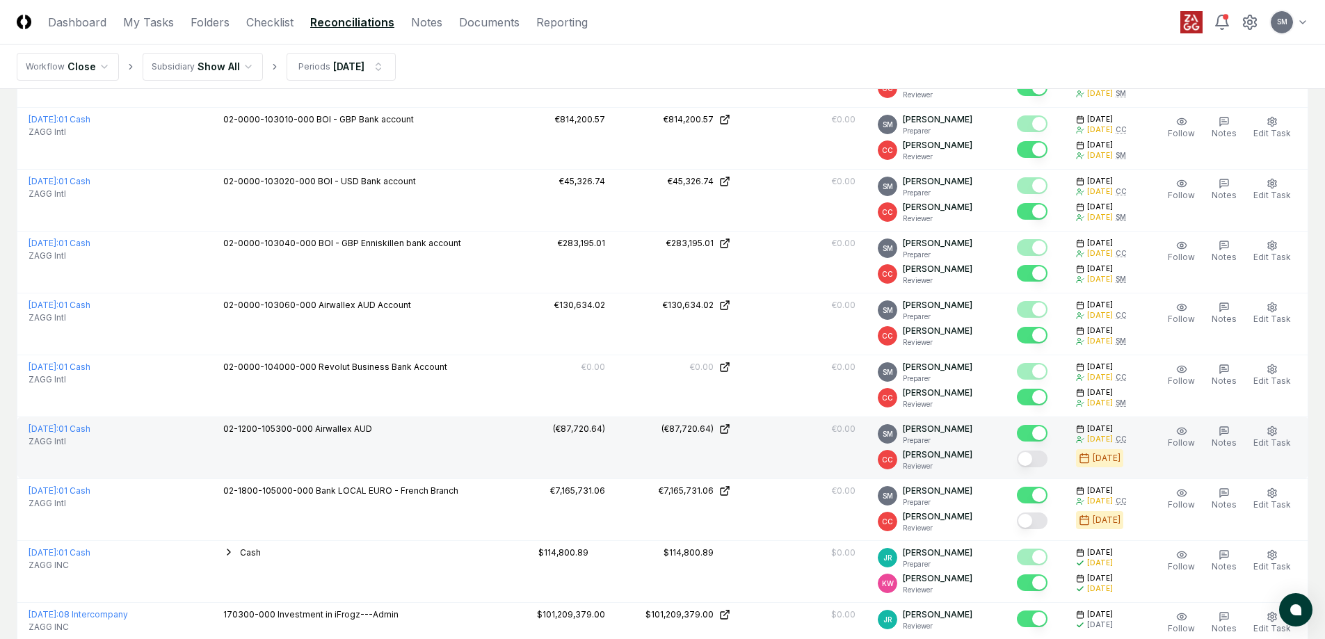
click at [1047, 461] on button "Mark complete" at bounding box center [1032, 459] width 31 height 17
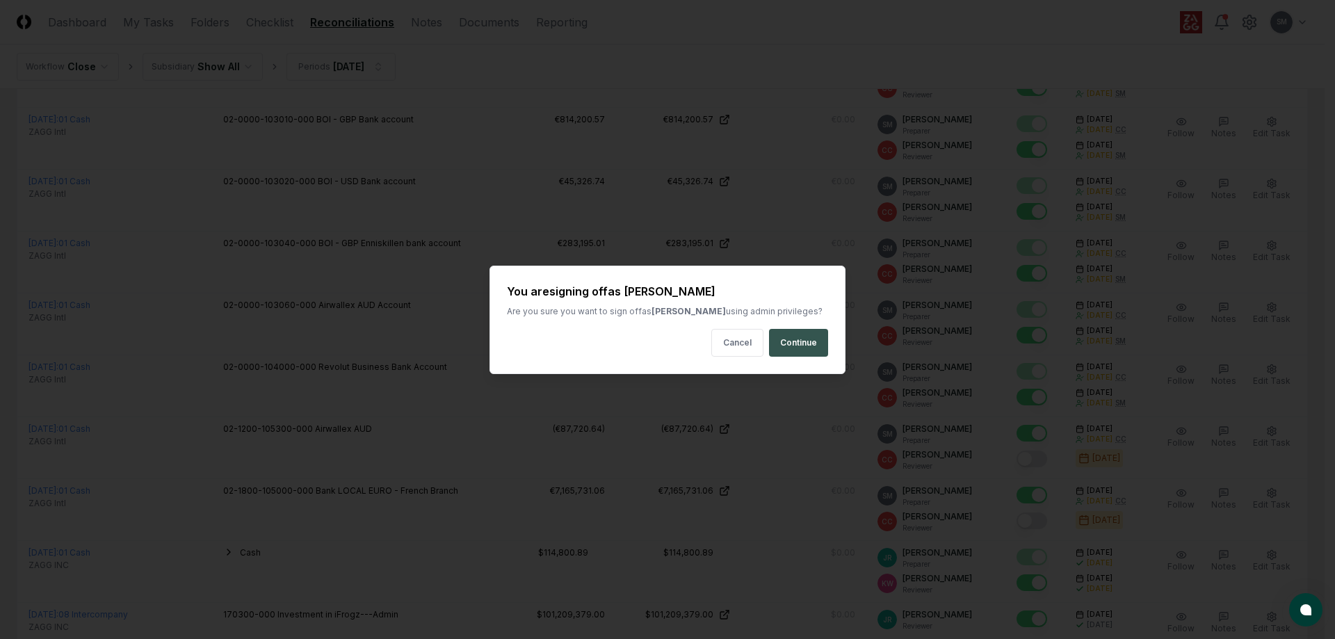
click at [811, 343] on button "Continue" at bounding box center [798, 343] width 59 height 28
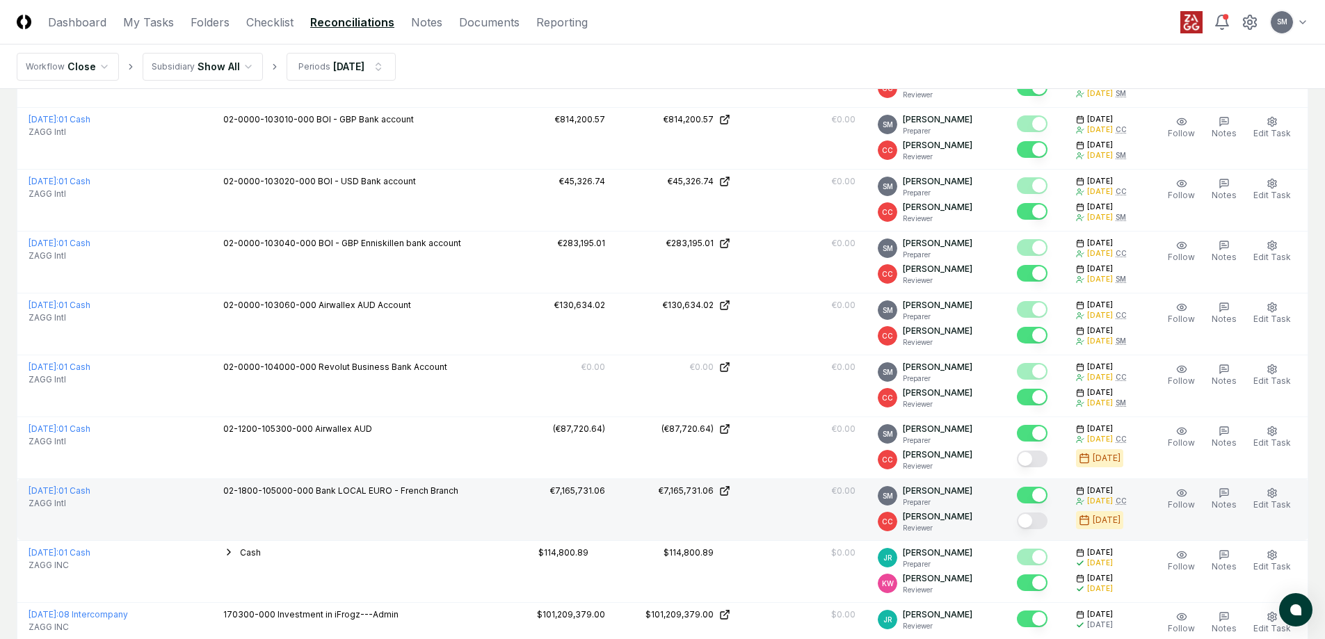
click at [1047, 522] on button "Mark complete" at bounding box center [1032, 521] width 31 height 17
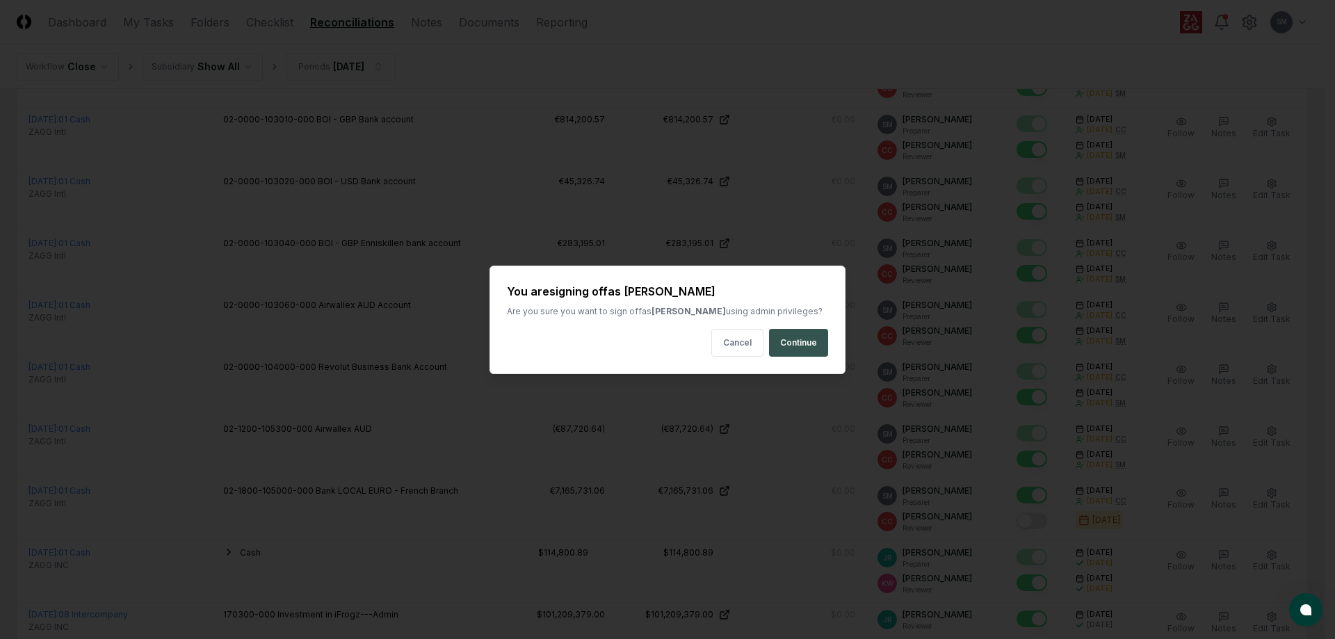
click at [806, 347] on button "Continue" at bounding box center [798, 343] width 59 height 28
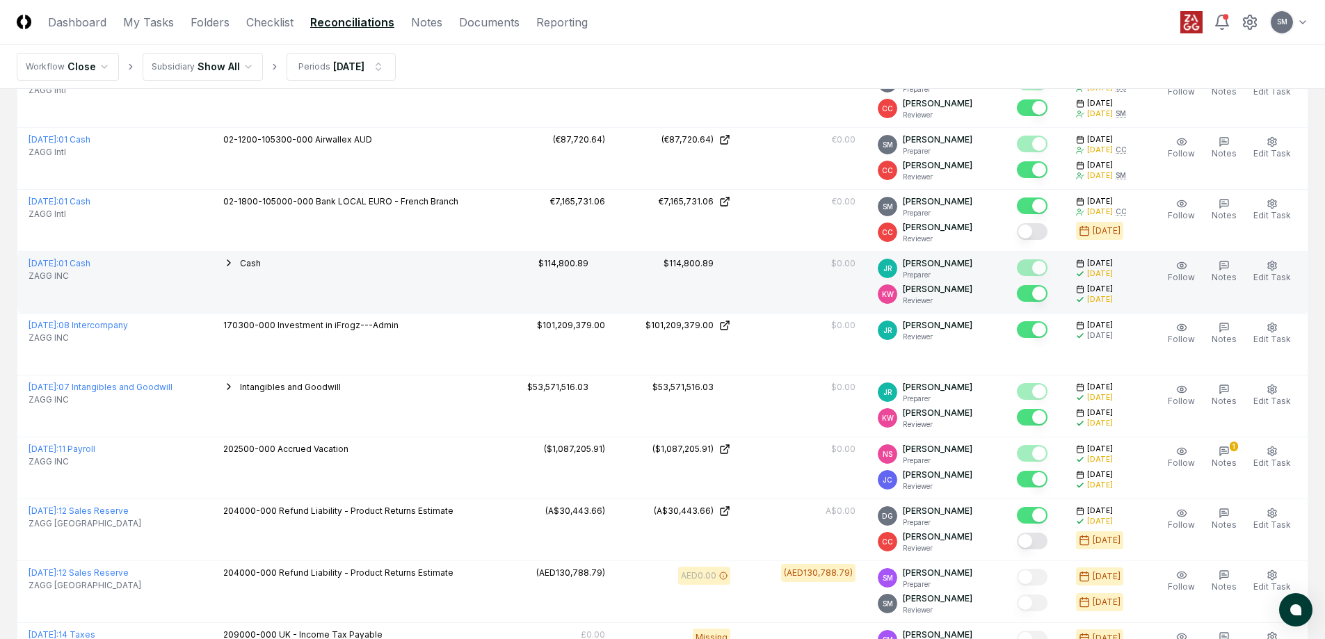
scroll to position [696, 0]
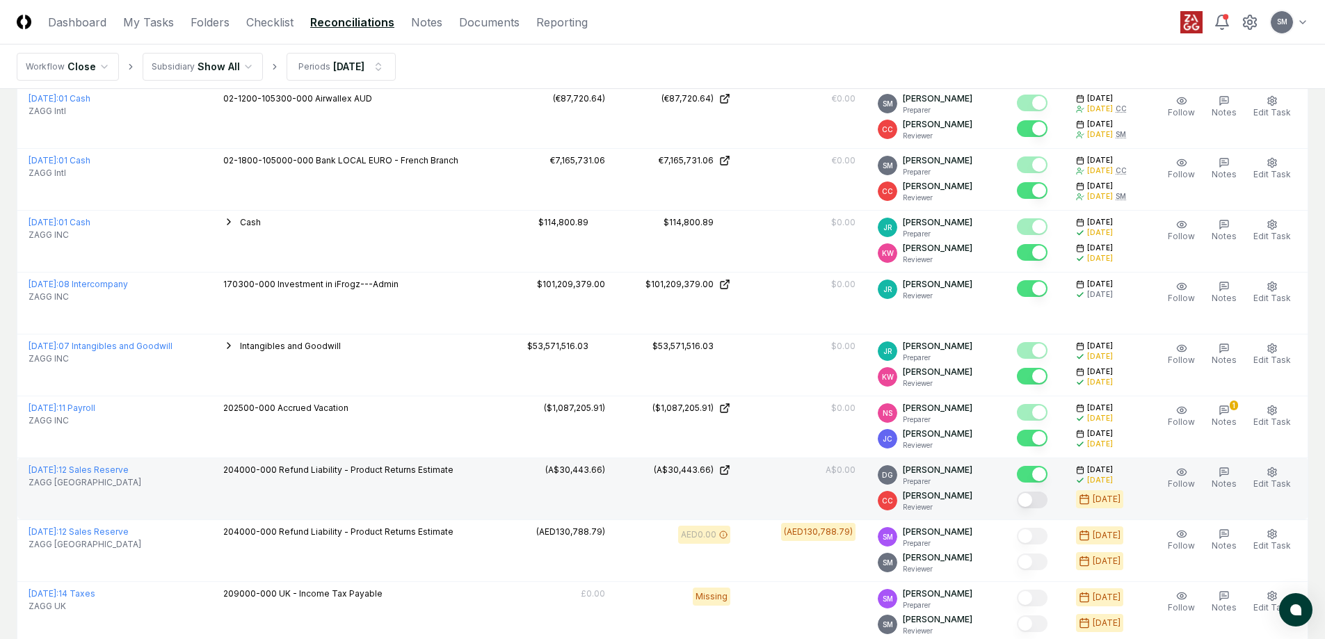
click at [1047, 499] on button "Mark complete" at bounding box center [1032, 500] width 31 height 17
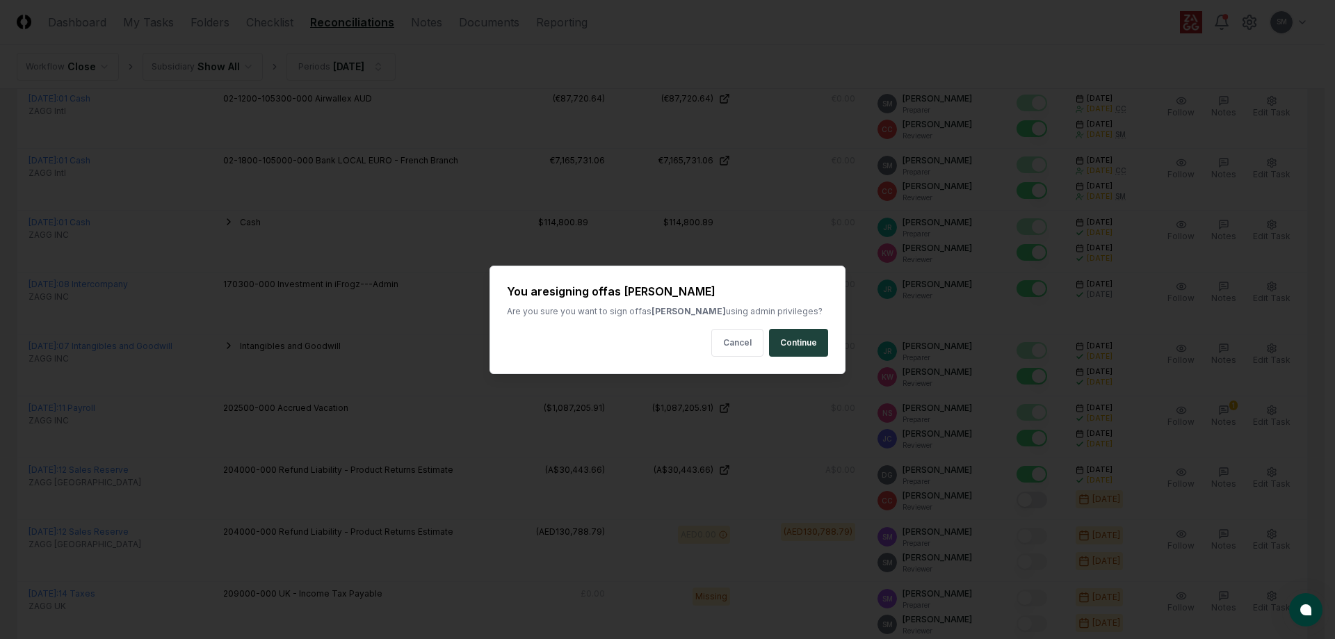
drag, startPoint x: 798, startPoint y: 332, endPoint x: 885, endPoint y: 342, distance: 88.3
click at [798, 333] on button "Continue" at bounding box center [798, 343] width 59 height 28
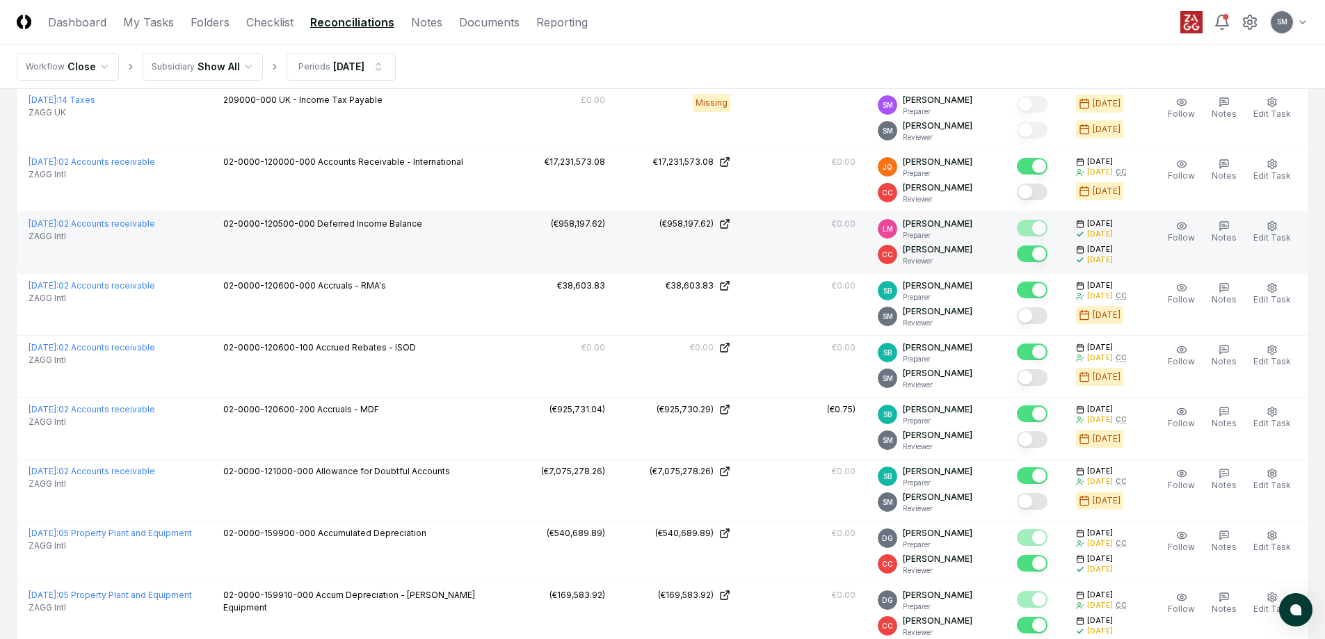
scroll to position [1200, 0]
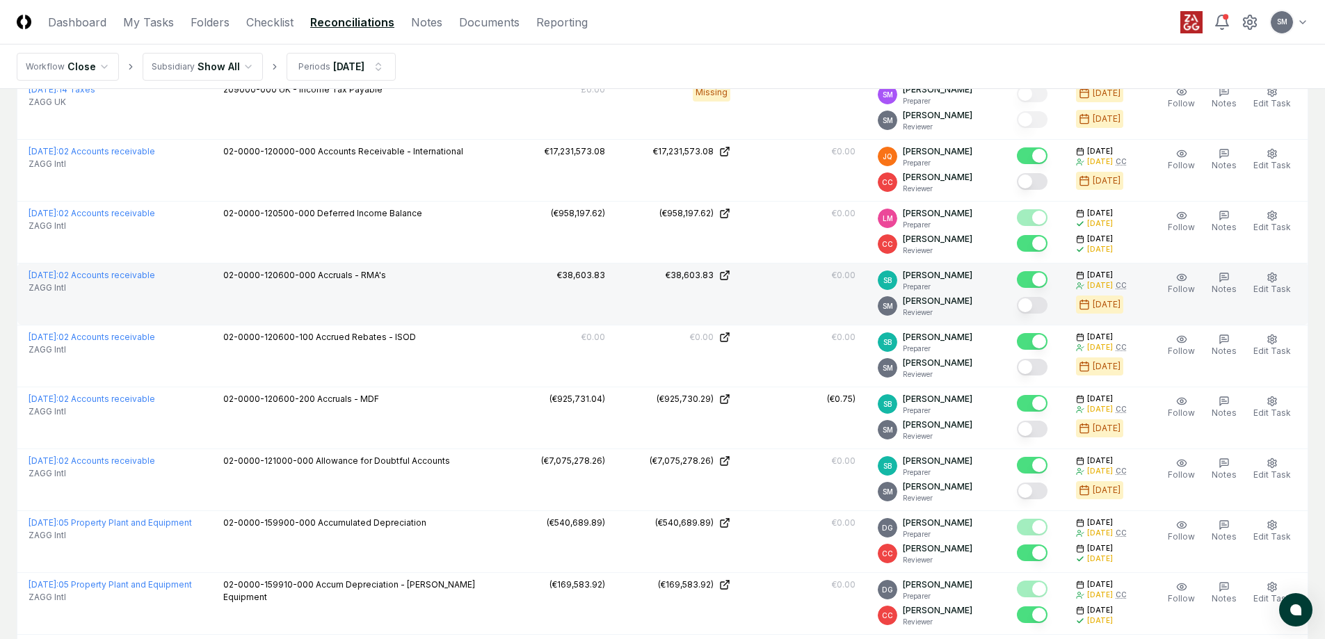
click at [1047, 303] on button "Mark complete" at bounding box center [1032, 305] width 31 height 17
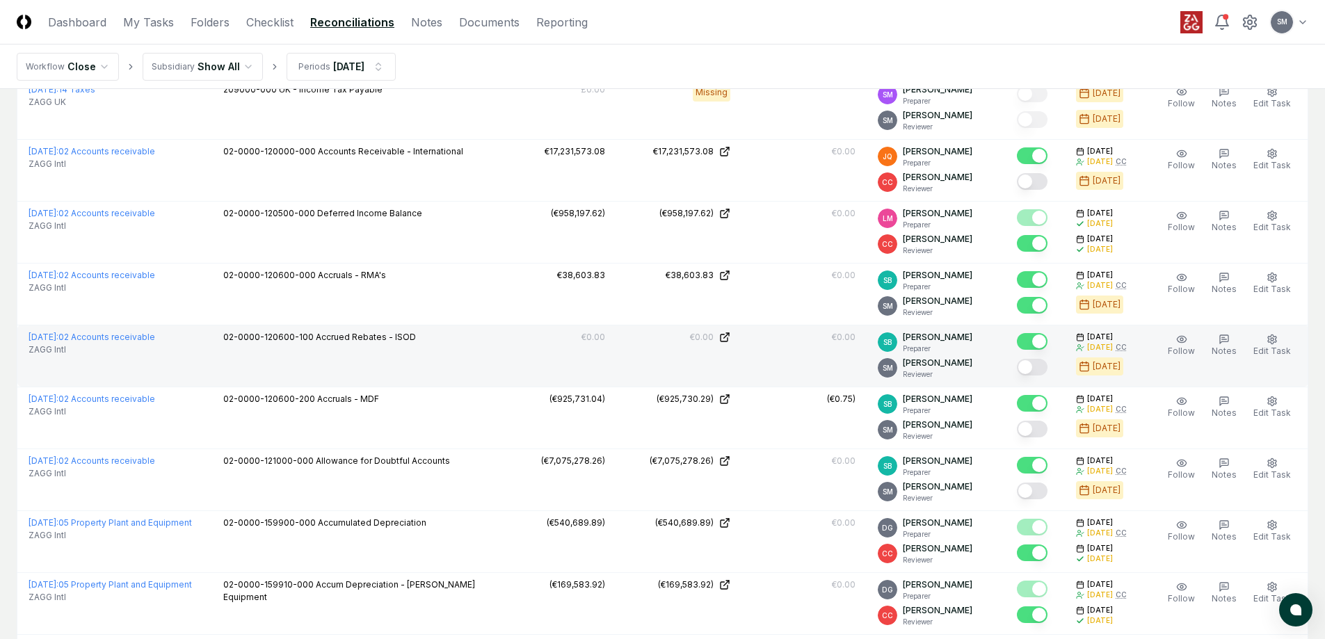
click at [1047, 367] on button "Mark complete" at bounding box center [1032, 367] width 31 height 17
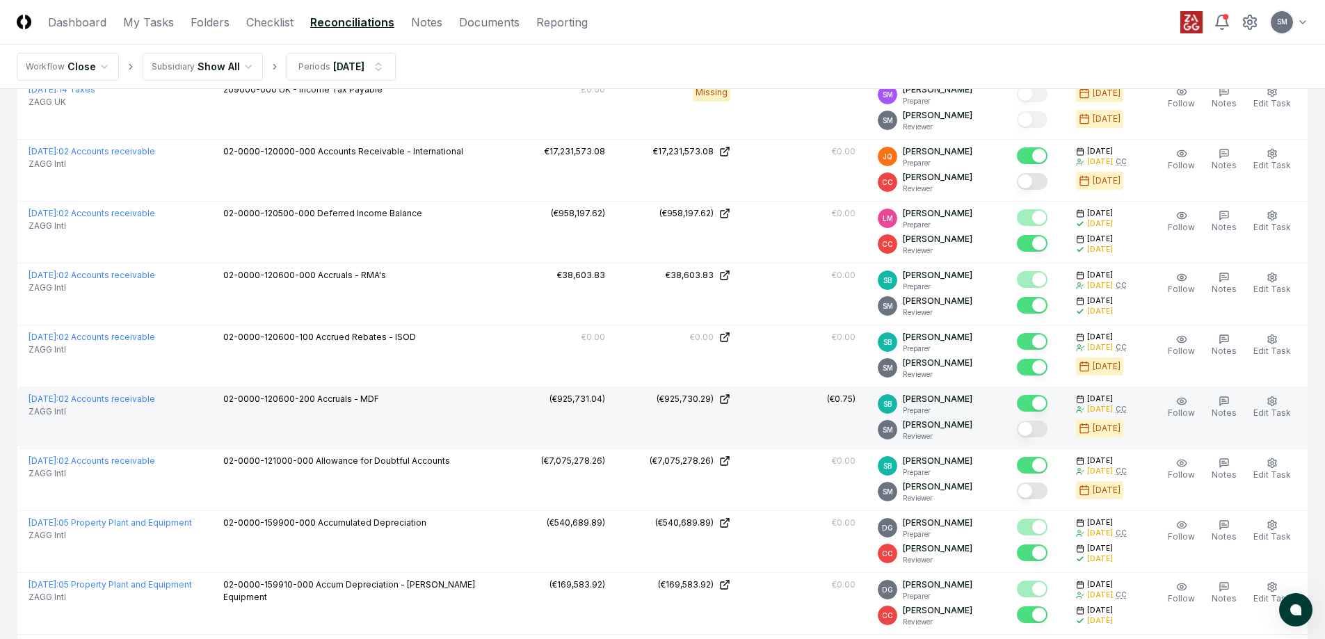
click at [1045, 424] on button "Mark complete" at bounding box center [1032, 429] width 31 height 17
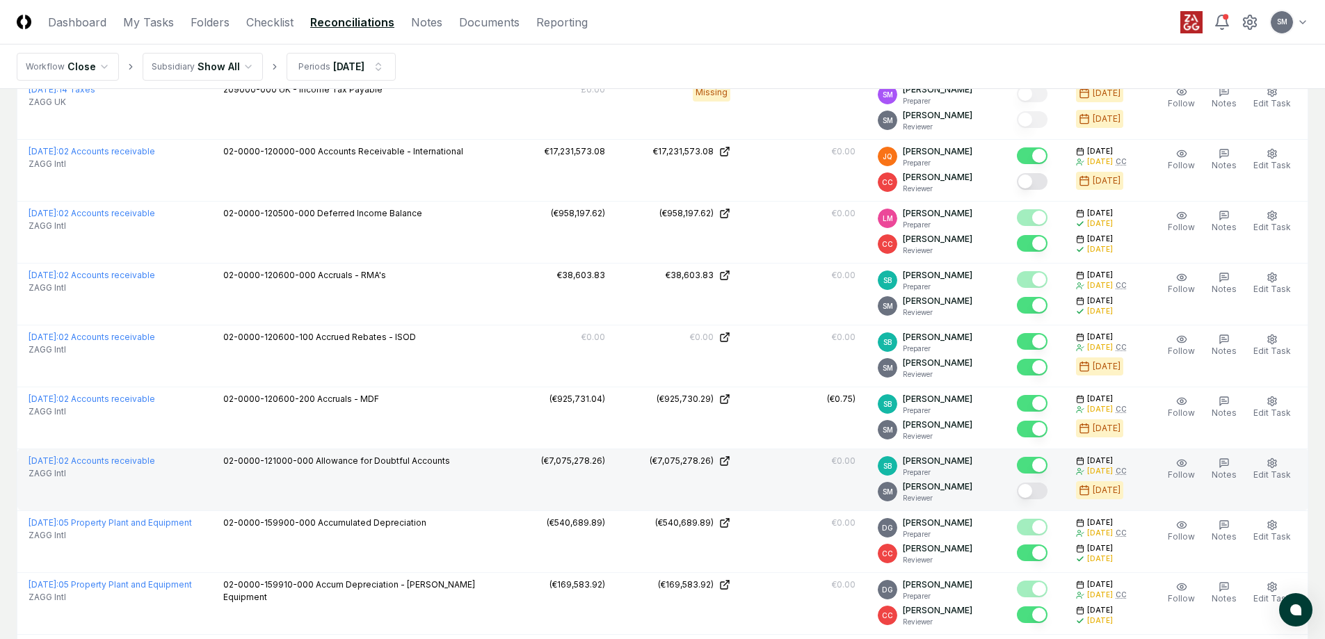
click at [1047, 489] on button "Mark complete" at bounding box center [1032, 491] width 31 height 17
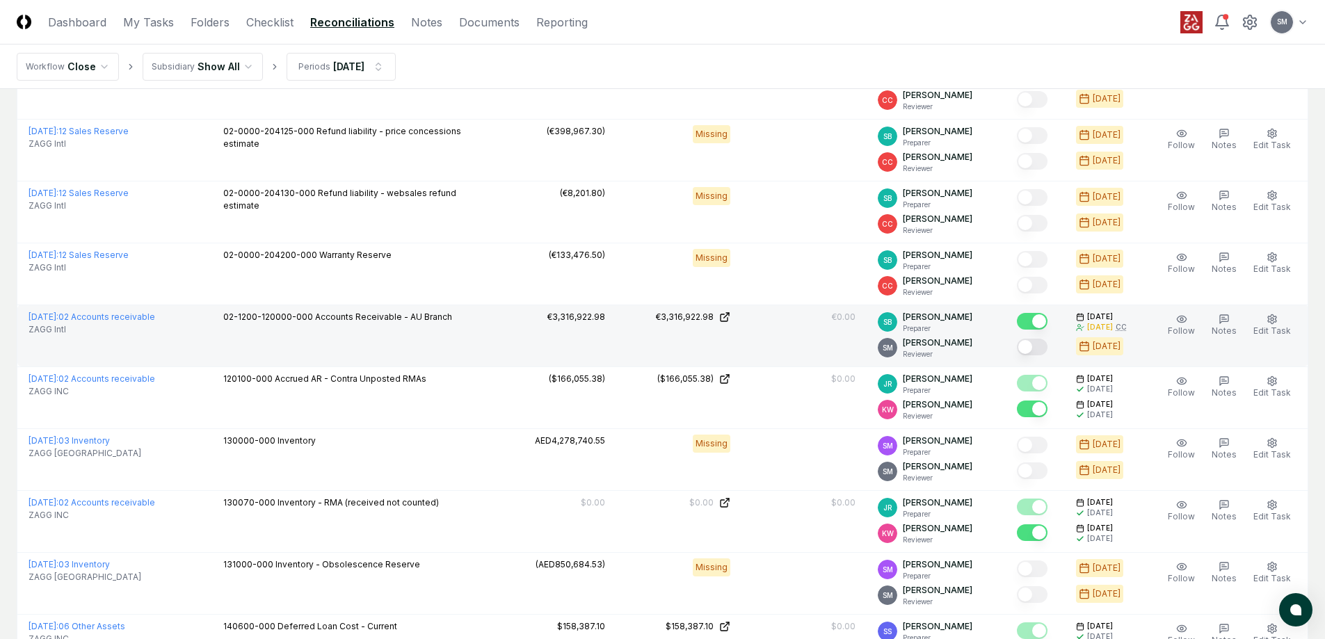
scroll to position [1843, 0]
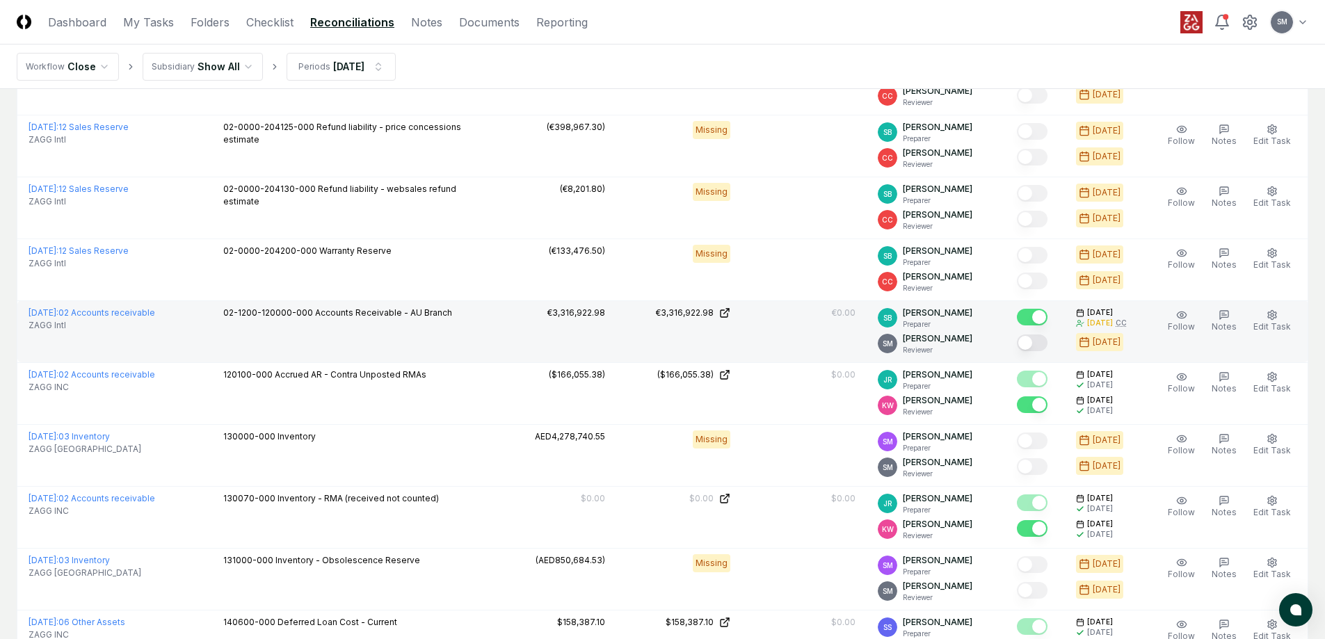
click at [1047, 339] on button "Mark complete" at bounding box center [1032, 343] width 31 height 17
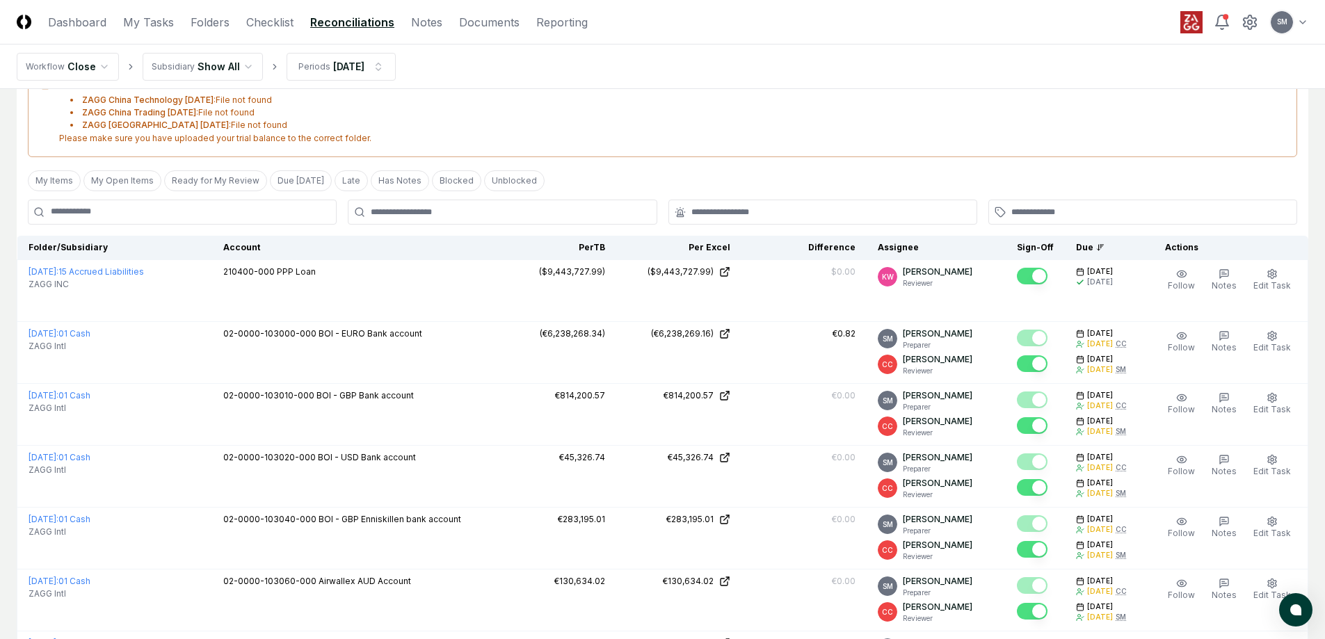
scroll to position [0, 0]
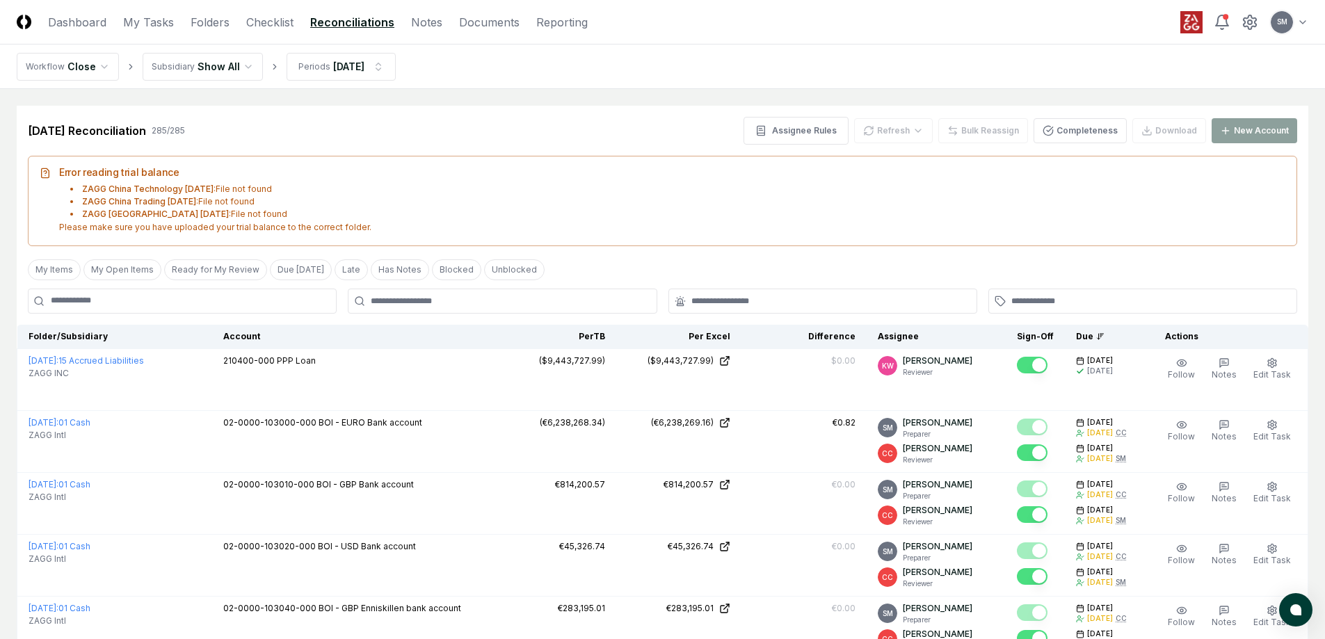
click at [210, 264] on button "Ready for My Review" at bounding box center [215, 269] width 103 height 21
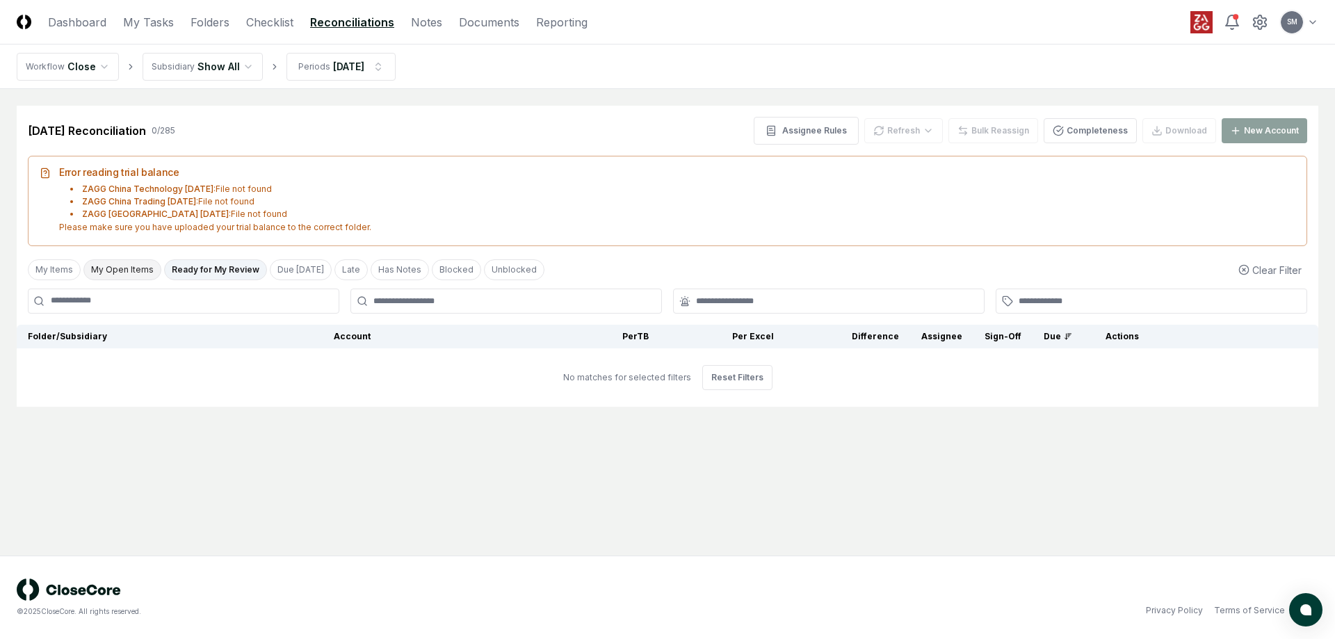
click at [142, 271] on button "My Open Items" at bounding box center [122, 269] width 78 height 21
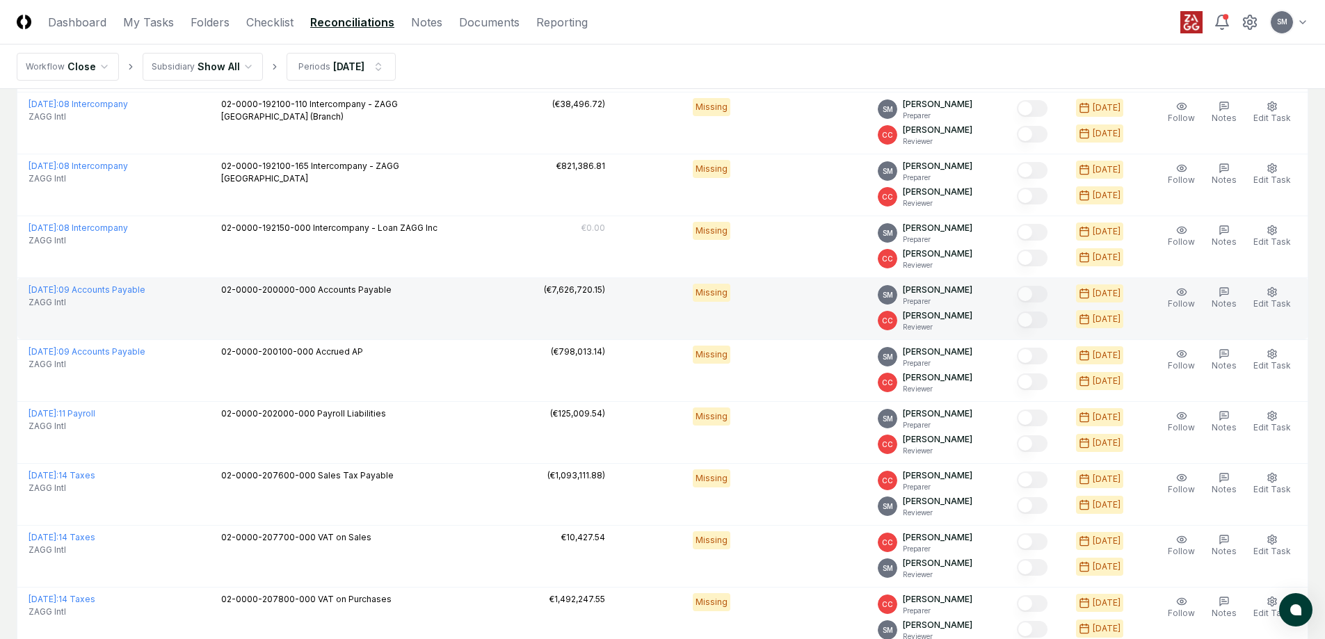
scroll to position [2933, 0]
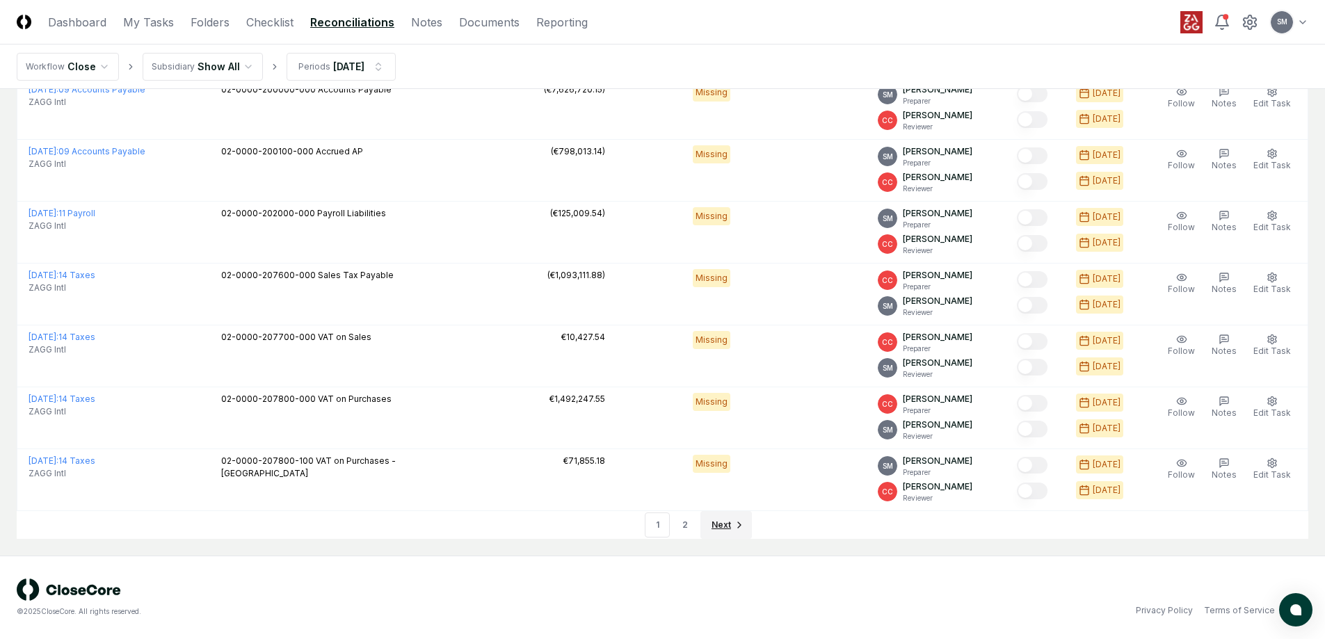
click at [716, 526] on span "Next" at bounding box center [721, 525] width 19 height 13
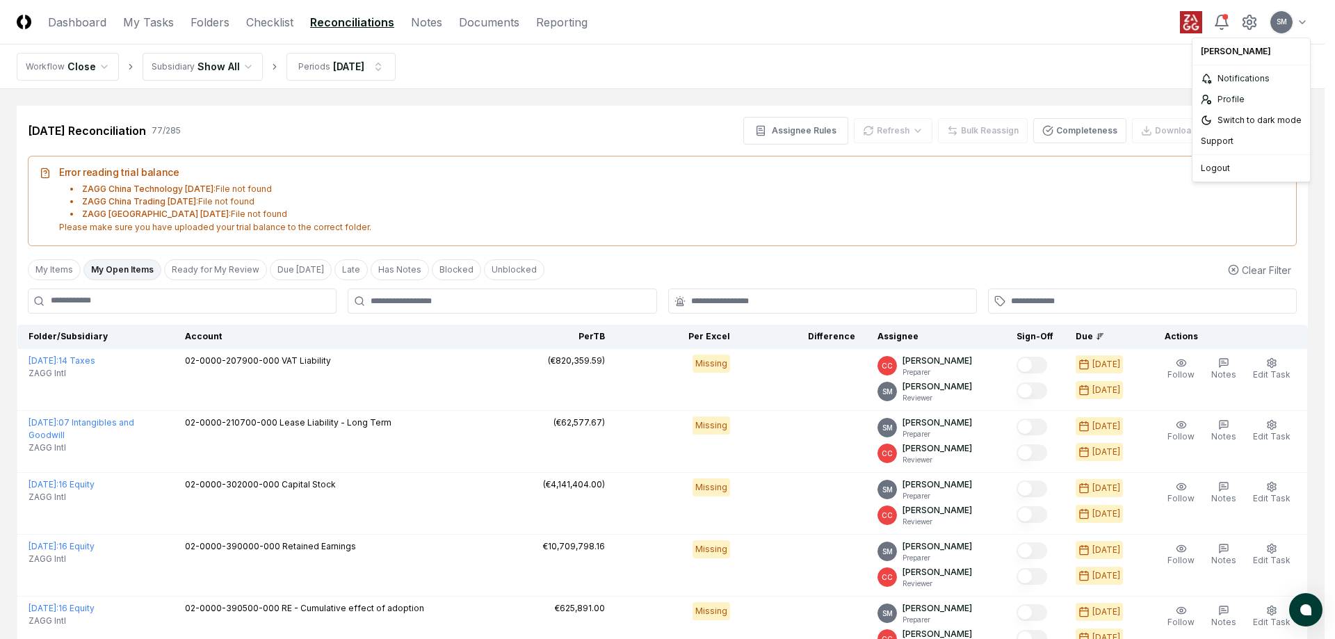
click at [1232, 162] on div "Logout" at bounding box center [1252, 168] width 112 height 21
